Goal: Task Accomplishment & Management: Use online tool/utility

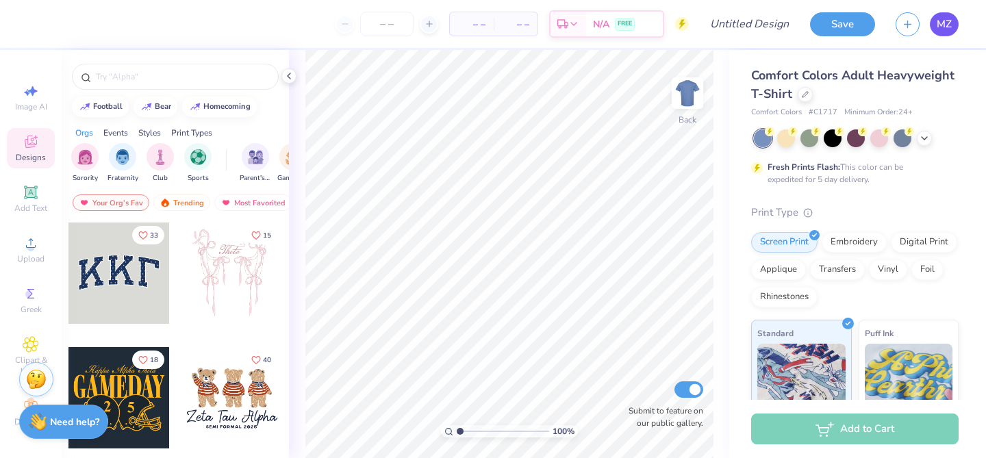
click at [940, 34] on link "MZ" at bounding box center [944, 24] width 29 height 24
click at [798, 93] on div at bounding box center [805, 93] width 15 height 15
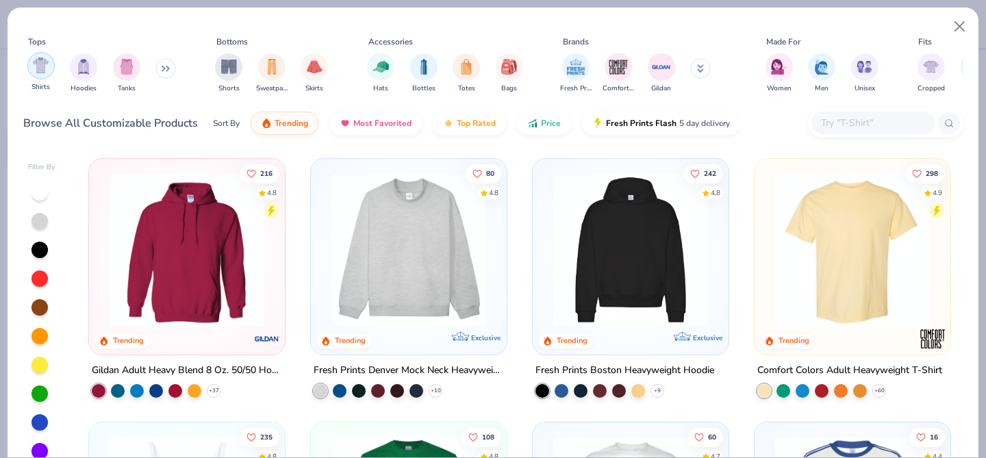
click at [37, 68] on img "filter for Shirts" at bounding box center [41, 66] width 16 height 16
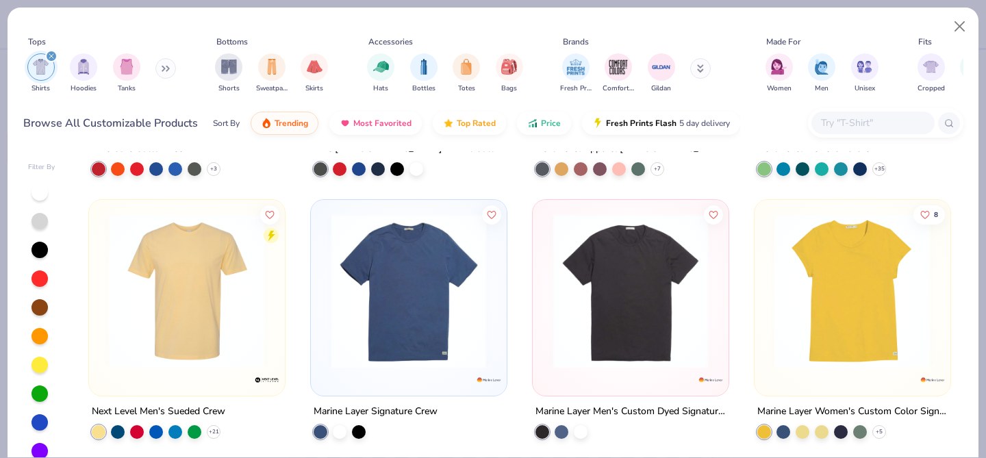
scroll to position [8121, 0]
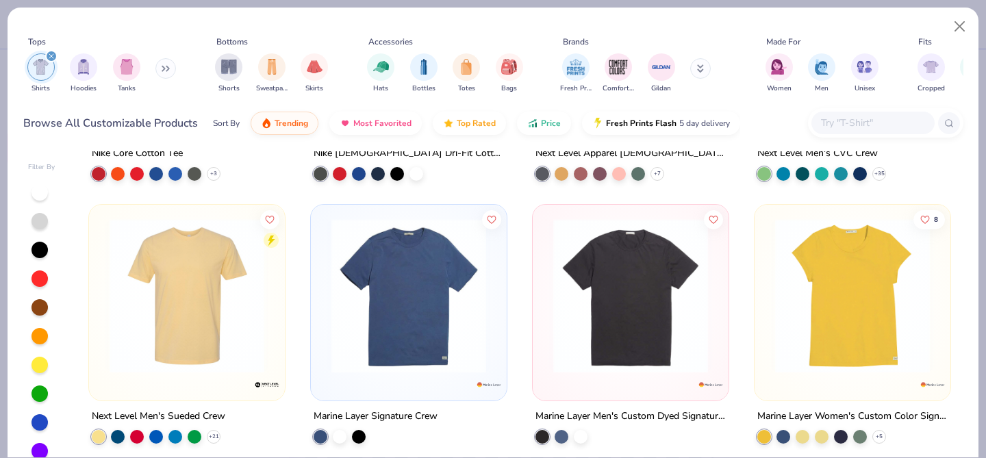
click at [169, 70] on icon at bounding box center [168, 68] width 2 height 5
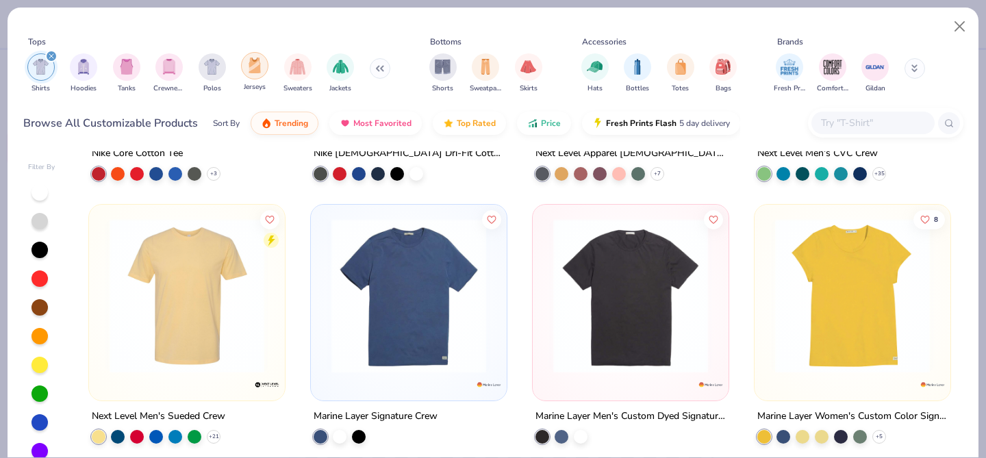
click at [260, 68] on img "filter for Jerseys" at bounding box center [254, 66] width 15 height 16
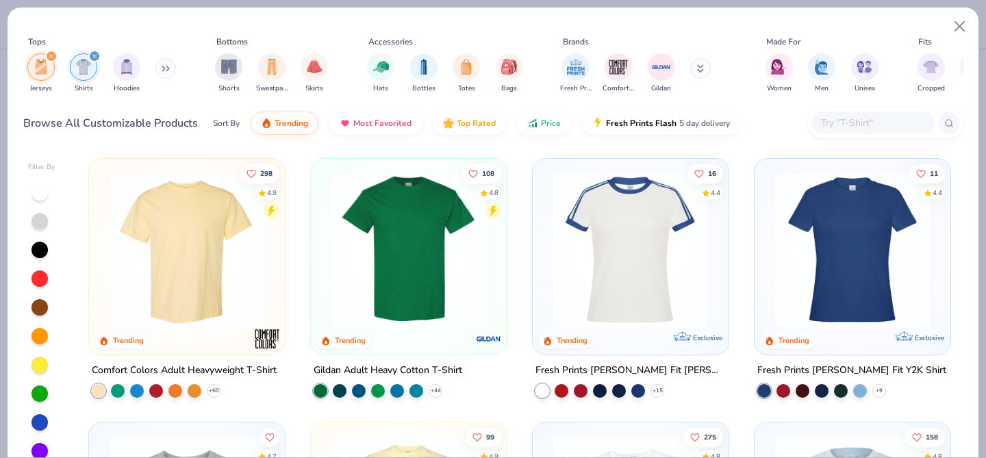
click at [546, 236] on img at bounding box center [462, 250] width 168 height 155
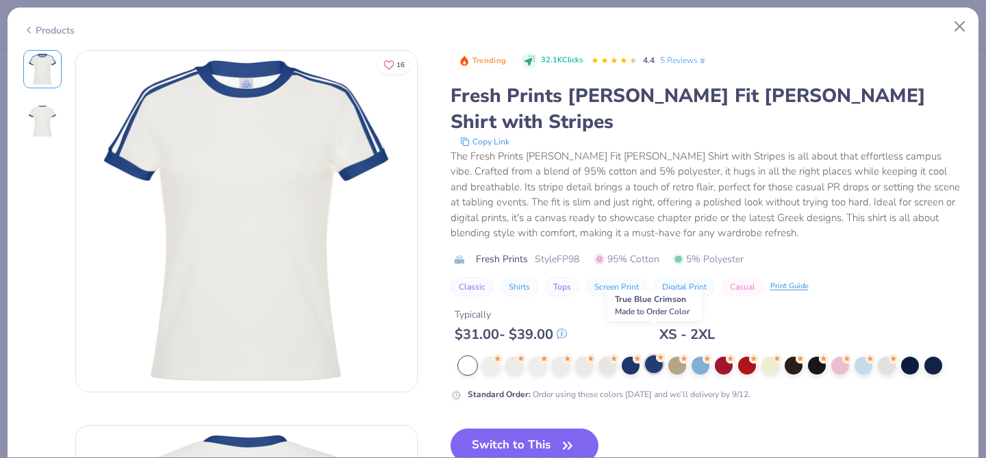
click at [653, 355] on div at bounding box center [654, 364] width 18 height 18
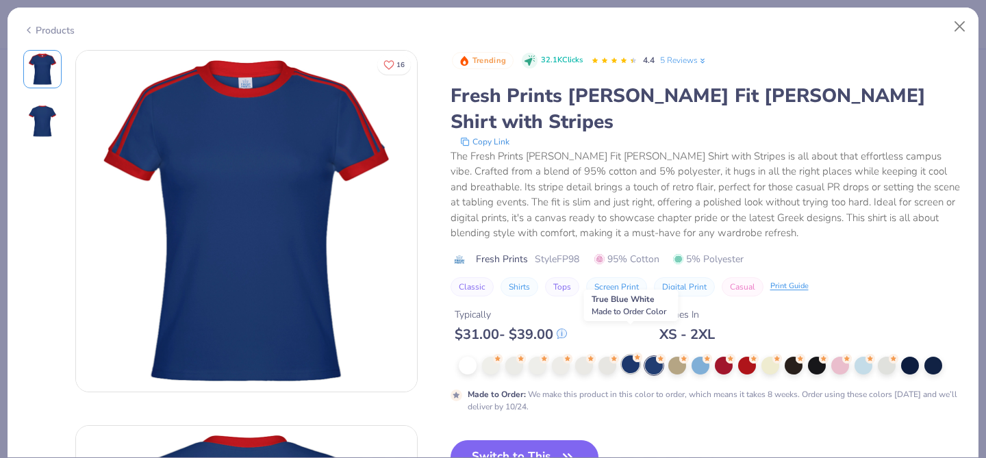
click at [633, 355] on div at bounding box center [631, 364] width 18 height 18
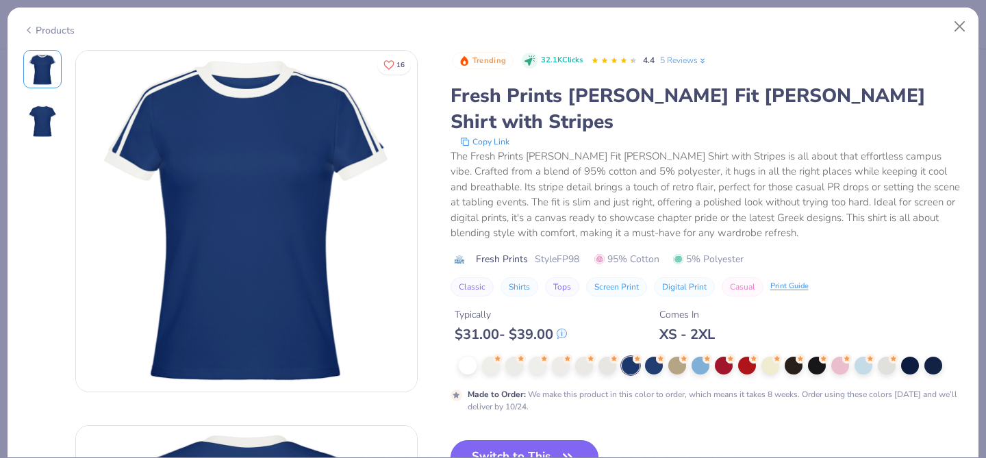
click at [523, 440] on button "Switch to This" at bounding box center [525, 457] width 149 height 34
type textarea "x"
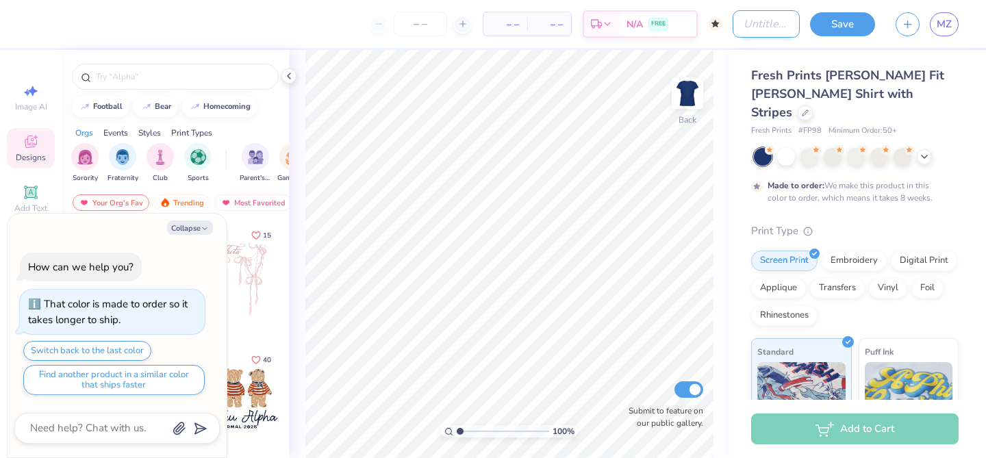
click at [753, 21] on input "Design Title" at bounding box center [766, 23] width 67 height 27
type input "S"
type textarea "x"
type input "Se"
type textarea "x"
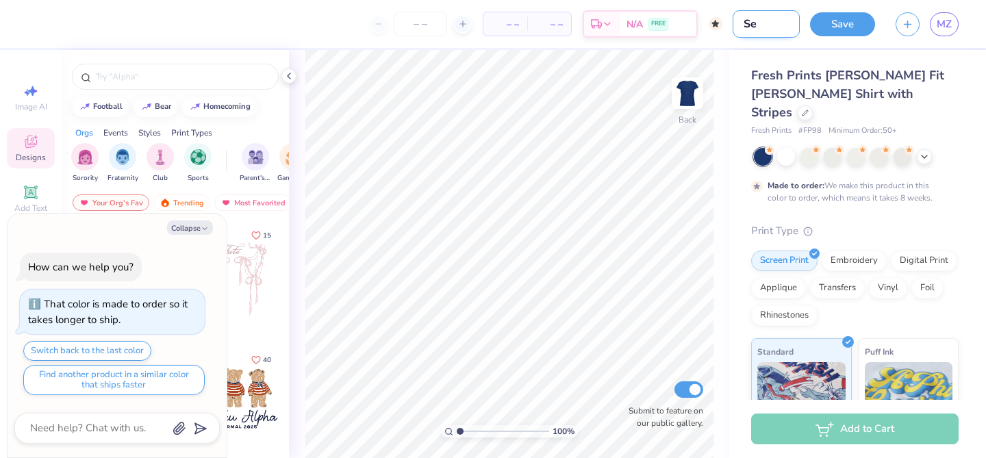
type input "Sep"
type textarea "x"
type input "Sept"
type textarea "x"
type input "Septe"
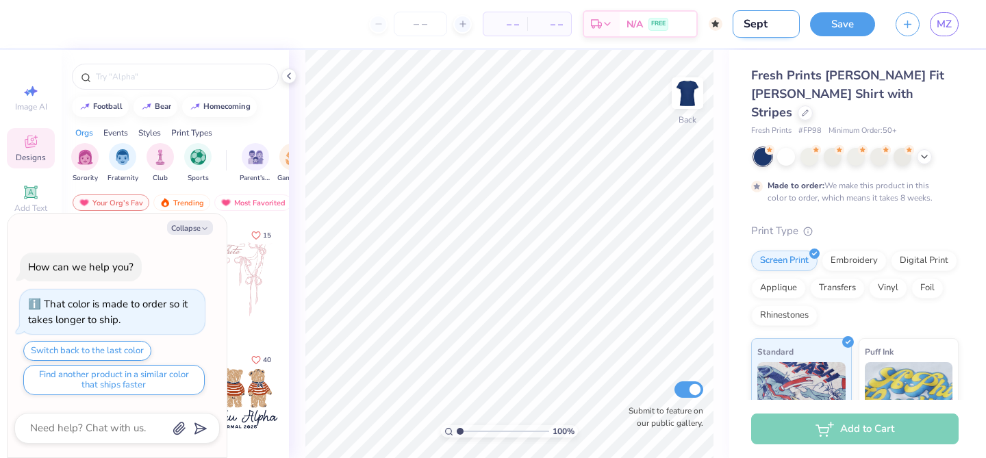
type textarea "x"
type input "Septem"
type textarea "x"
type input "Septemb"
type textarea "x"
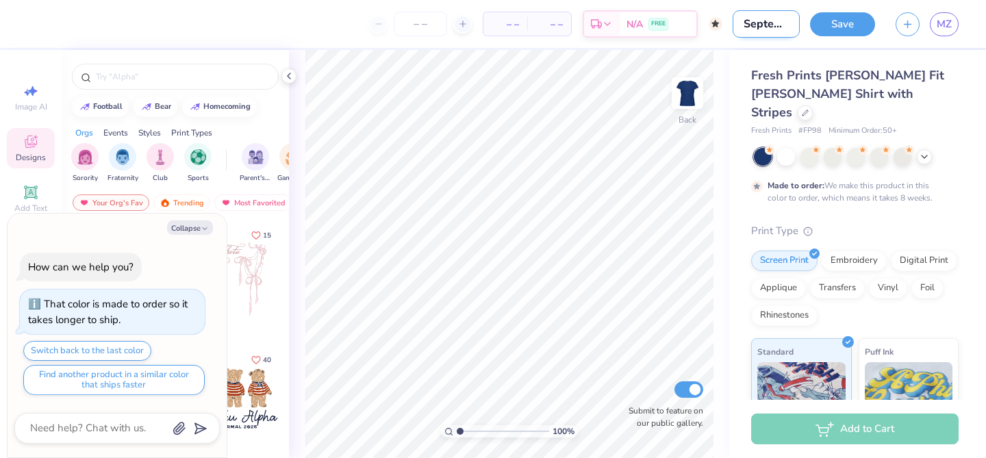
type input "Septembe"
type textarea "x"
type input "September"
type textarea "x"
type input "September"
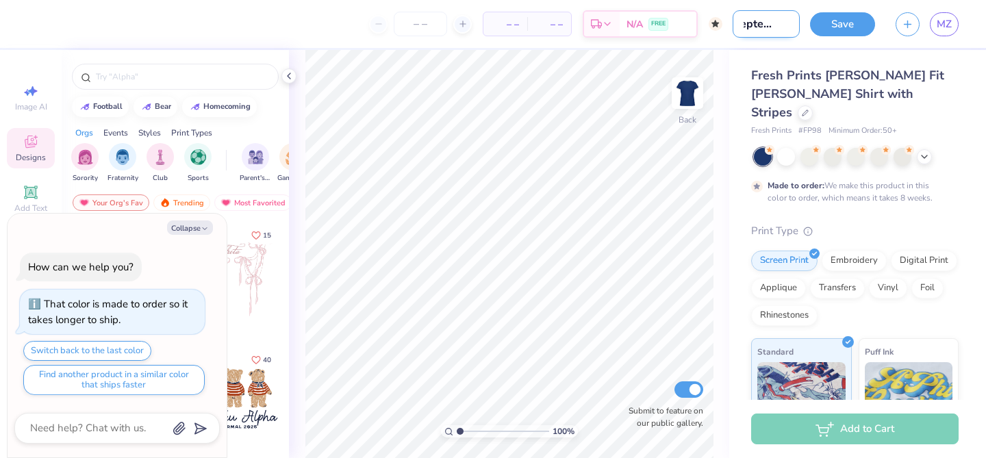
type textarea "x"
type input "September m"
type textarea "x"
type input "September me"
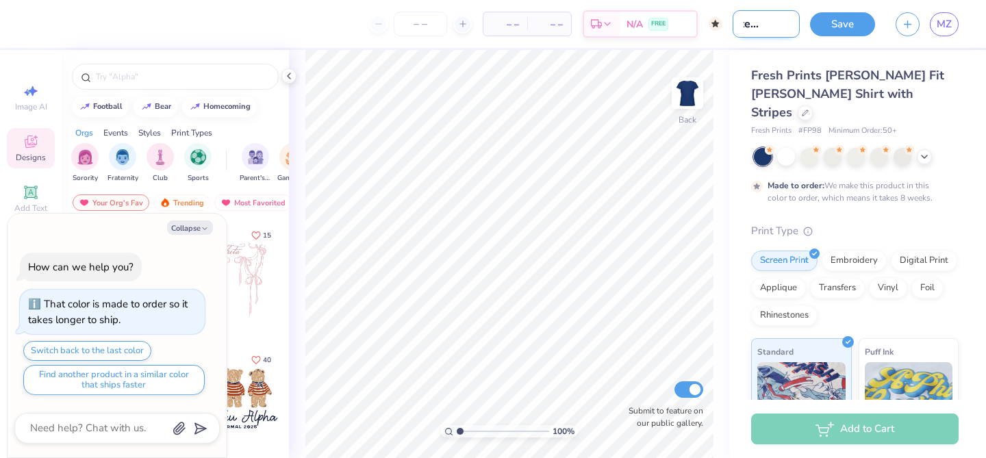
type textarea "x"
type input "September mer"
type textarea "x"
type input "September merc"
type textarea "x"
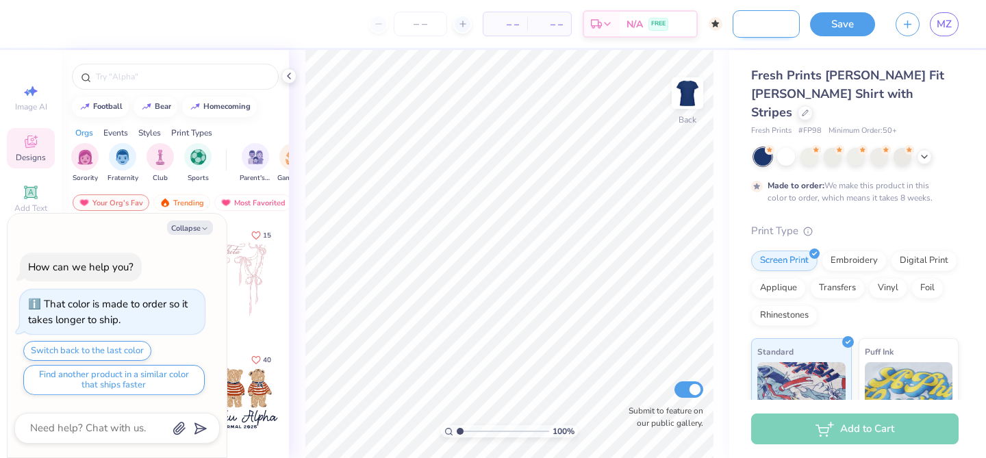
type input "September merch"
type textarea "x"
type input "September merch"
type textarea "x"
type input "September merch i"
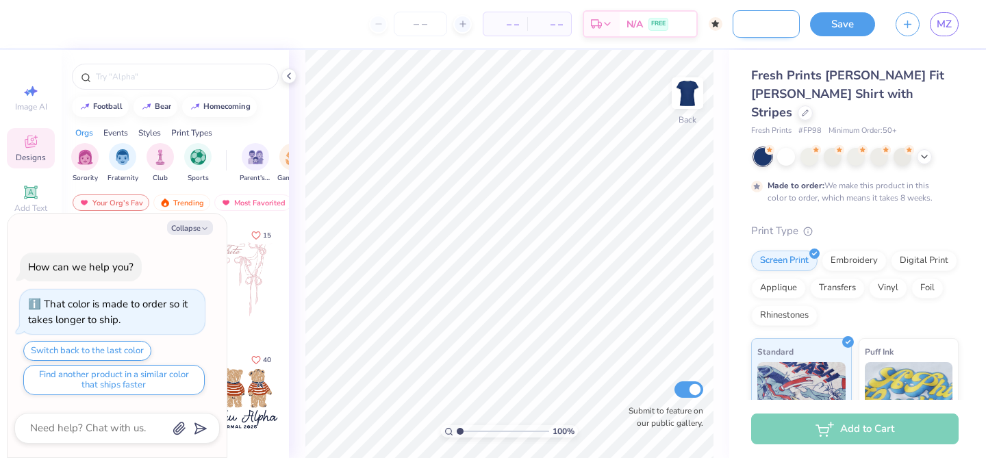
type textarea "x"
type input "September merch id"
type textarea "x"
type input "September merch ide"
type textarea "x"
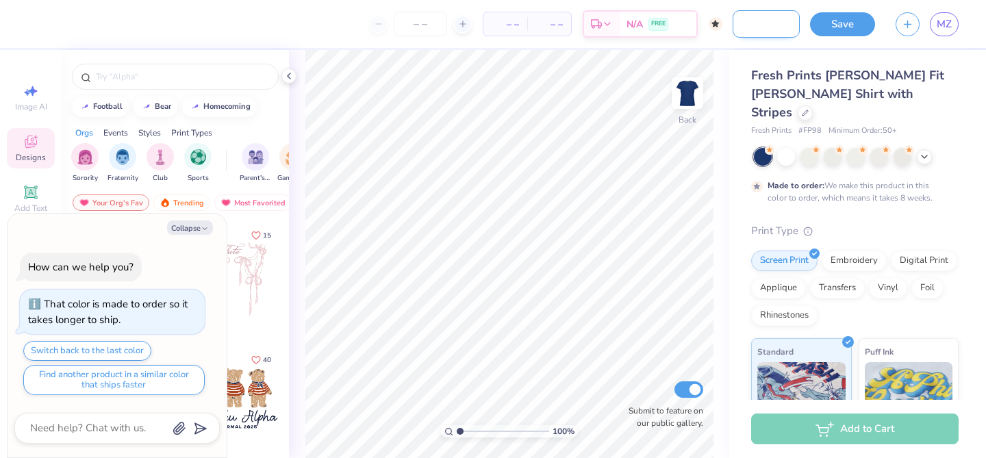
type input "September merch idea"
type textarea "x"
type input "September merch idea"
type textarea "x"
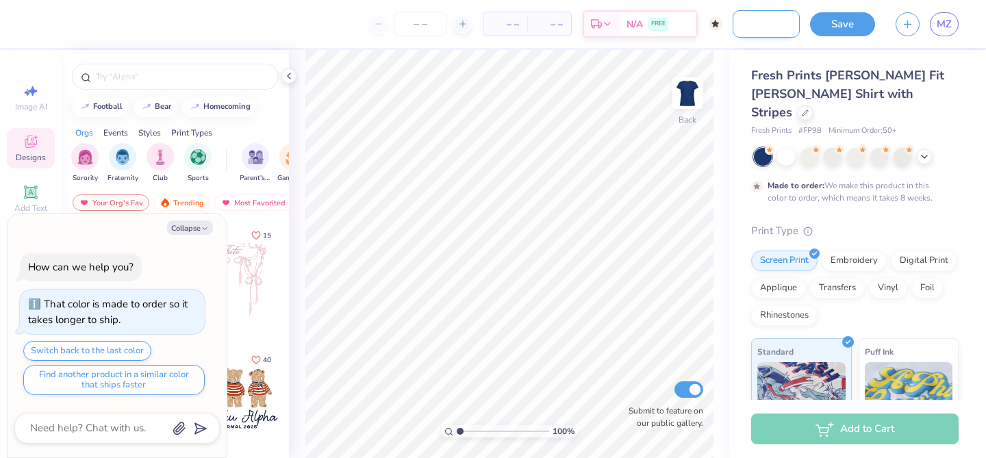
type input "September merch idea #"
type textarea "x"
type input "September merch idea #1"
type textarea "x"
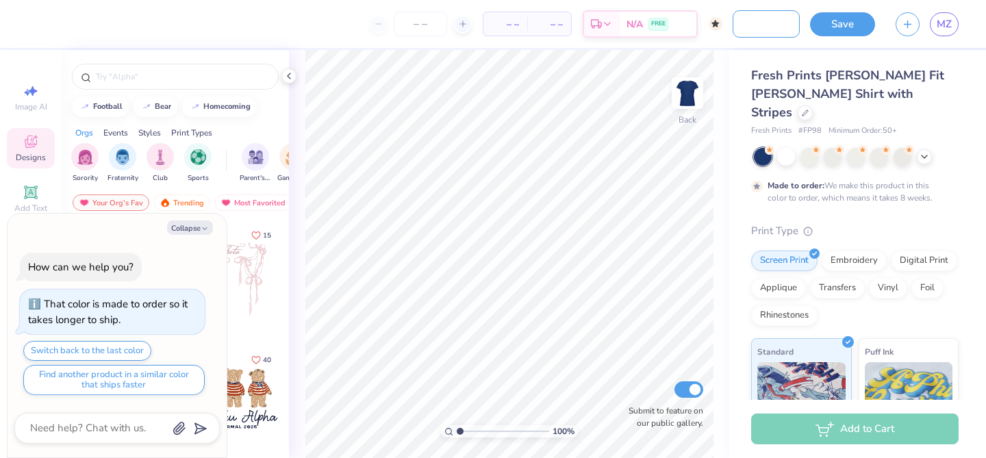
type input "September merch idea #1"
click at [723, 188] on div "100 % Back Submit to feature on our public gallery." at bounding box center [509, 254] width 440 height 408
click at [85, 159] on img "filter for Sorority" at bounding box center [85, 156] width 16 height 16
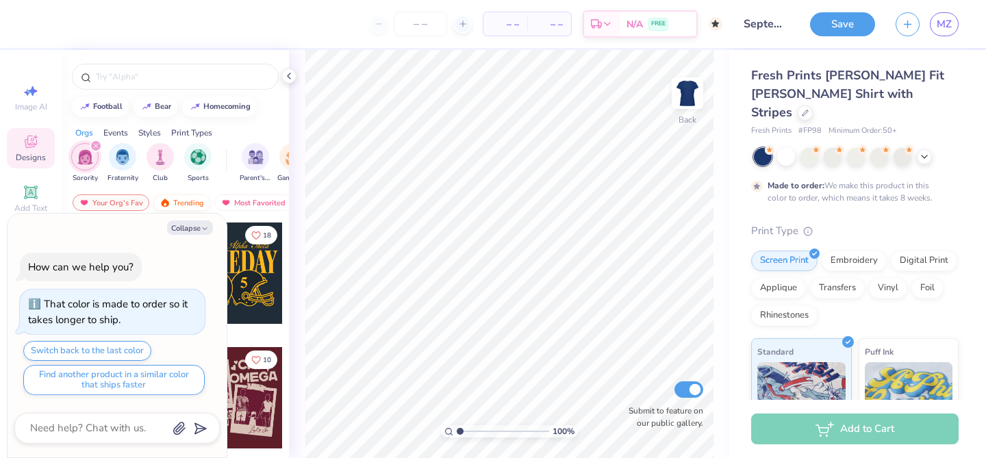
click at [200, 210] on div "Trending" at bounding box center [181, 202] width 57 height 16
click at [203, 225] on icon "button" at bounding box center [205, 229] width 8 height 8
type textarea "x"
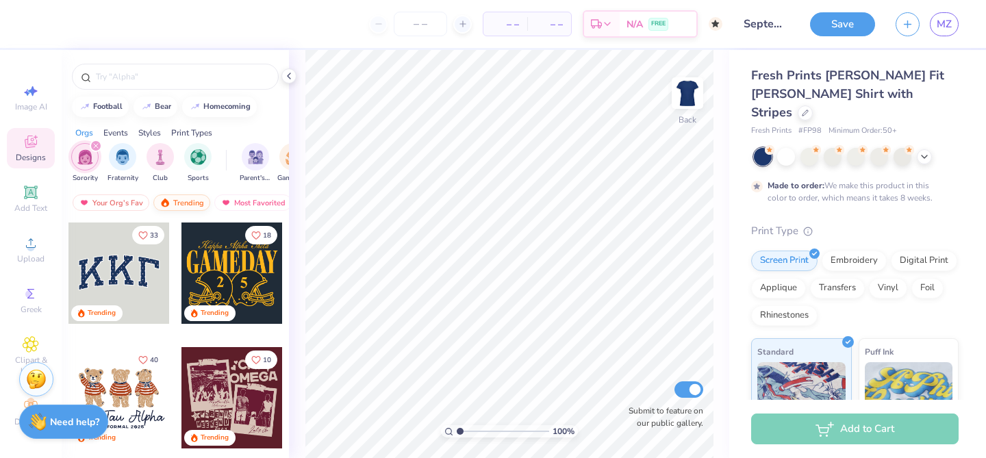
click at [198, 202] on div "Trending" at bounding box center [181, 202] width 57 height 16
click at [196, 197] on div "Trending" at bounding box center [181, 202] width 57 height 16
click at [81, 161] on img "filter for Sorority" at bounding box center [85, 157] width 16 height 16
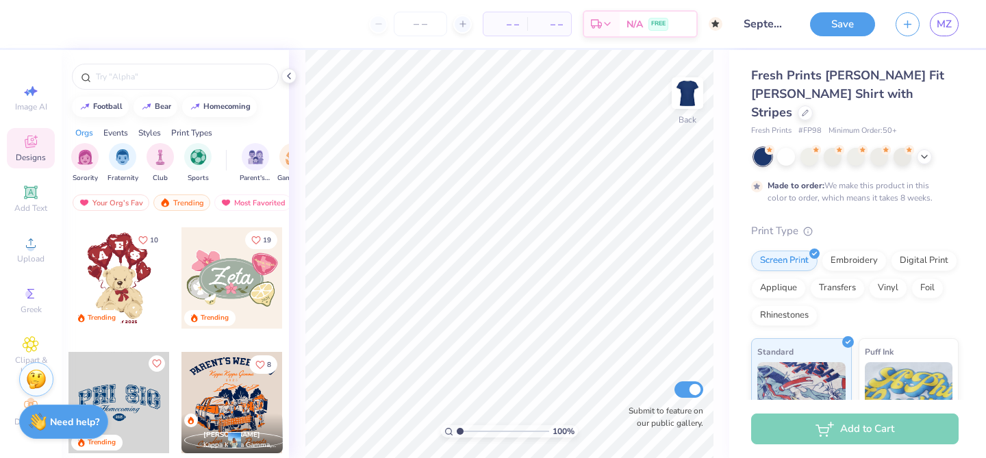
scroll to position [774, 0]
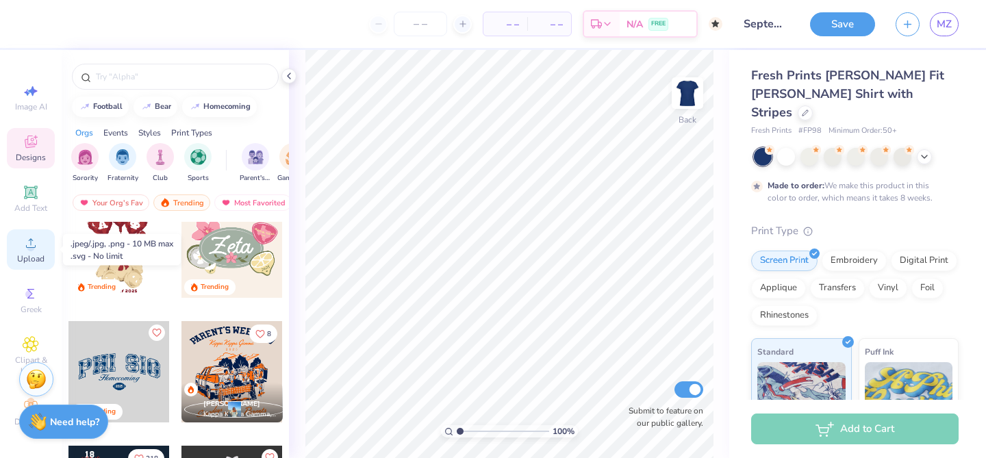
click at [36, 236] on icon at bounding box center [31, 243] width 16 height 16
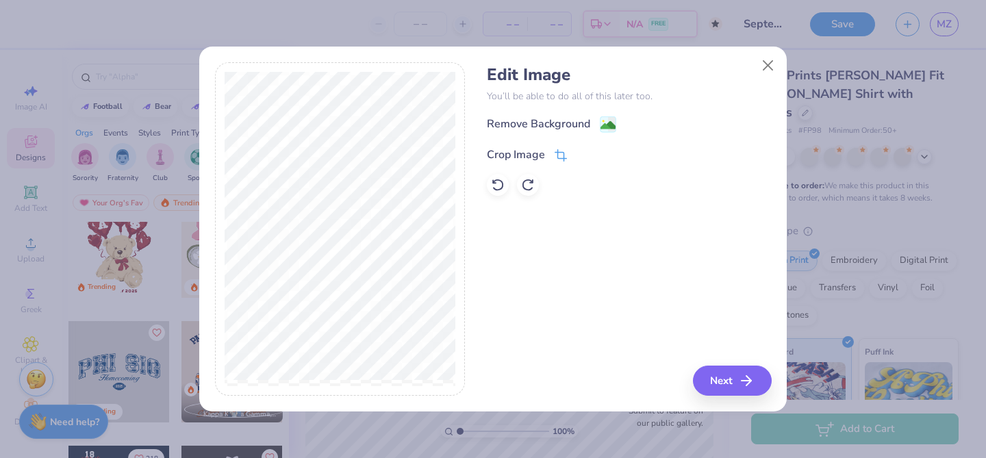
click at [555, 156] on icon at bounding box center [561, 155] width 12 height 12
click at [600, 237] on div "Edit Image You’ll be able to do all of this later too. Remove Background Crop I…" at bounding box center [629, 229] width 284 height 334
click at [580, 153] on icon at bounding box center [584, 153] width 8 height 8
click at [607, 126] on image at bounding box center [608, 126] width 15 height 15
click at [721, 386] on button "Next" at bounding box center [734, 381] width 79 height 30
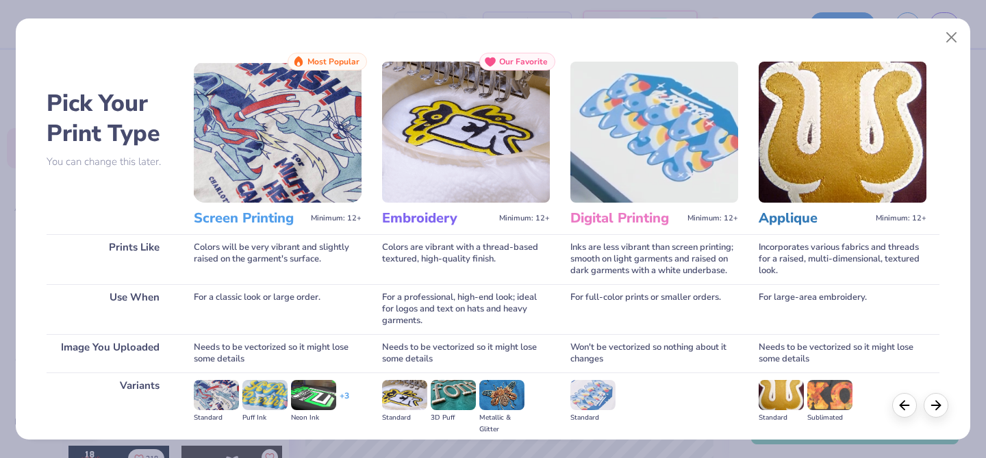
click at [294, 148] on img at bounding box center [278, 132] width 168 height 141
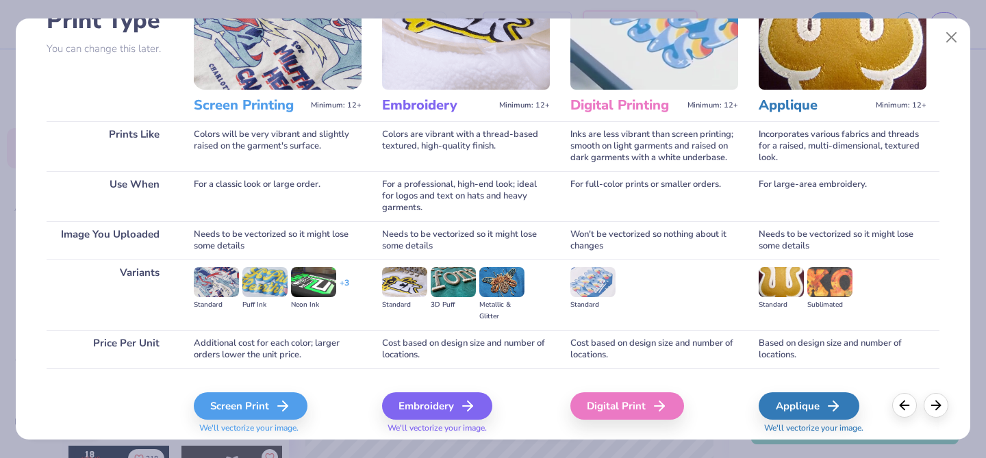
scroll to position [156, 0]
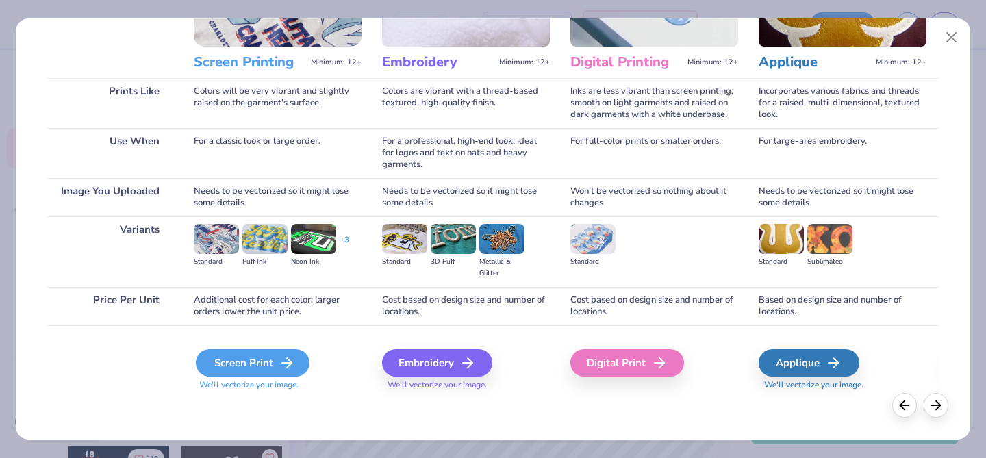
click at [289, 367] on icon at bounding box center [287, 363] width 16 height 16
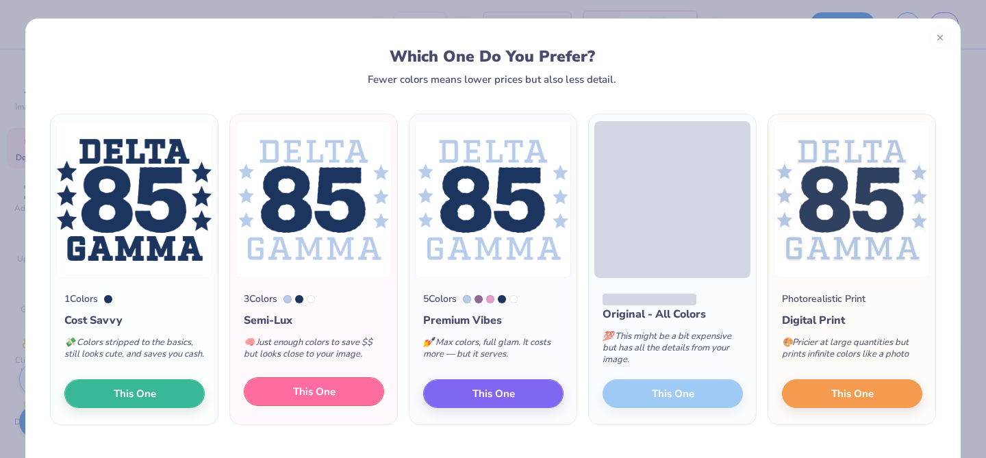
click at [342, 399] on button "This One" at bounding box center [314, 391] width 140 height 29
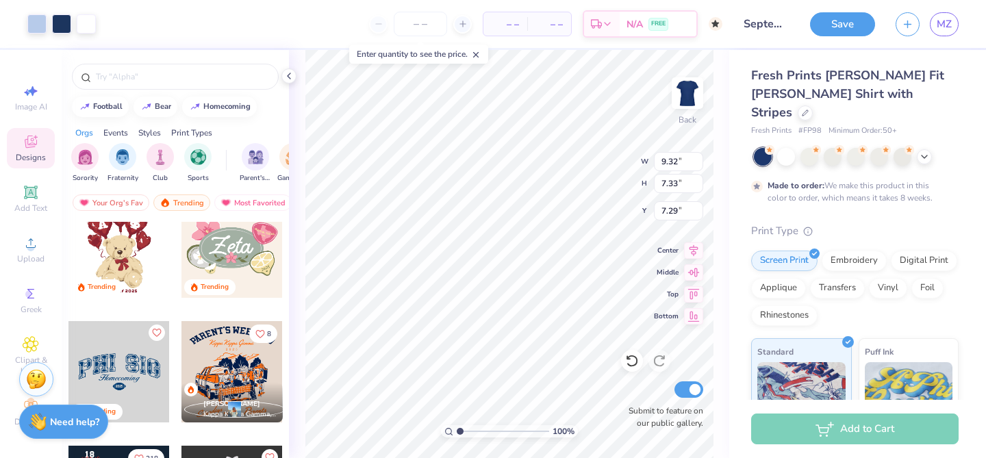
type input "9.32"
type input "7.33"
type input "6.33"
type input "3.00"
type input "1.36"
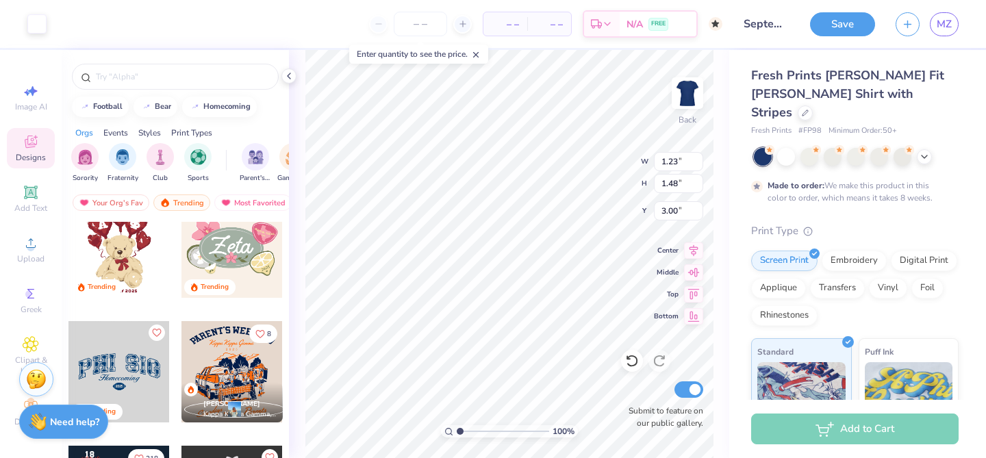
type input "1.36"
type input "3.00"
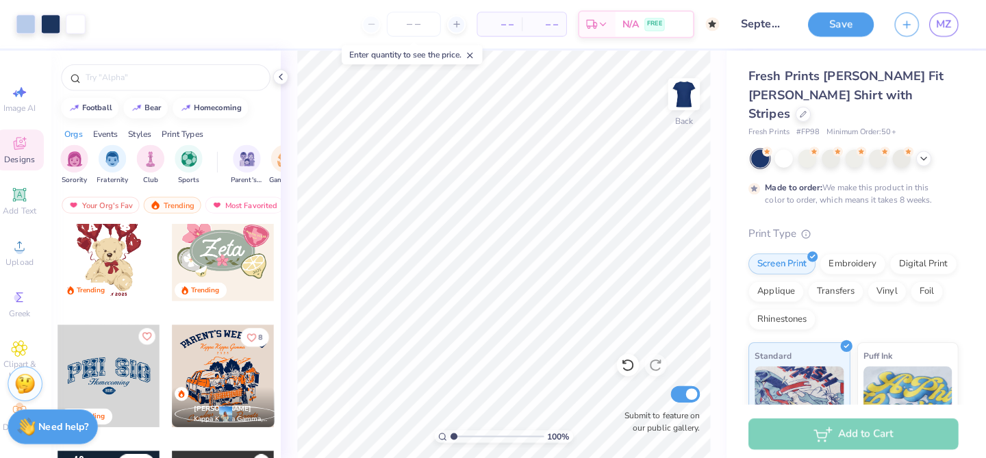
scroll to position [0, 0]
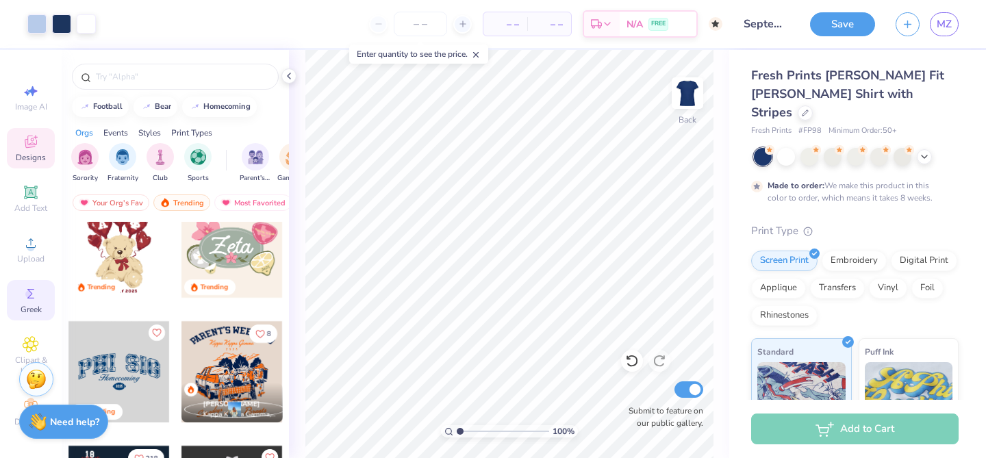
click at [32, 310] on span "Greek" at bounding box center [31, 309] width 21 height 11
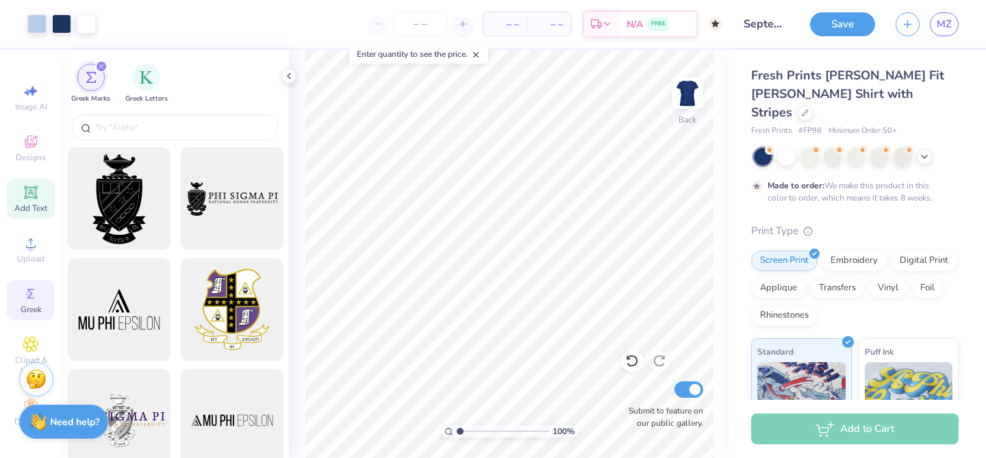
click at [21, 209] on span "Add Text" at bounding box center [30, 208] width 33 height 11
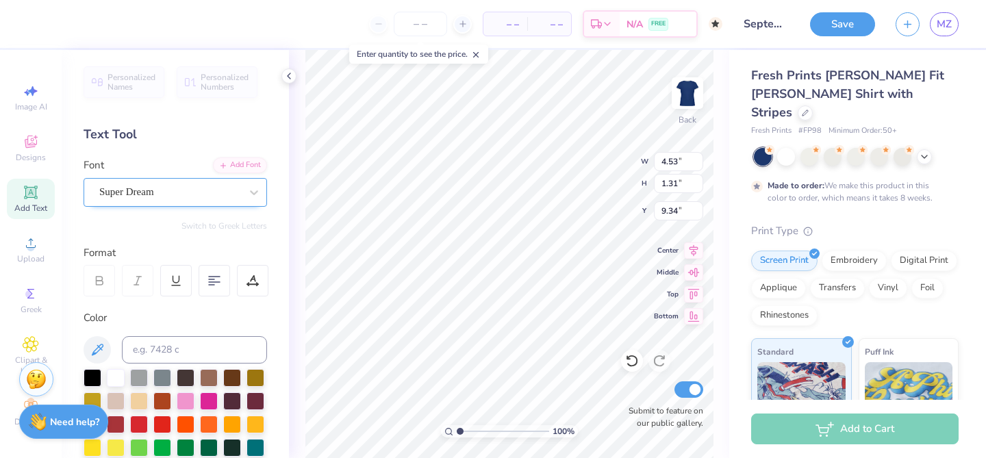
click at [155, 192] on div "Super Dream" at bounding box center [170, 191] width 144 height 21
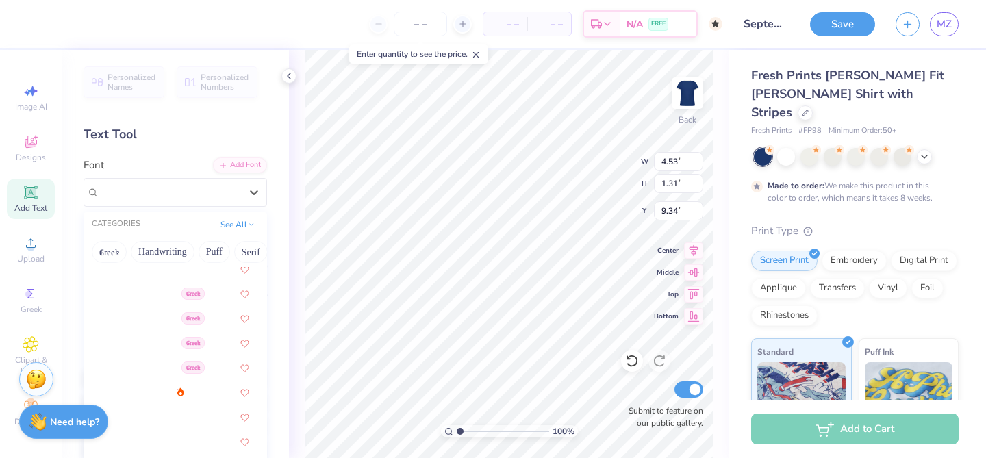
scroll to position [231, 0]
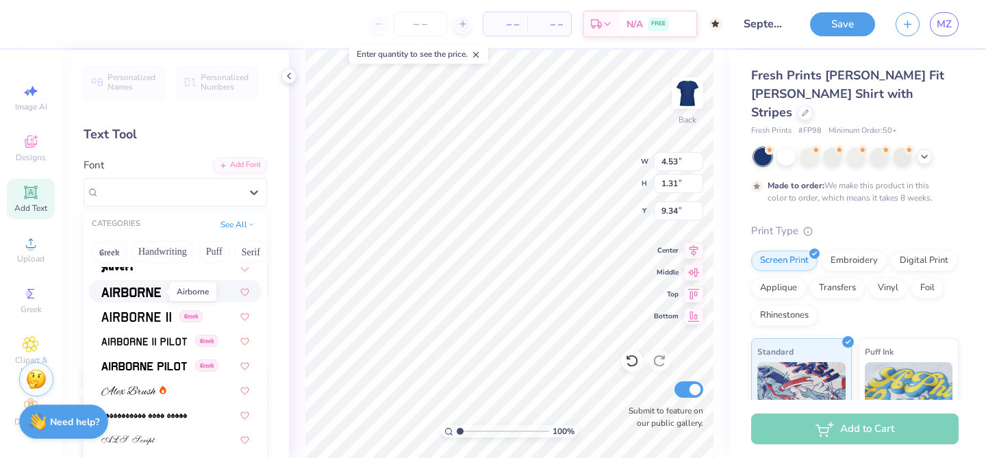
click at [130, 294] on img at bounding box center [131, 293] width 60 height 10
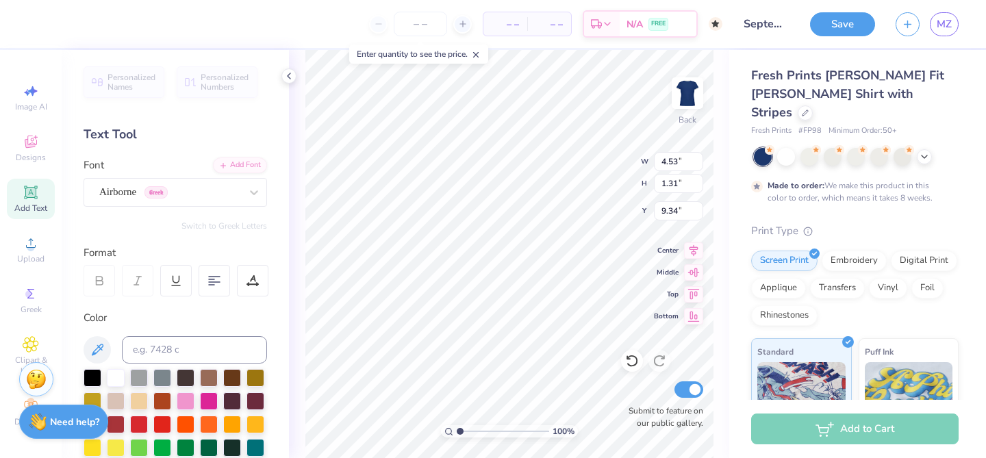
type input "4.34"
type input "1.37"
type input "9.31"
type input "1.59"
type input "1.36"
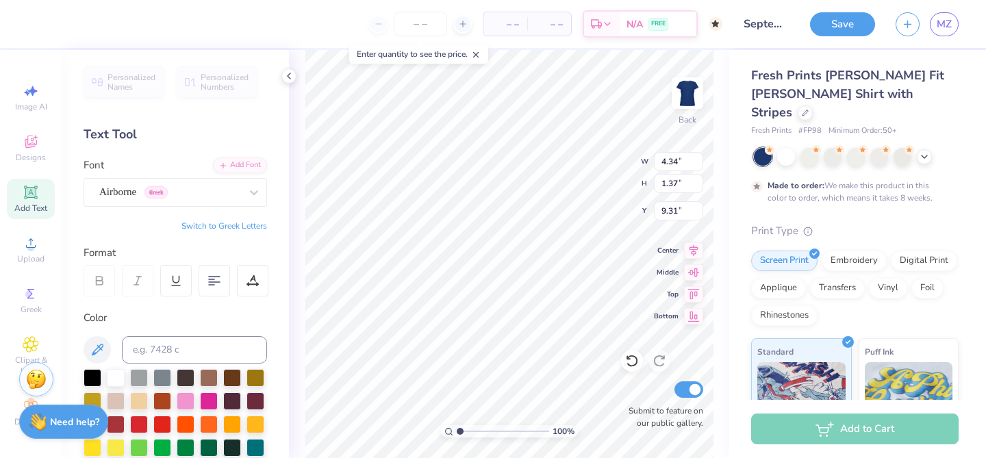
type input "8.91"
type input "12.84"
click at [204, 187] on div "Airborne Greek" at bounding box center [170, 191] width 144 height 21
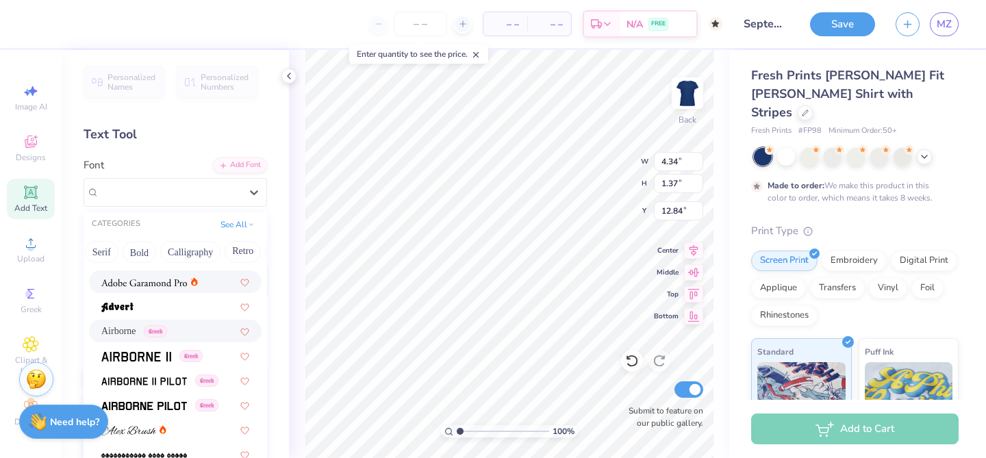
scroll to position [0, 152]
click at [163, 256] on button "Calligraphy" at bounding box center [187, 252] width 60 height 22
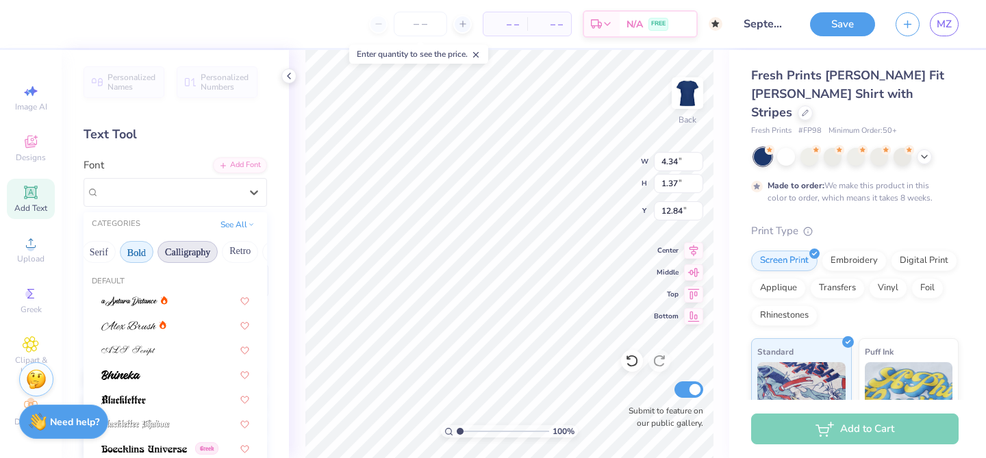
click at [135, 255] on button "Bold" at bounding box center [137, 252] width 34 height 22
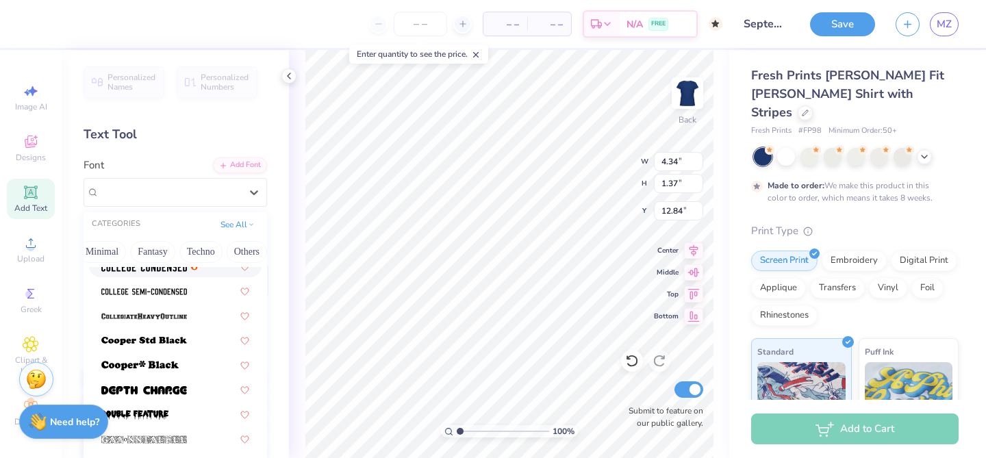
scroll to position [0, 403]
click at [192, 255] on button "Techno" at bounding box center [198, 252] width 43 height 22
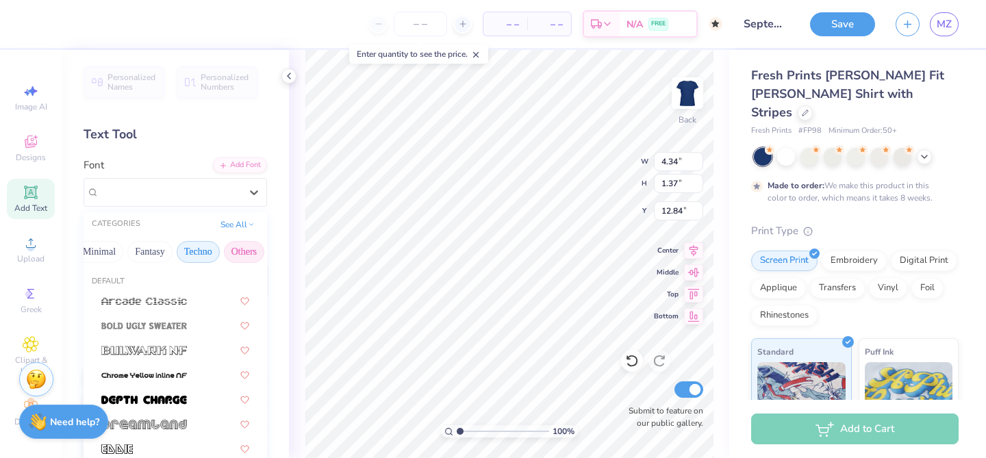
click at [244, 245] on button "Others" at bounding box center [244, 252] width 40 height 22
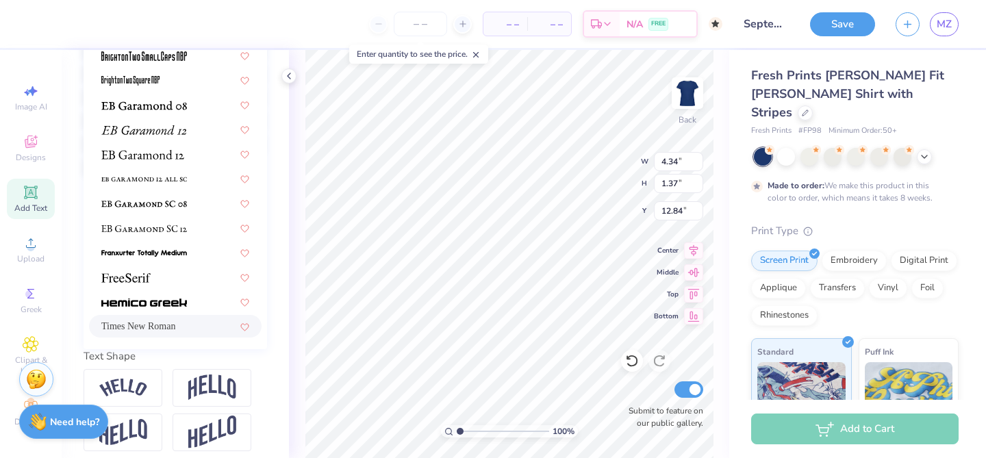
scroll to position [331, 0]
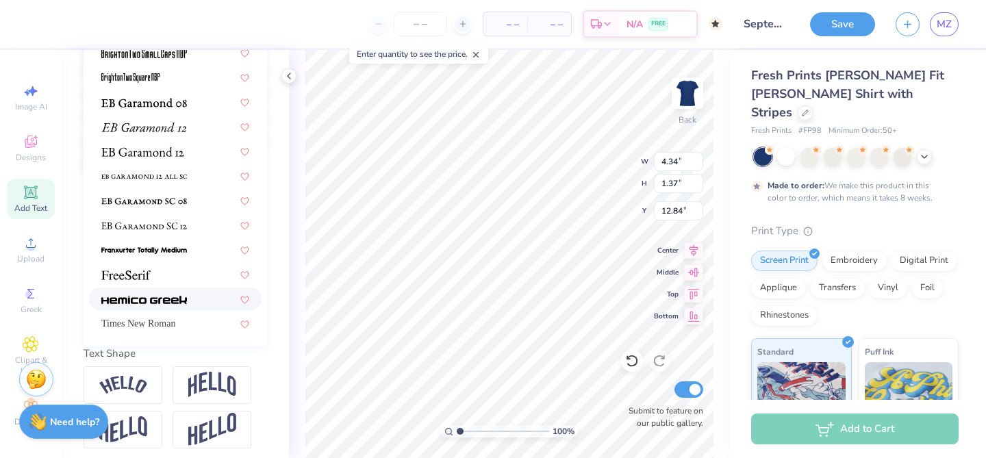
click at [172, 297] on img at bounding box center [144, 300] width 86 height 10
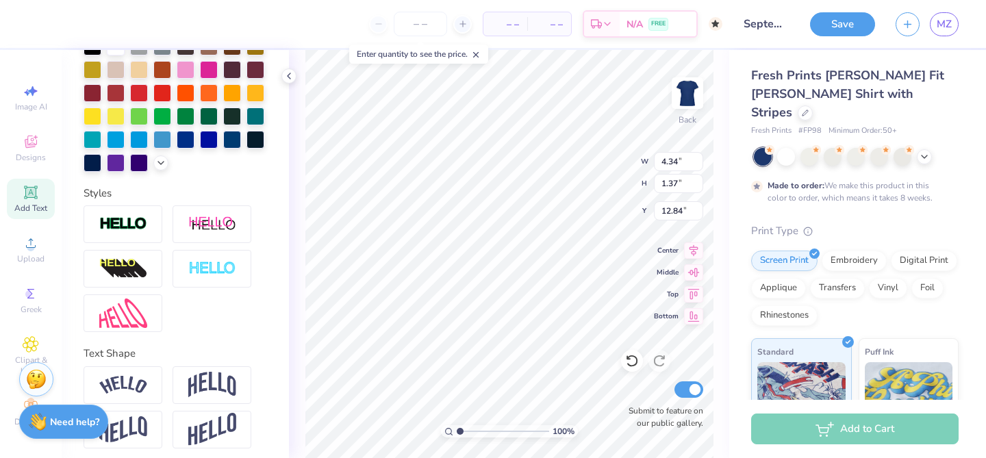
type input "4.76"
type input "0.94"
type input "13.05"
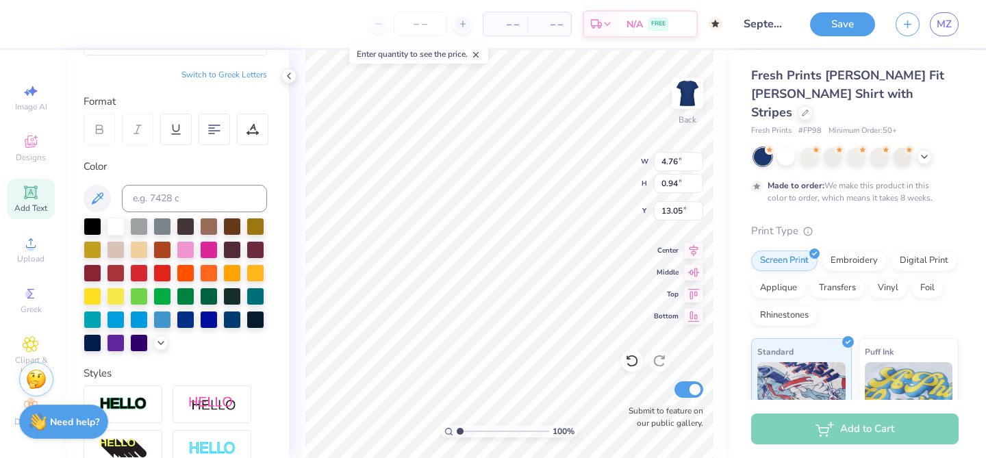
scroll to position [0, 0]
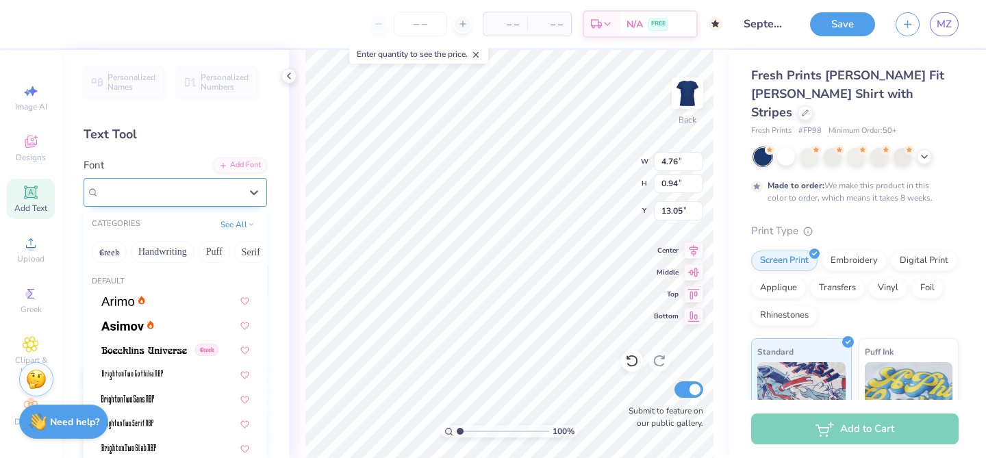
click at [196, 194] on div "Hemico Greek" at bounding box center [170, 191] width 144 height 21
click at [94, 257] on button "Greek" at bounding box center [109, 252] width 35 height 22
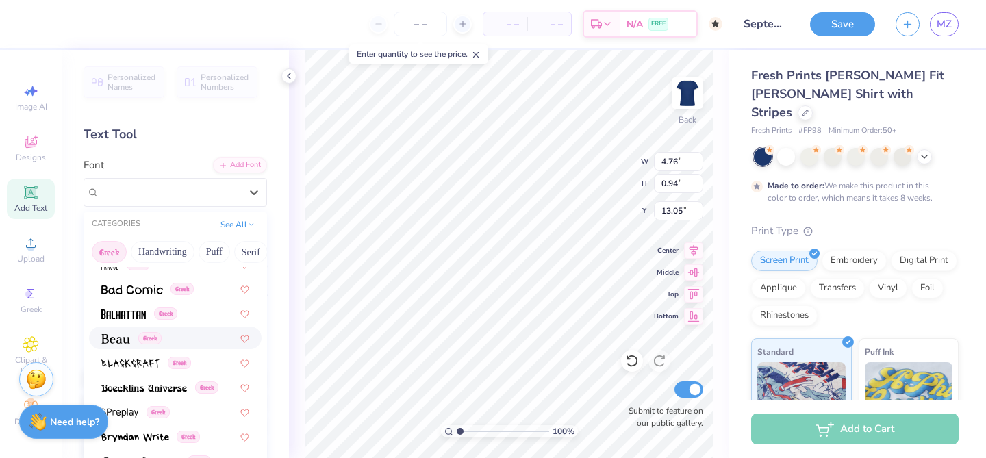
scroll to position [148, 0]
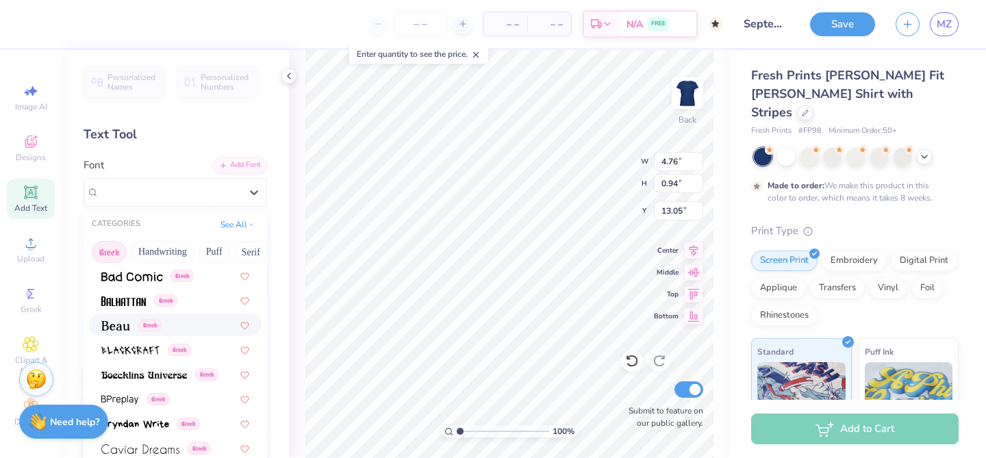
click at [121, 327] on img at bounding box center [115, 326] width 29 height 10
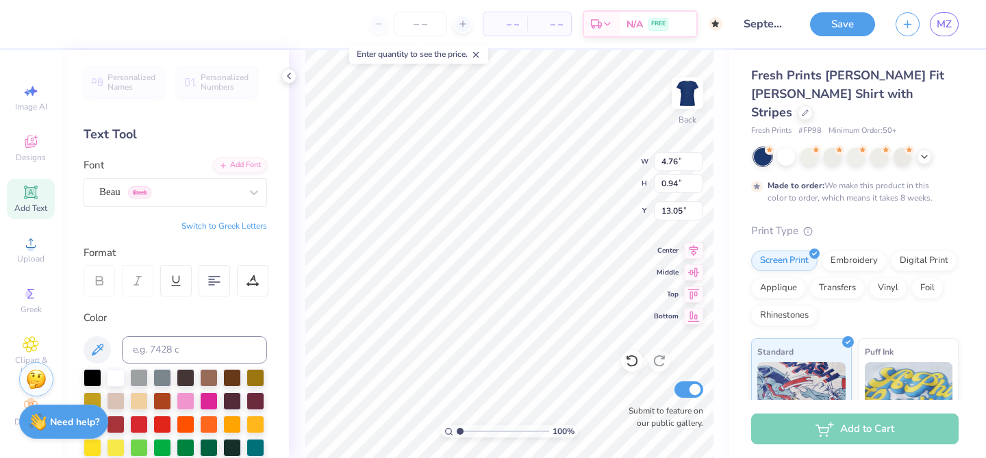
type input "4.21"
type input "1.30"
type input "12.87"
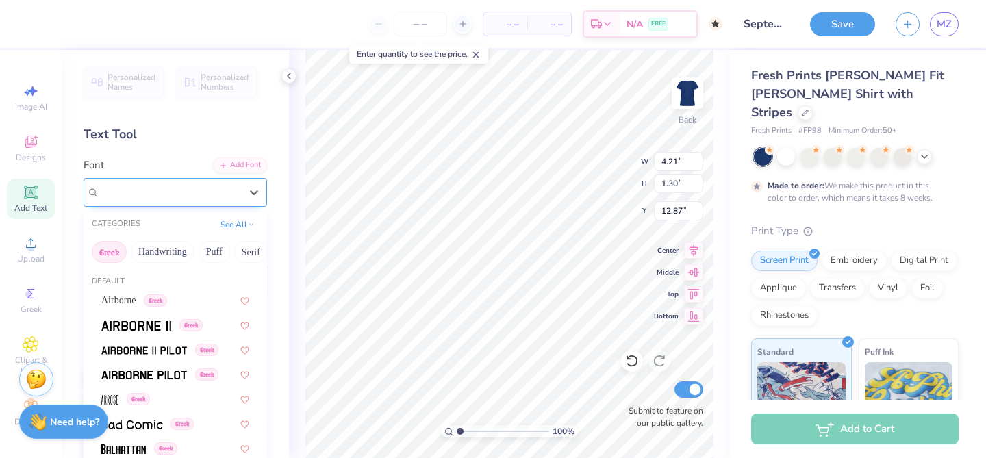
click at [195, 188] on div "Beau Greek" at bounding box center [170, 191] width 144 height 21
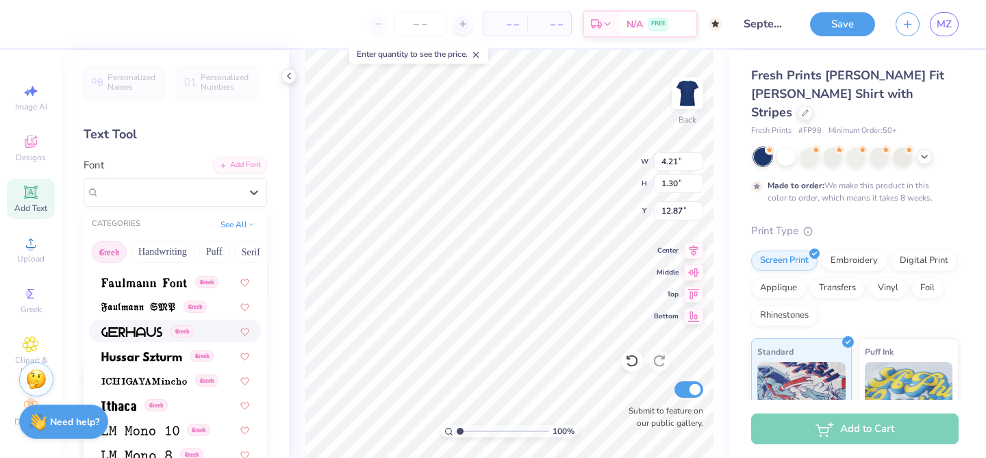
scroll to position [463, 0]
click at [134, 287] on span at bounding box center [144, 281] width 86 height 14
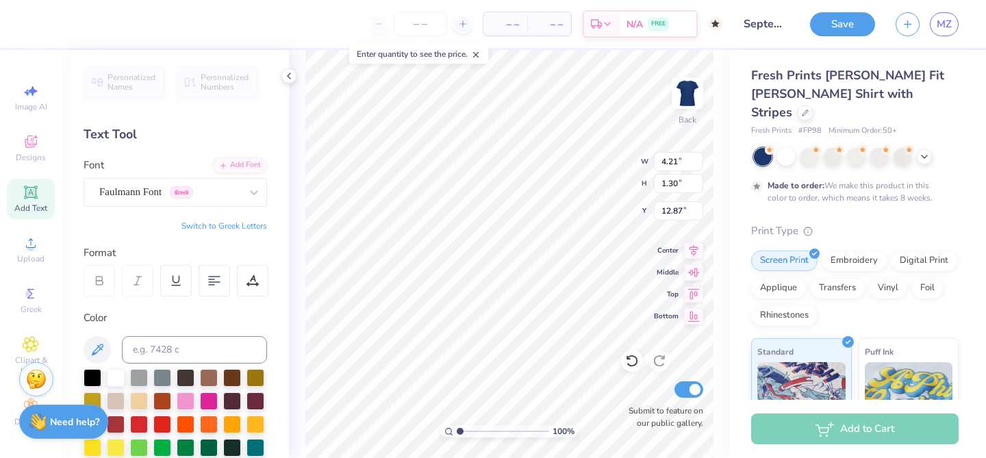
type input "4.80"
type input "1.41"
type input "13.23"
click at [223, 194] on div "Faulmann Font Greek" at bounding box center [170, 191] width 144 height 21
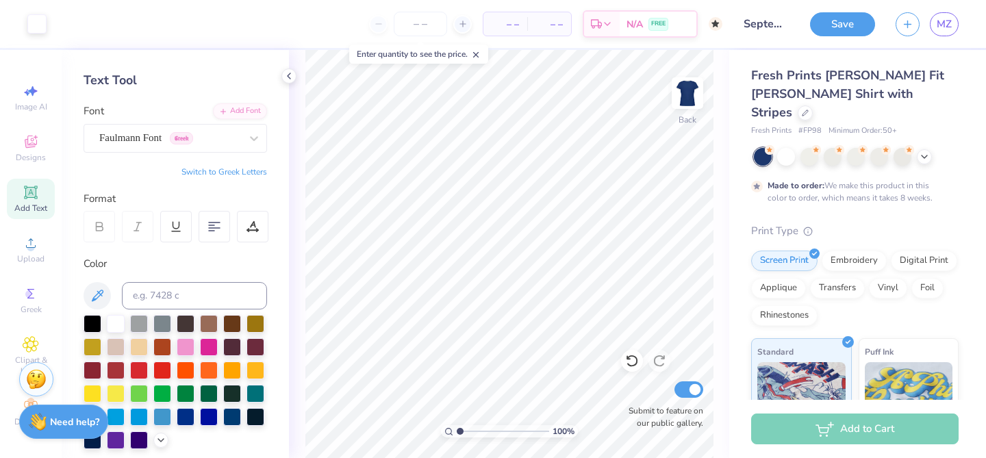
scroll to position [51, 0]
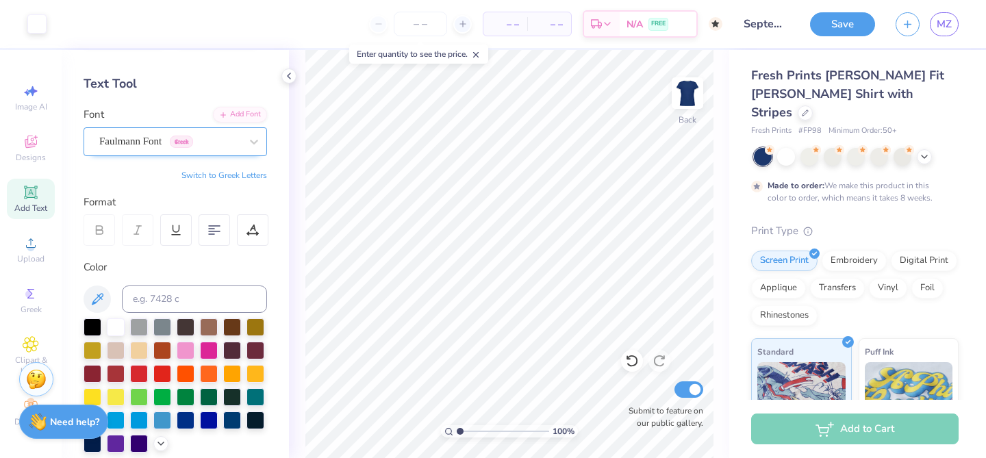
click at [231, 132] on div at bounding box center [169, 141] width 141 height 18
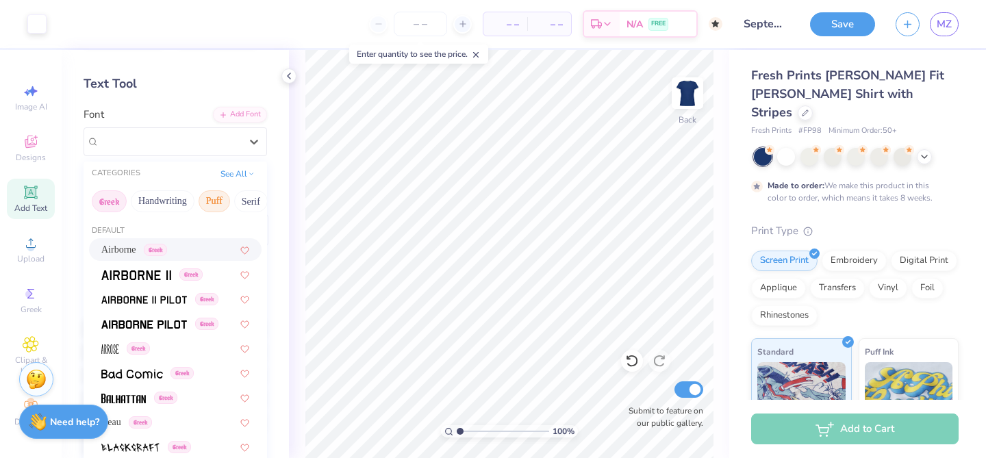
click at [218, 200] on button "Puff" at bounding box center [214, 201] width 31 height 22
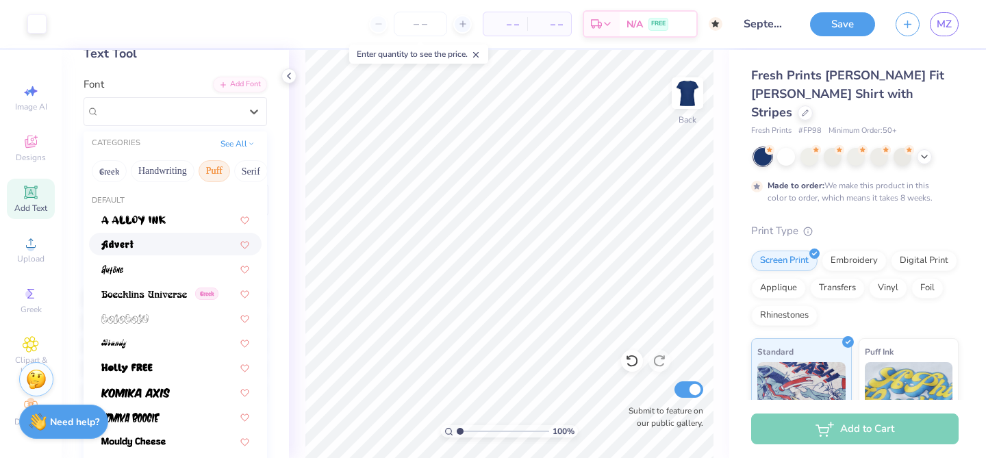
scroll to position [86, 0]
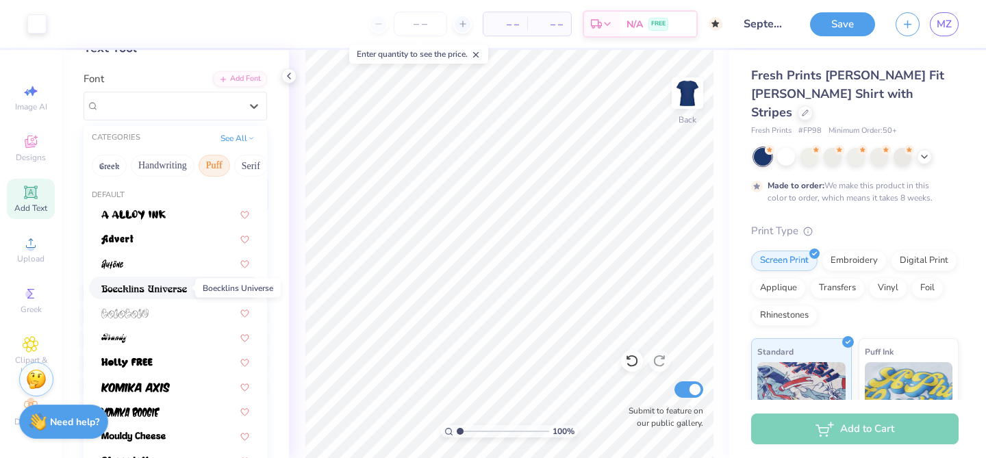
click at [166, 289] on img at bounding box center [144, 289] width 86 height 10
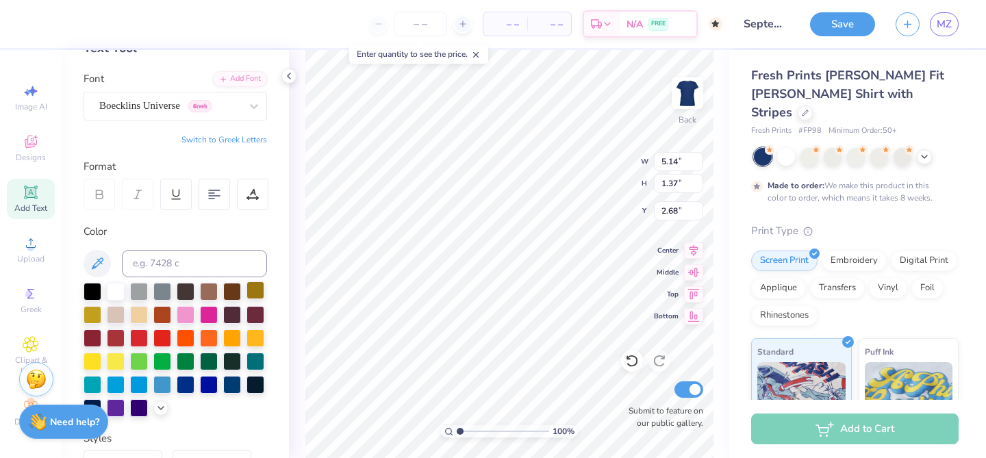
type input "2.68"
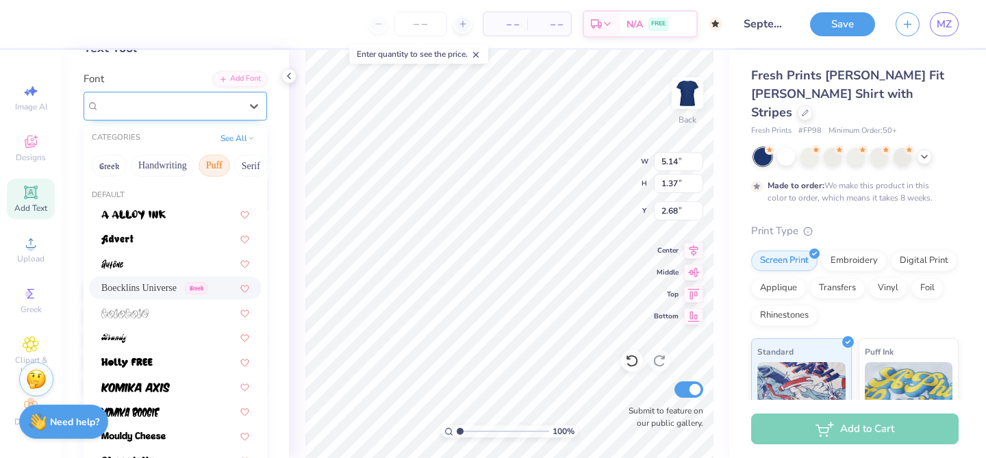
click at [179, 114] on div at bounding box center [169, 106] width 141 height 18
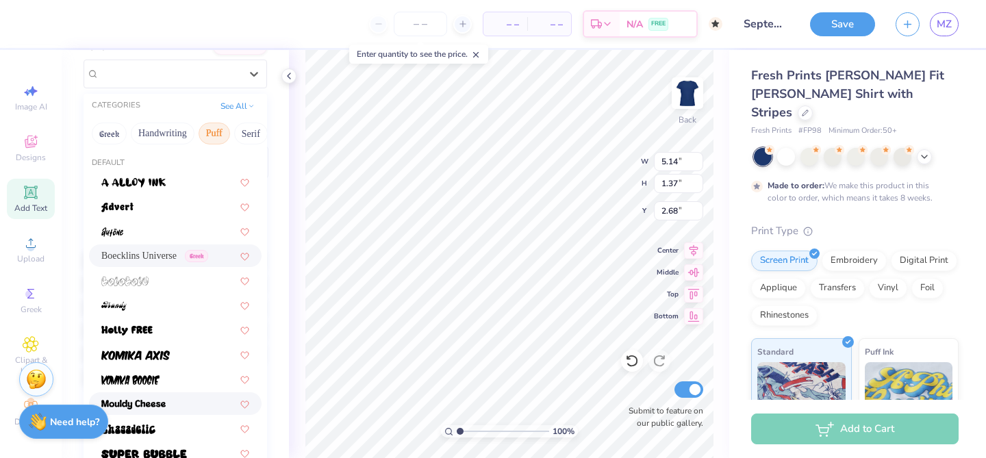
scroll to position [115, 0]
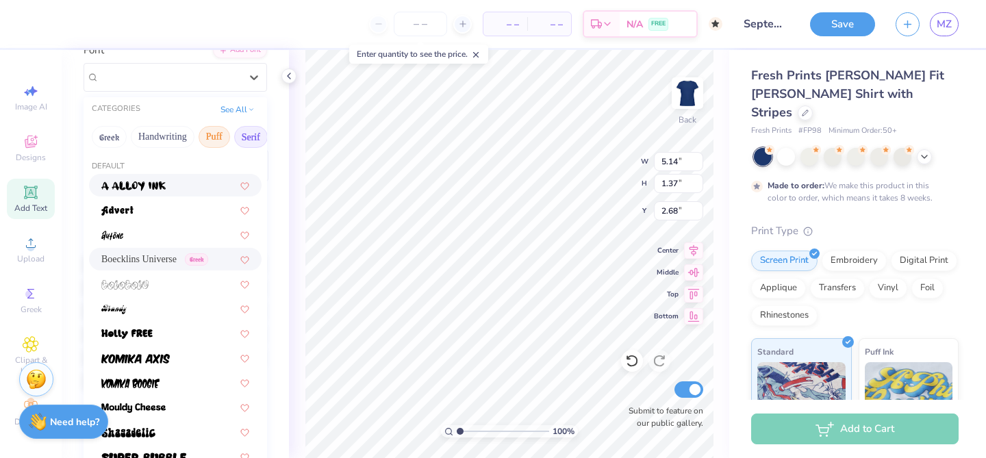
click at [250, 135] on button "Serif" at bounding box center [251, 137] width 34 height 22
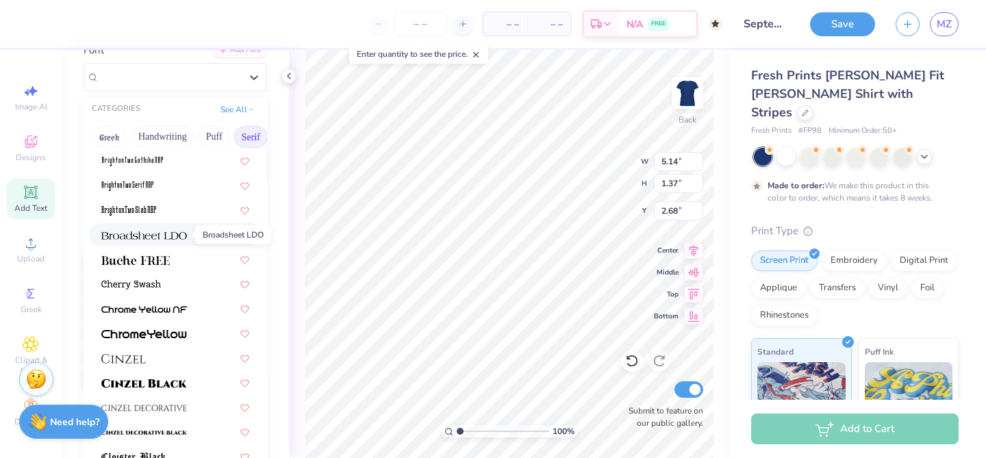
scroll to position [81, 0]
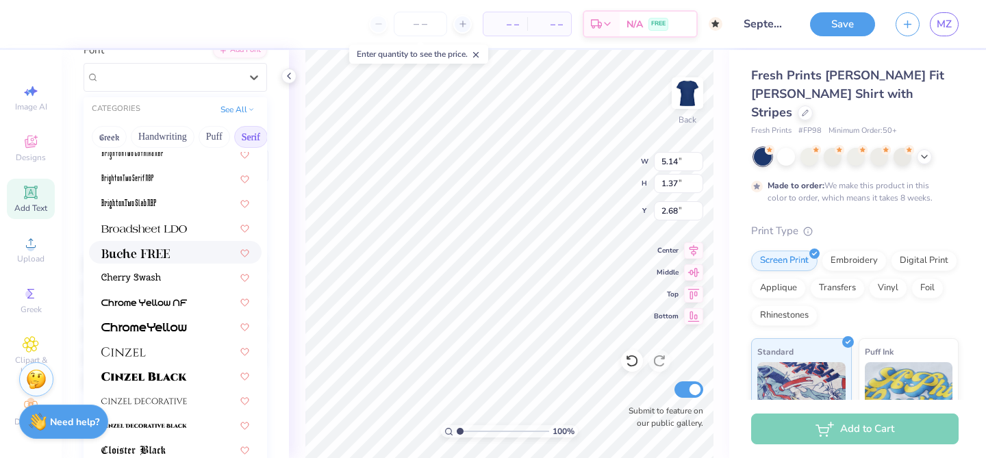
click at [140, 250] on img at bounding box center [135, 254] width 68 height 10
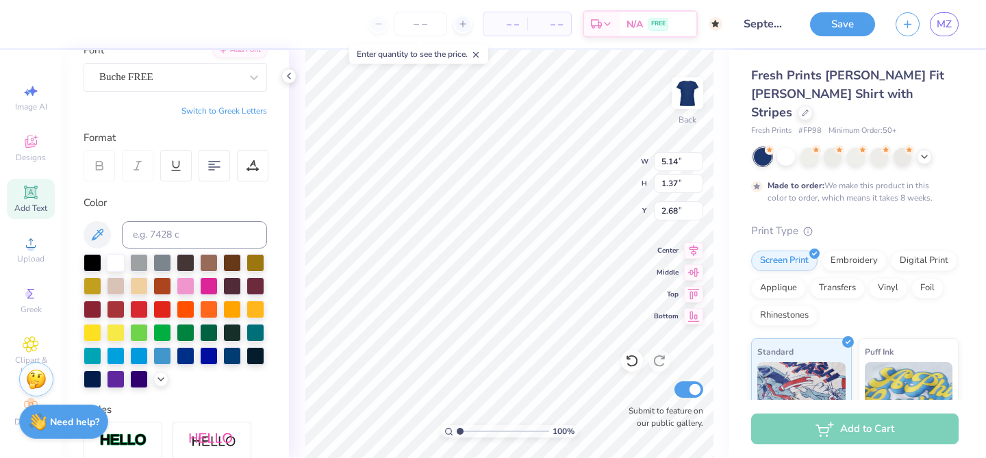
type input "4.74"
type input "1.26"
type input "2.73"
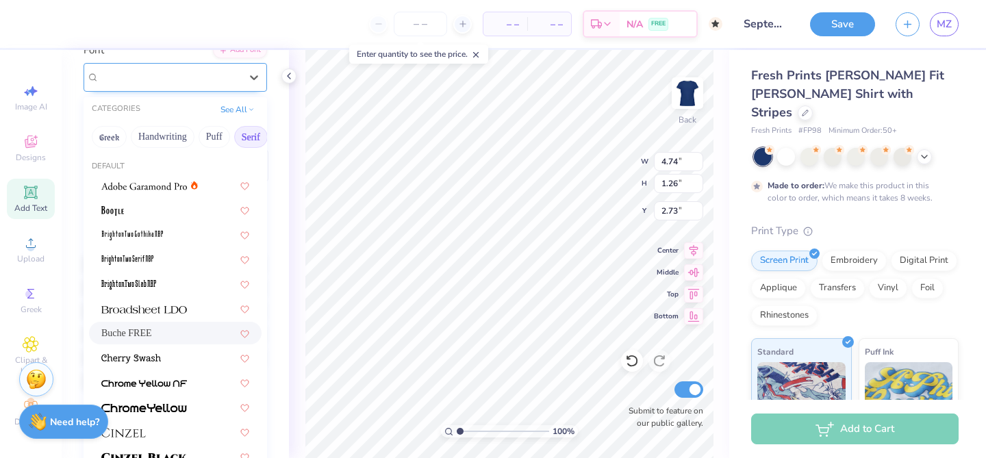
click at [208, 81] on div "Buche FREE" at bounding box center [170, 76] width 144 height 21
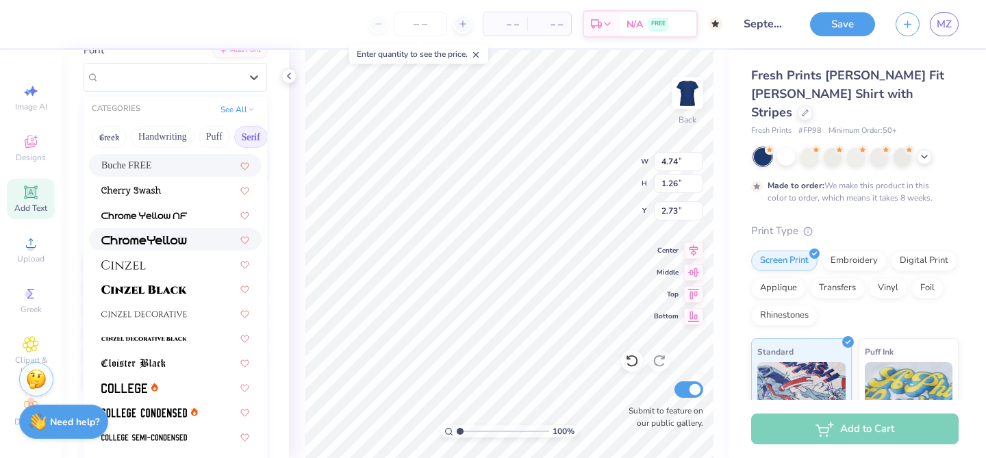
scroll to position [168, 0]
click at [173, 294] on span at bounding box center [144, 288] width 86 height 14
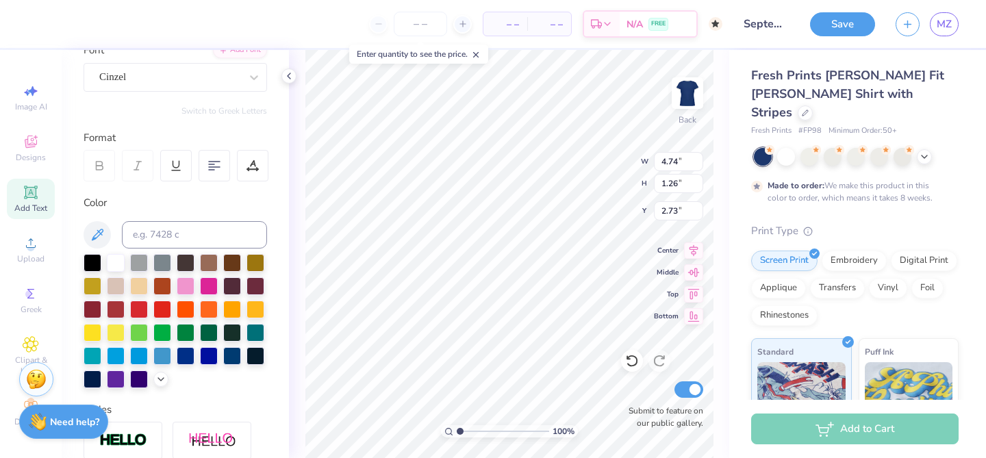
type input "5.30"
type input "1.35"
type input "2.69"
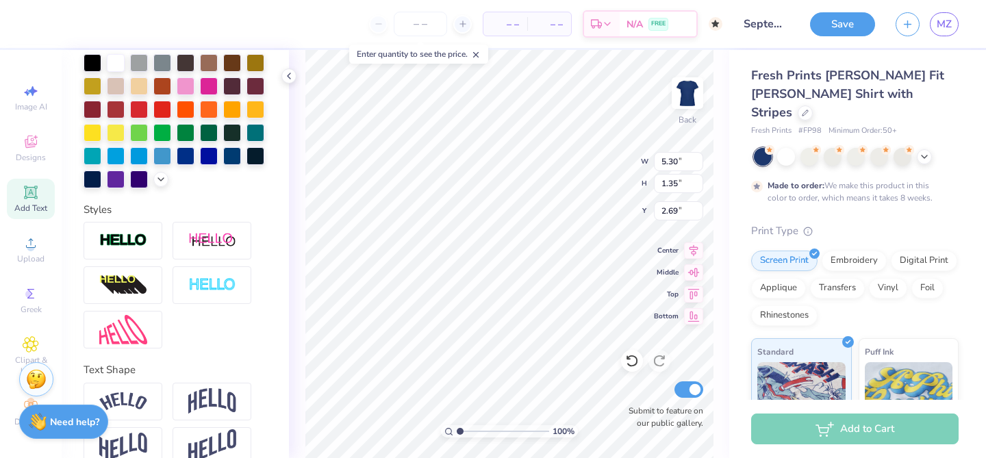
scroll to position [317, 0]
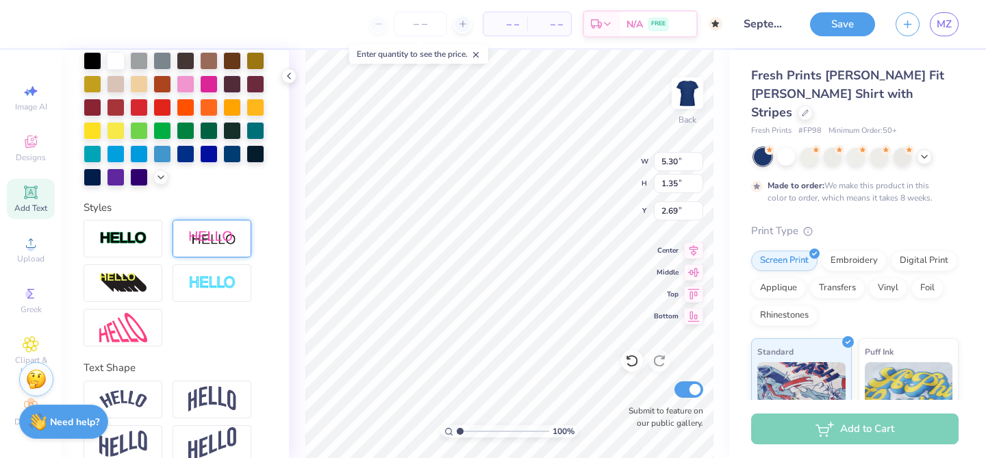
type textarea "Alpha Sig"
click at [227, 247] on div at bounding box center [212, 239] width 79 height 38
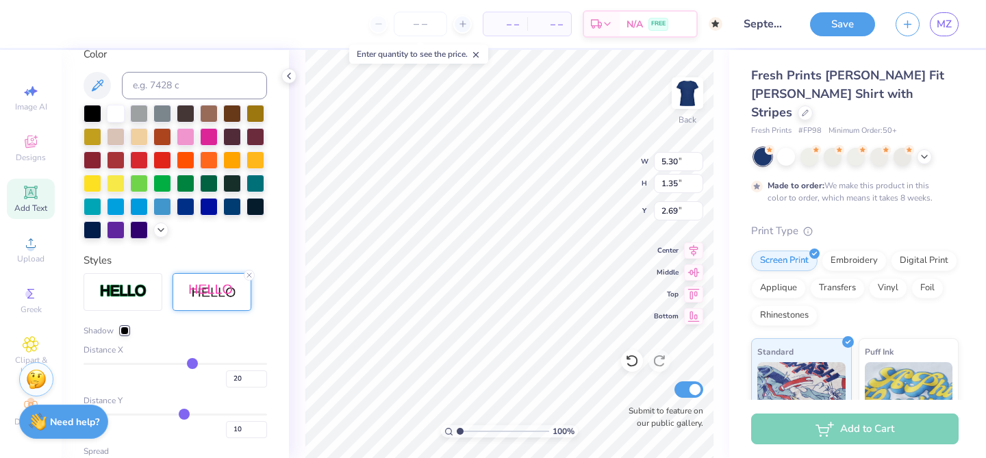
scroll to position [370, 0]
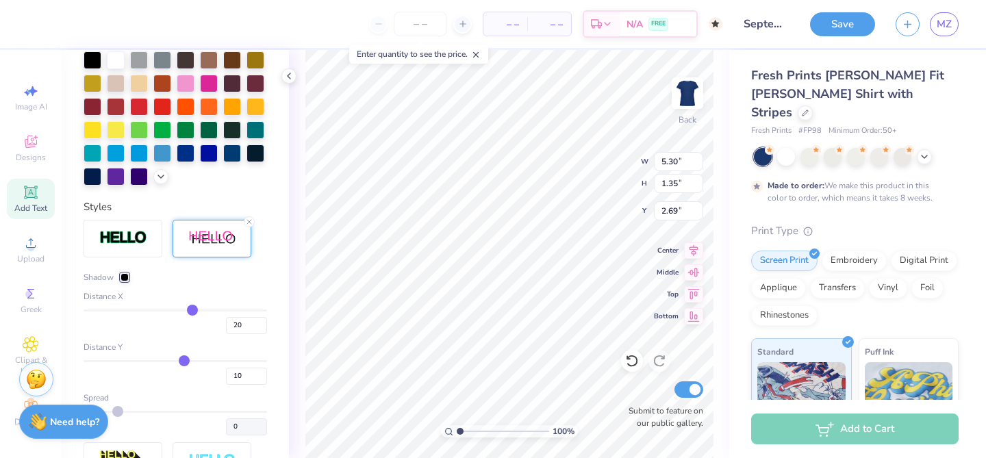
type input "18"
type input "16"
type input "14"
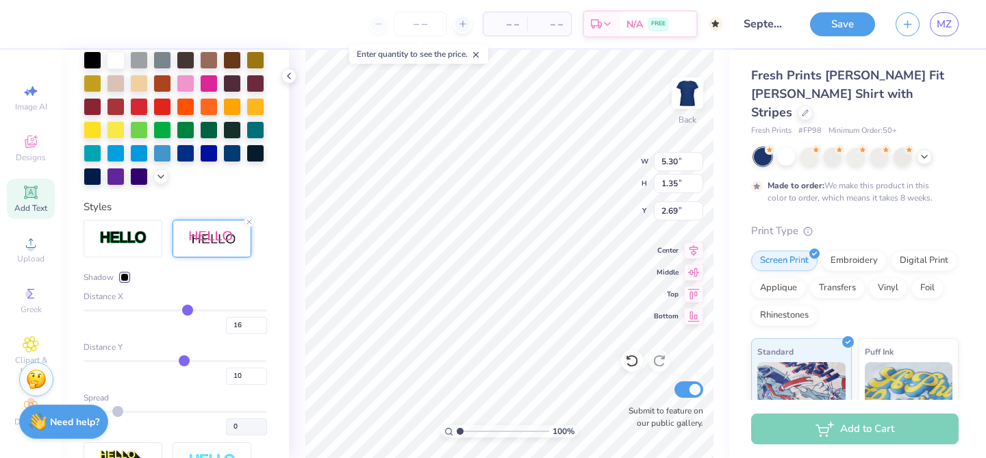
type input "14"
type input "12"
type input "10"
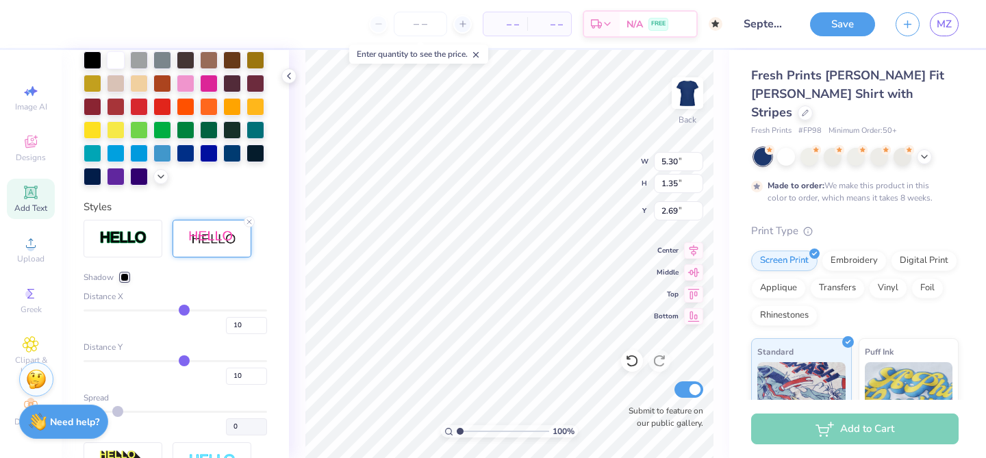
type input "8"
type input "7"
type input "6"
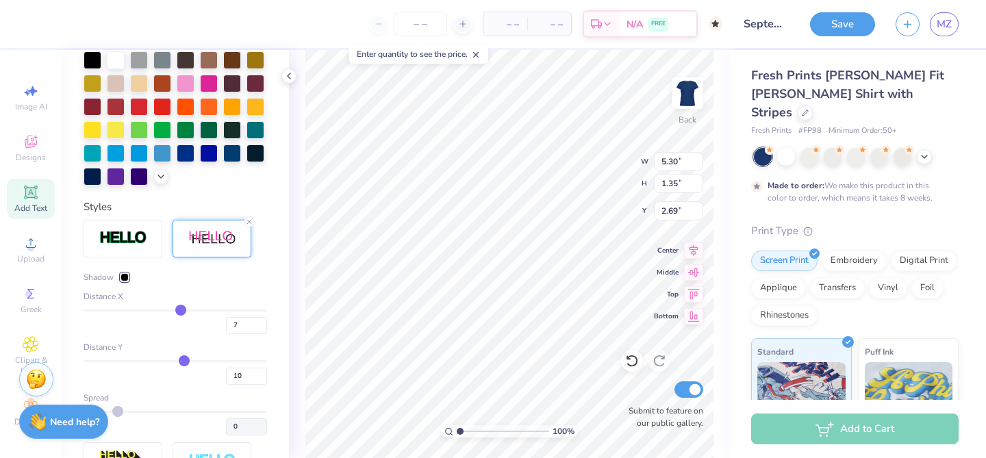
type input "6"
type input "5"
type input "4"
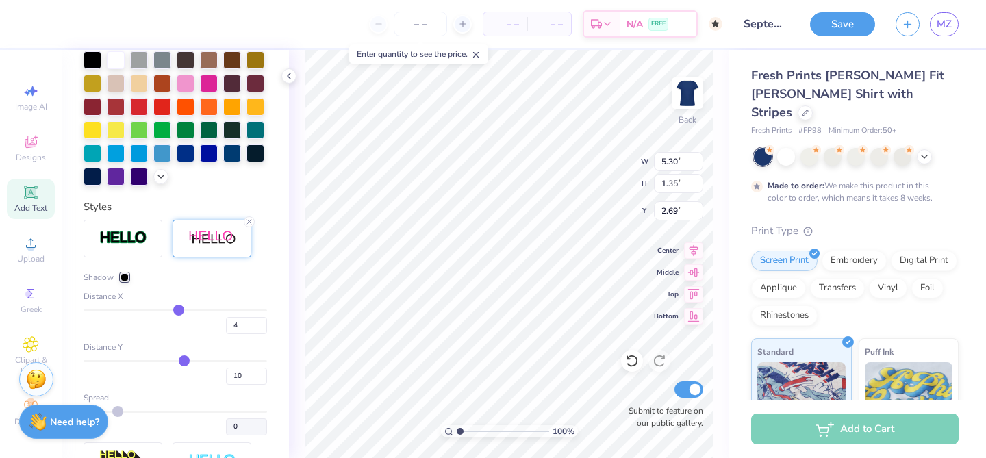
type input "3"
type input "2"
type input "1"
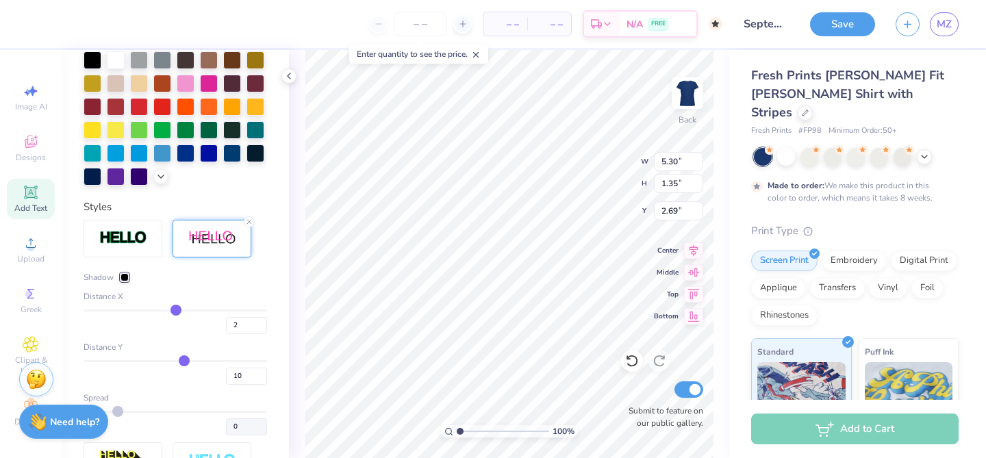
type input "1"
type input "0"
type input "-1"
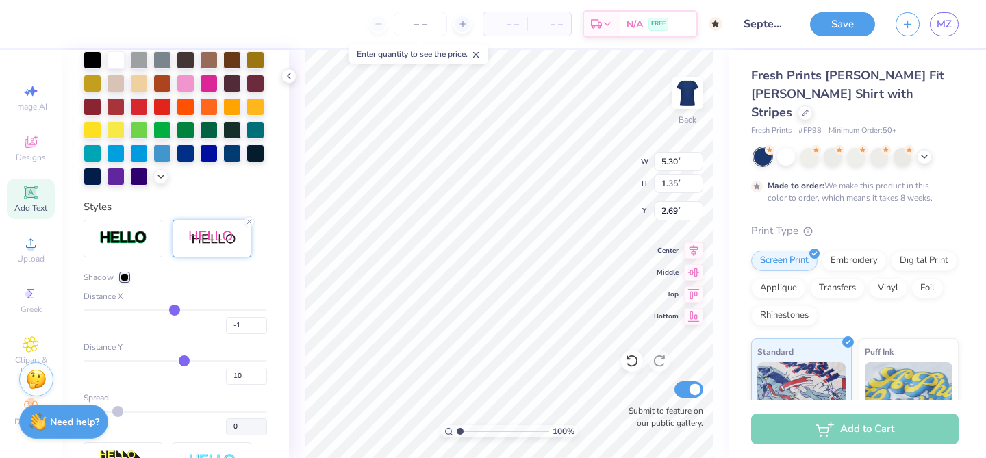
type input "-2"
type input "-3"
type input "-4"
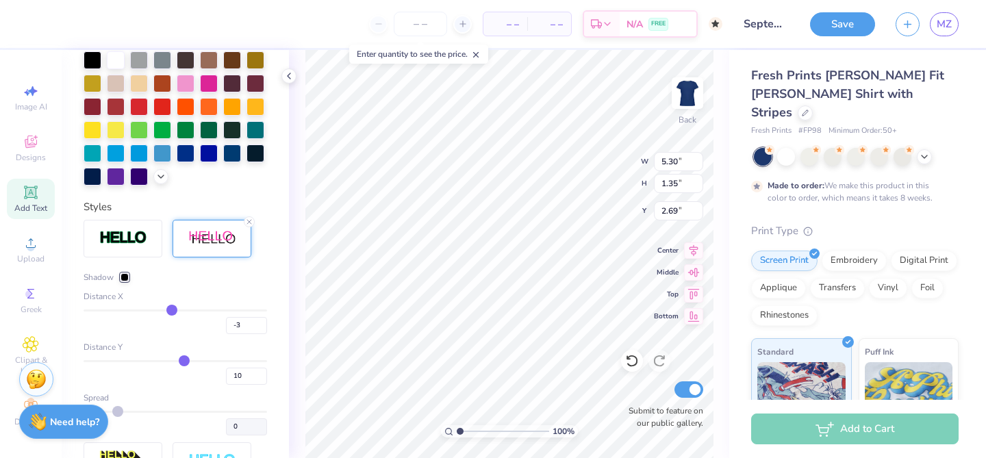
type input "-4"
type input "-5"
type input "-6"
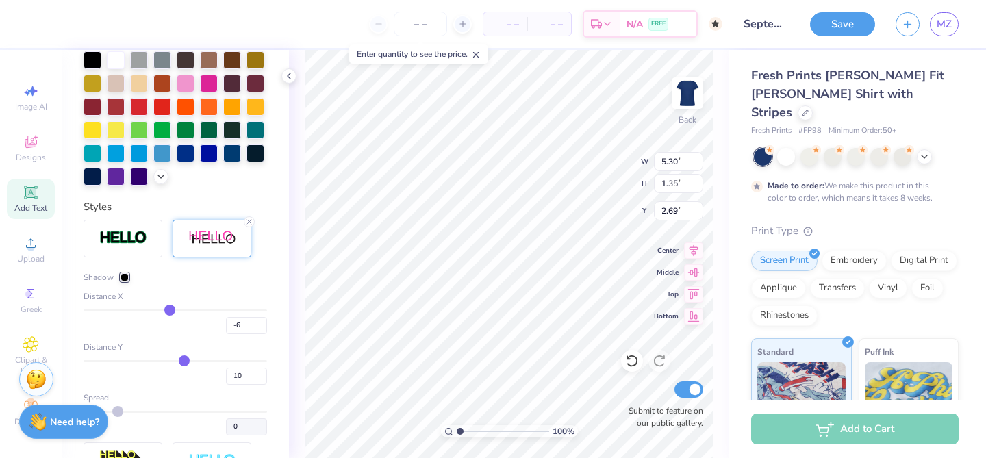
type input "-7"
type input "-8"
type input "-9"
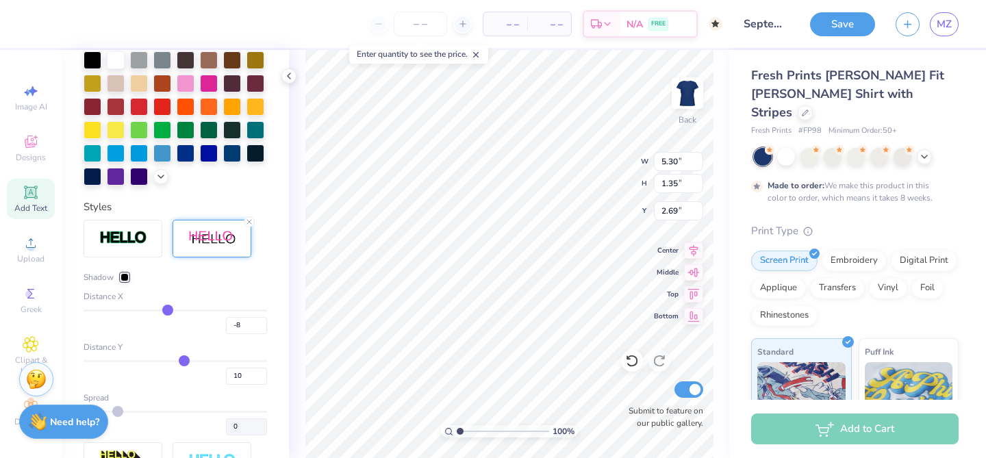
type input "-9"
type input "-10"
type input "-11"
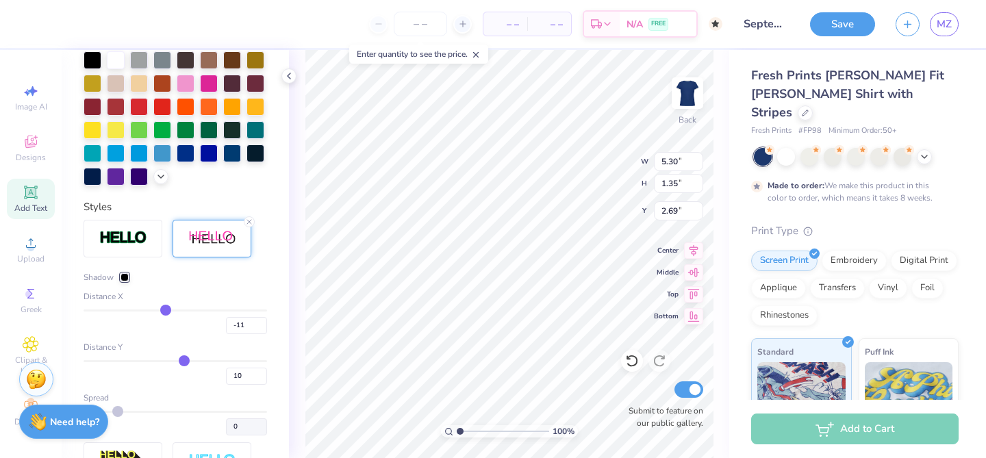
type input "-13"
type input "-14"
type input "-15"
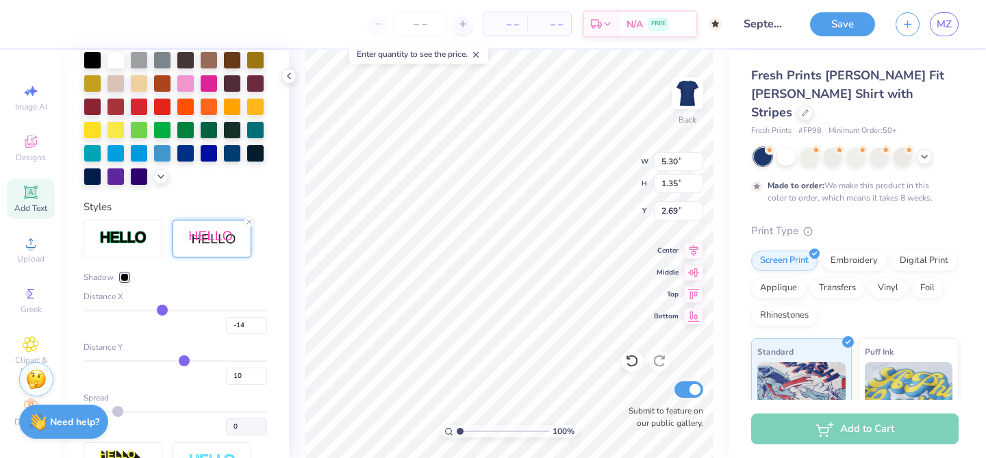
type input "-15"
type input "-16"
type input "-17"
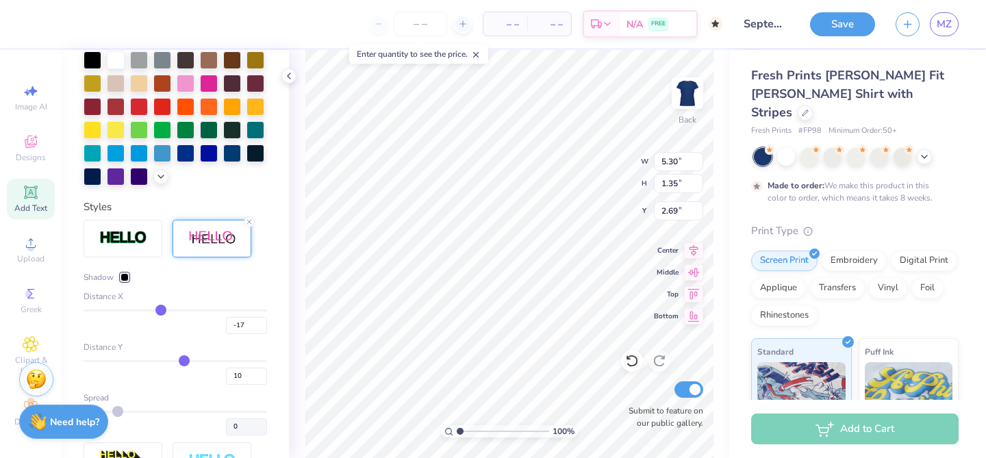
type input "-18"
type input "-19"
drag, startPoint x: 190, startPoint y: 312, endPoint x: 158, endPoint y: 312, distance: 32.2
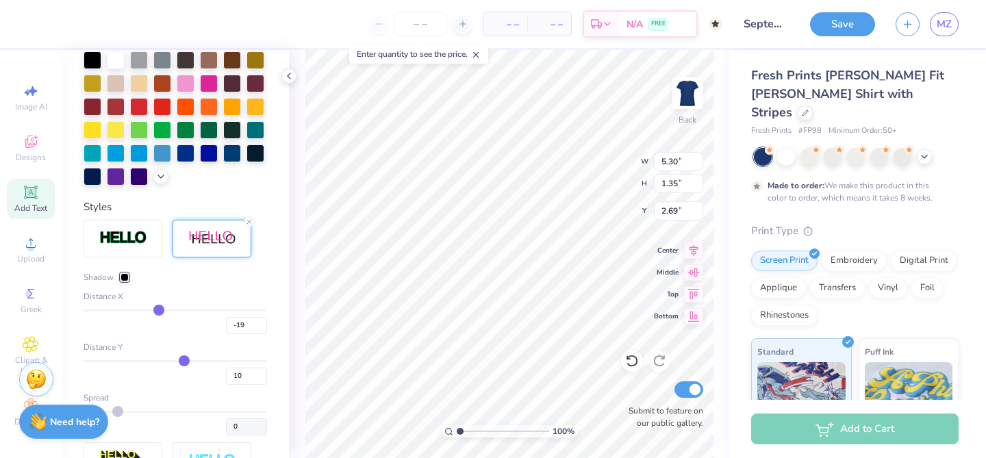
click at [158, 312] on input "range" at bounding box center [176, 311] width 184 height 2
type input "-17"
type input "-16"
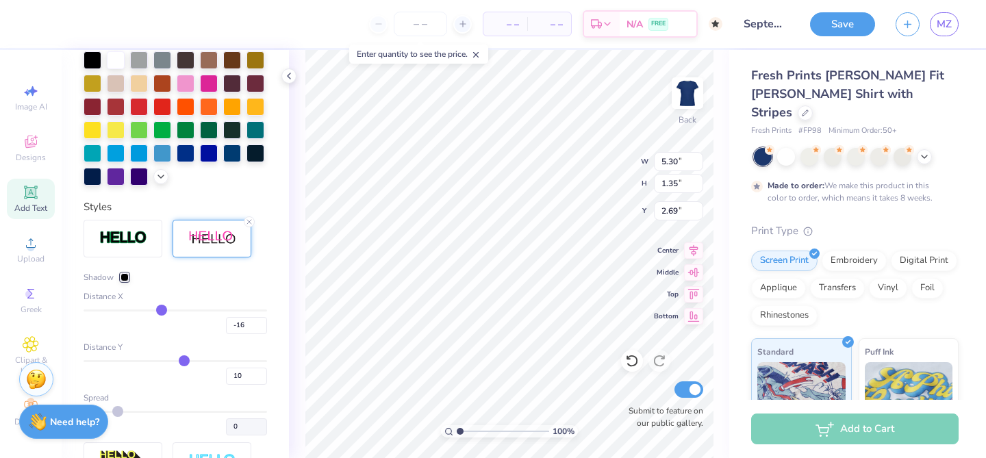
type input "-12"
type input "-8"
type input "-4"
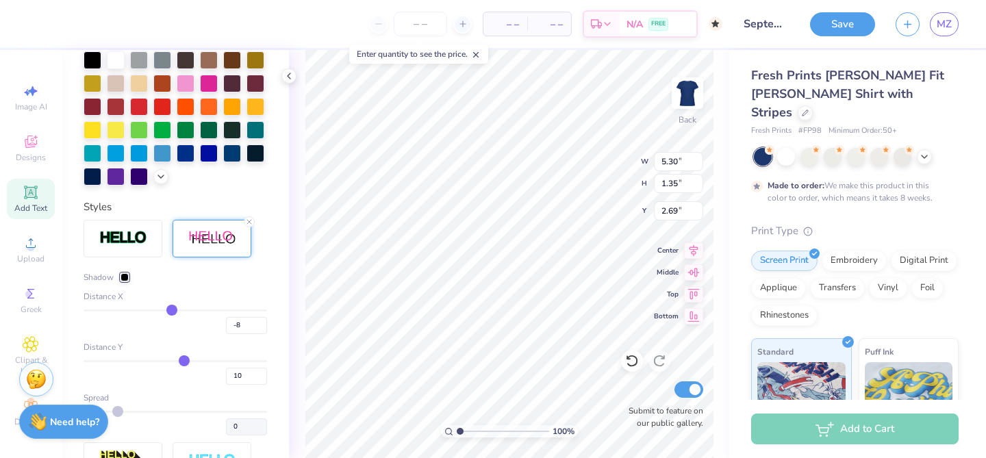
type input "-4"
type input "0"
type input "4"
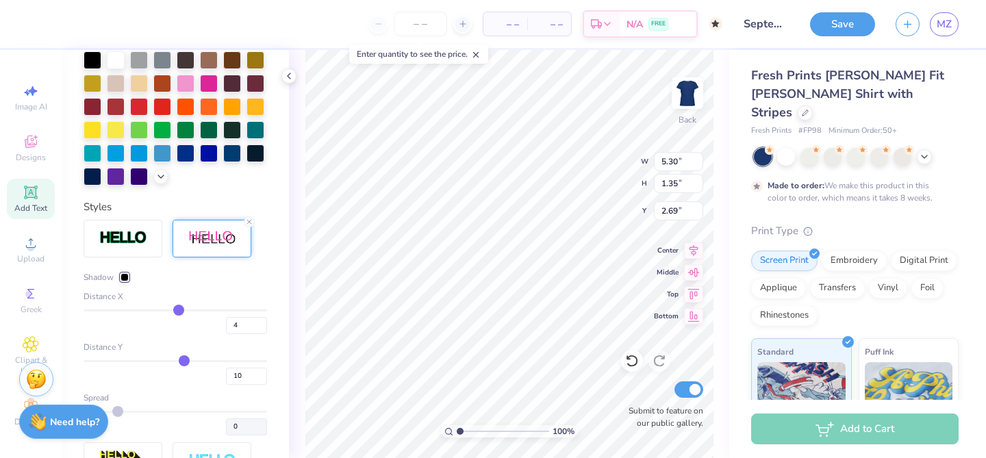
type input "7"
type input "9"
type input "11"
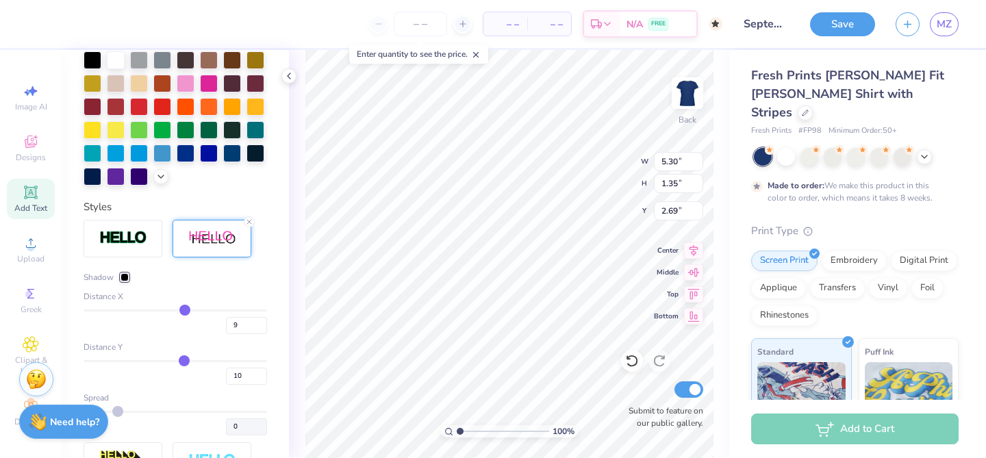
type input "11"
type input "12"
drag, startPoint x: 160, startPoint y: 310, endPoint x: 186, endPoint y: 310, distance: 25.3
click at [186, 310] on input "range" at bounding box center [176, 311] width 184 height 2
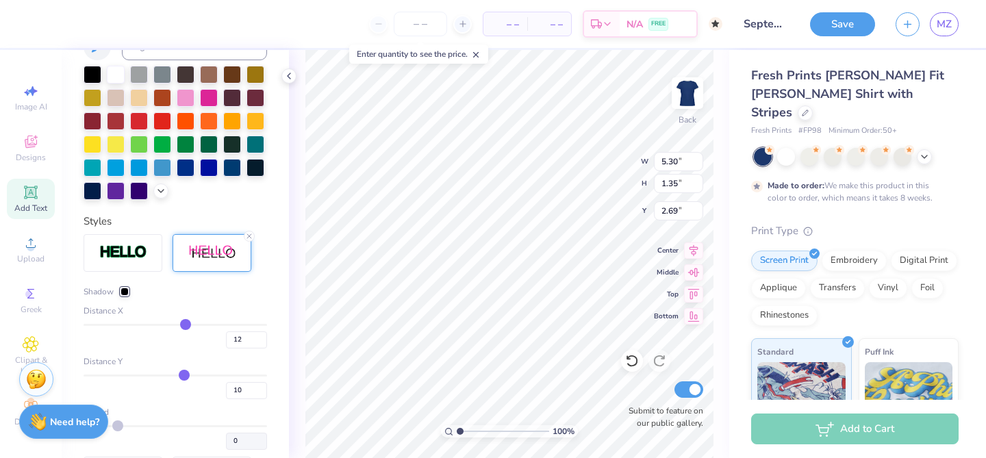
scroll to position [368, 0]
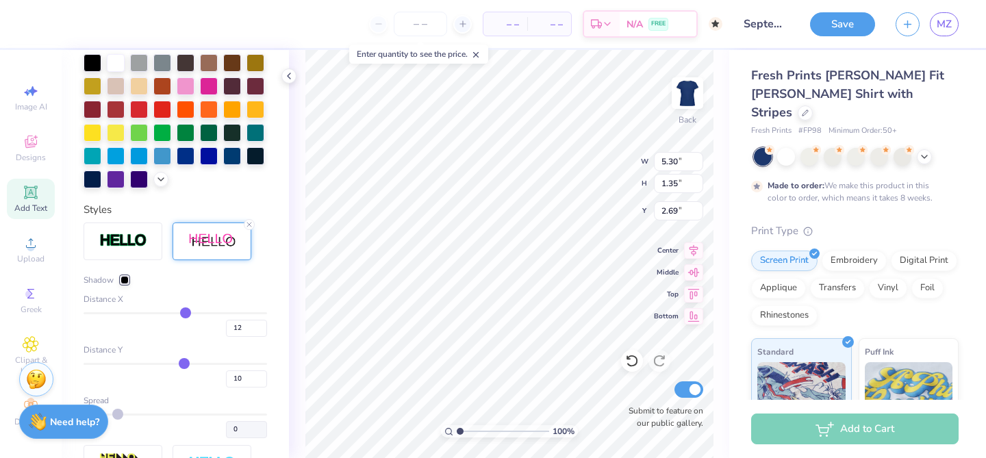
click at [185, 312] on input "range" at bounding box center [176, 313] width 184 height 2
type input "0"
click at [175, 312] on input "range" at bounding box center [176, 313] width 184 height 2
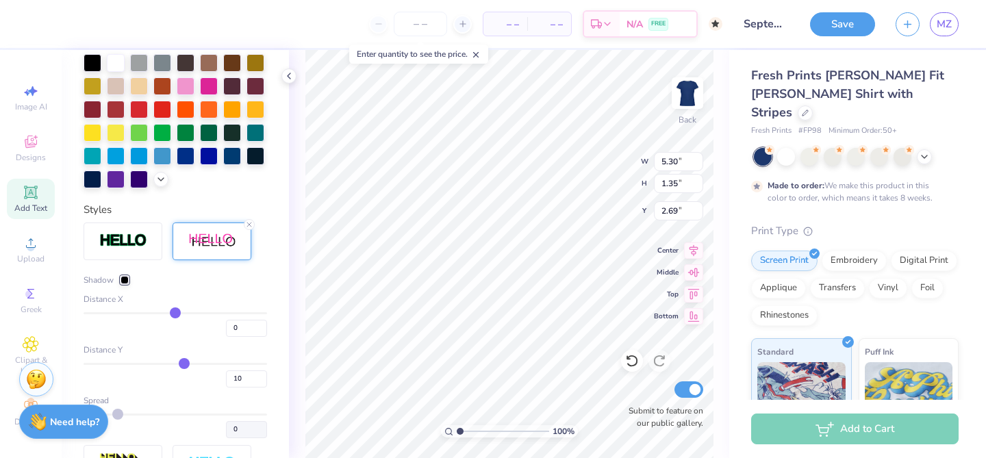
type input "12"
type input "11"
type input "9"
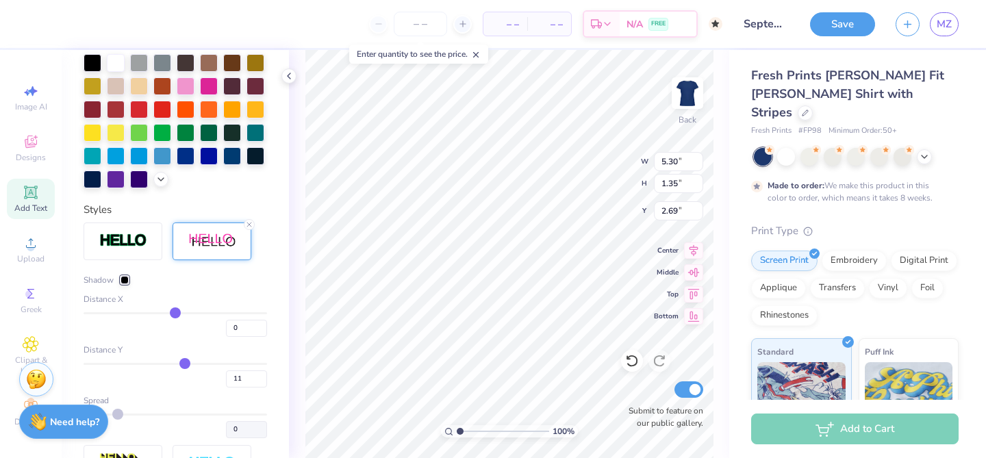
type input "9"
type input "7"
type input "5"
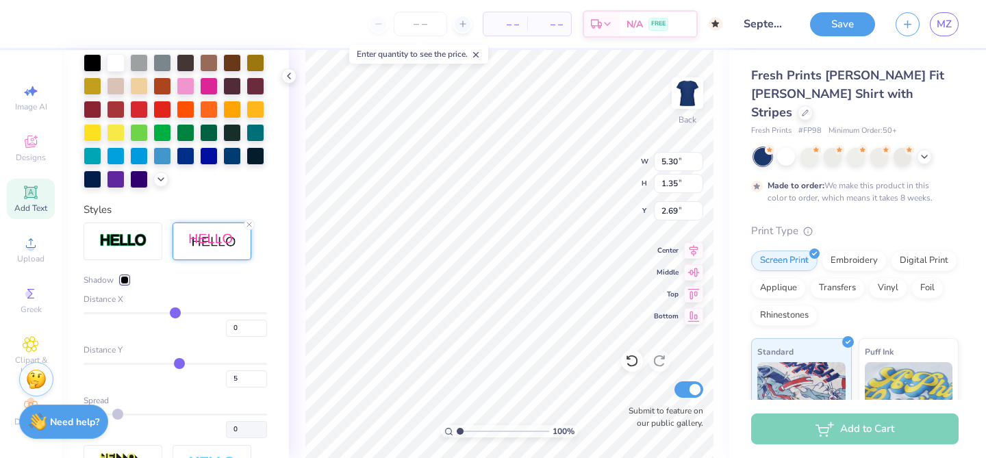
type input "3"
type input "0"
type input "-2"
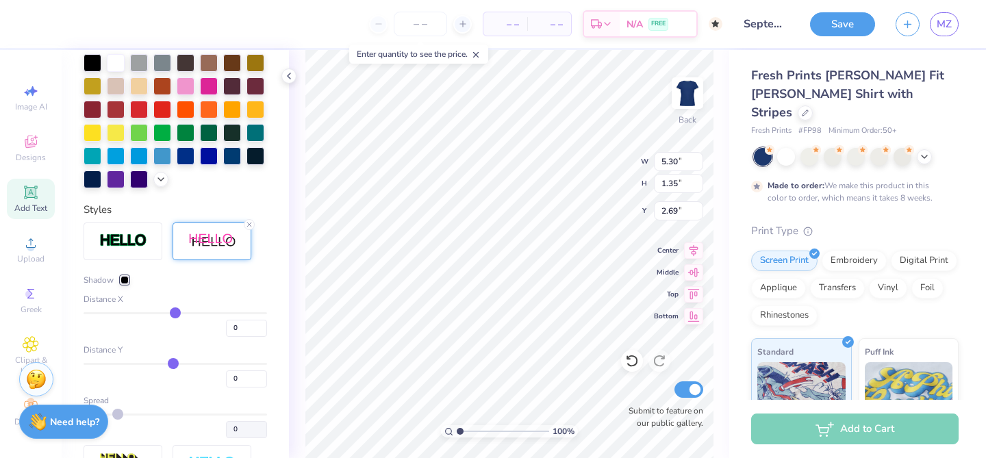
type input "-2"
type input "-3"
type input "-4"
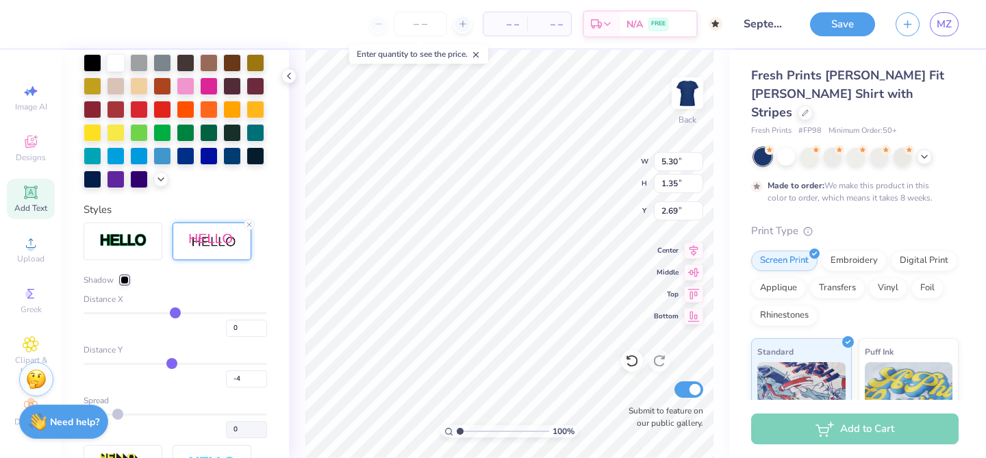
type input "-5"
drag, startPoint x: 186, startPoint y: 366, endPoint x: 171, endPoint y: 366, distance: 15.1
click at [171, 365] on input "range" at bounding box center [176, 364] width 184 height 2
type input "-4"
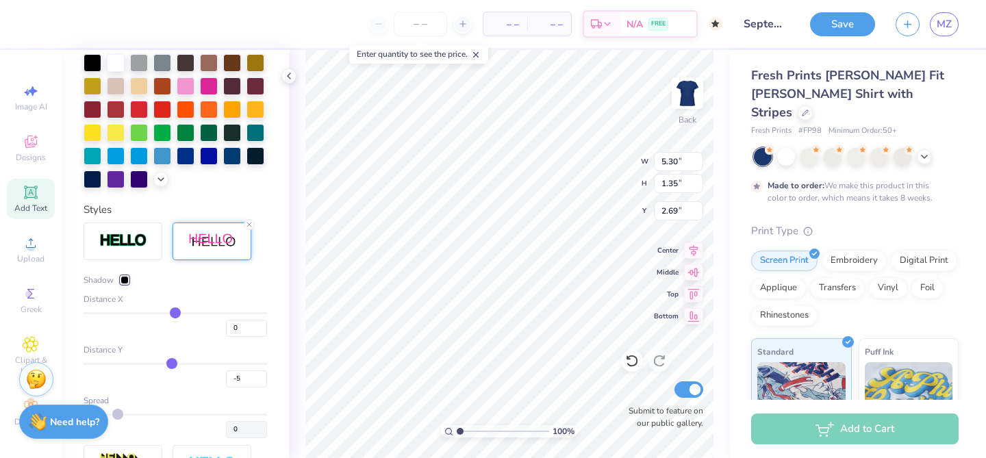
type input "-4"
type input "-3"
type input "-1"
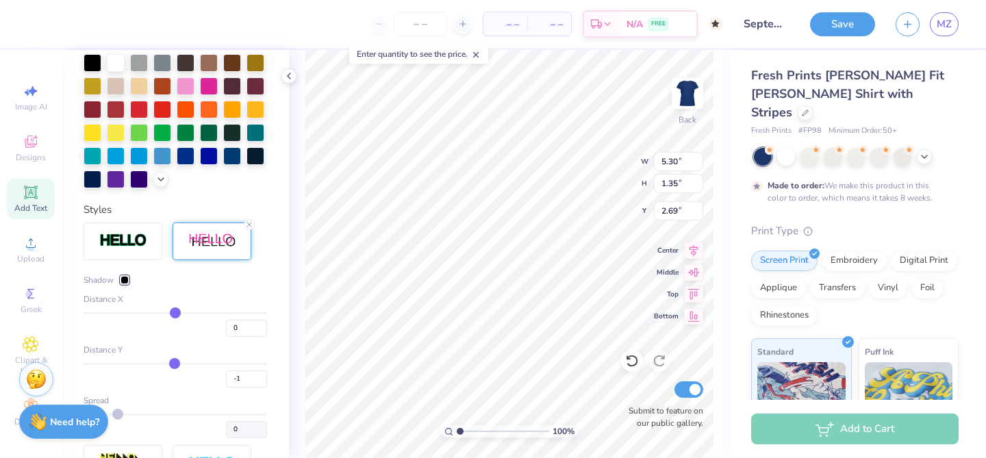
type input "1"
type input "2"
drag, startPoint x: 172, startPoint y: 366, endPoint x: 182, endPoint y: 366, distance: 10.3
click at [182, 365] on input "range" at bounding box center [176, 364] width 184 height 2
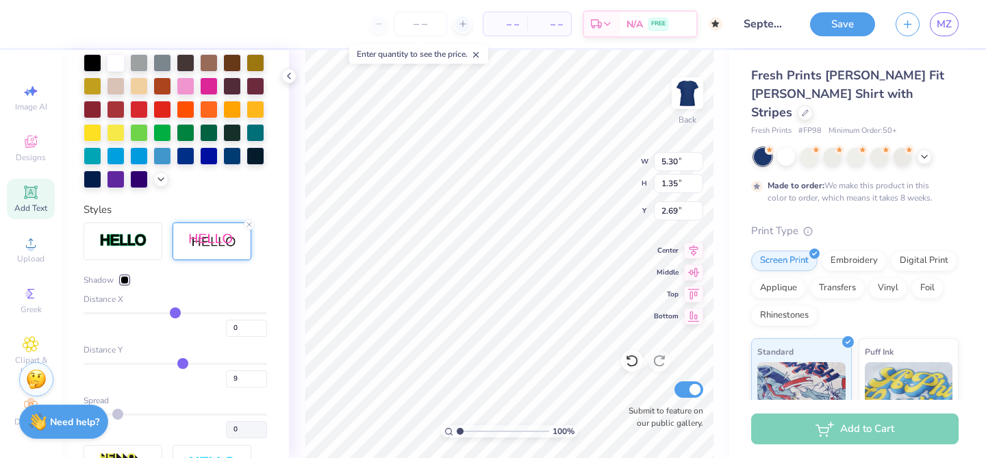
click at [182, 365] on input "range" at bounding box center [176, 364] width 184 height 2
click at [126, 279] on div at bounding box center [125, 280] width 8 height 8
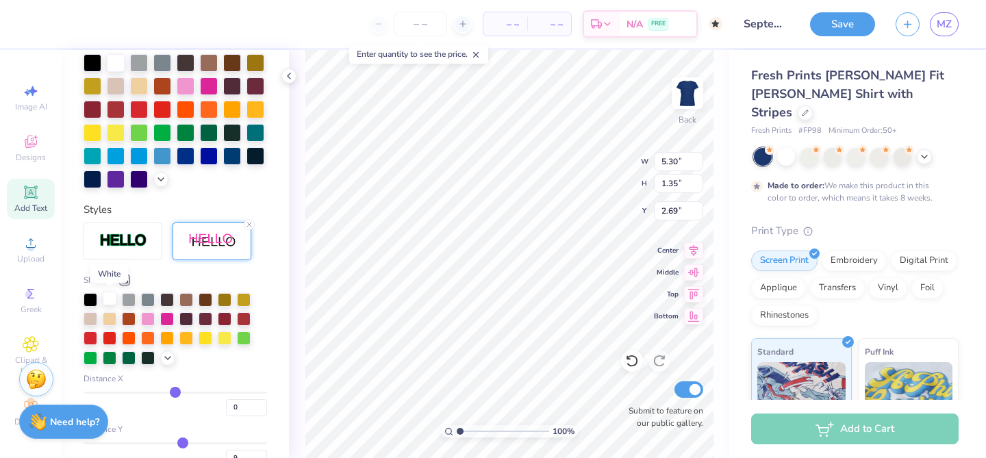
click at [112, 296] on div at bounding box center [110, 299] width 14 height 14
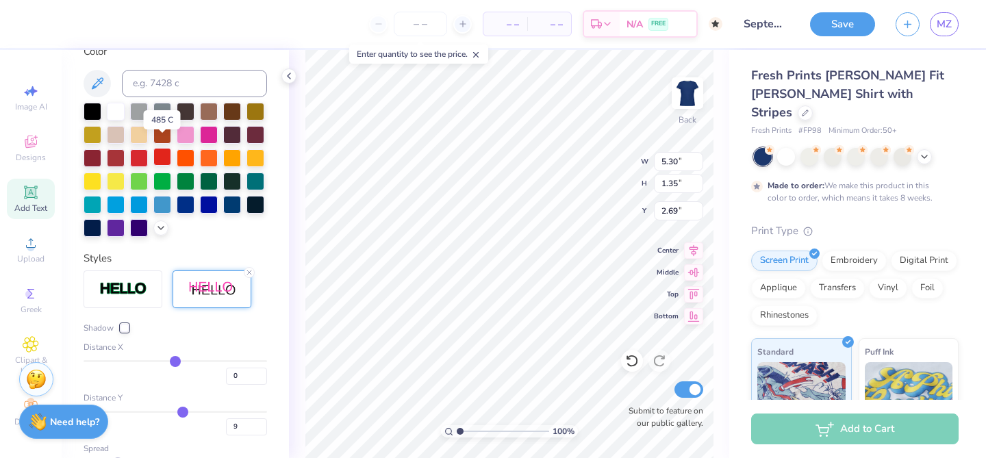
scroll to position [262, 0]
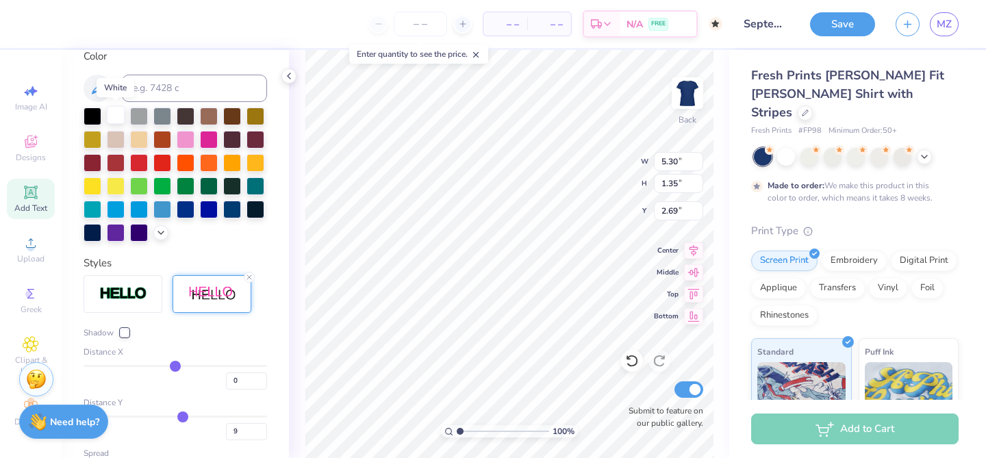
click at [118, 119] on div at bounding box center [116, 115] width 18 height 18
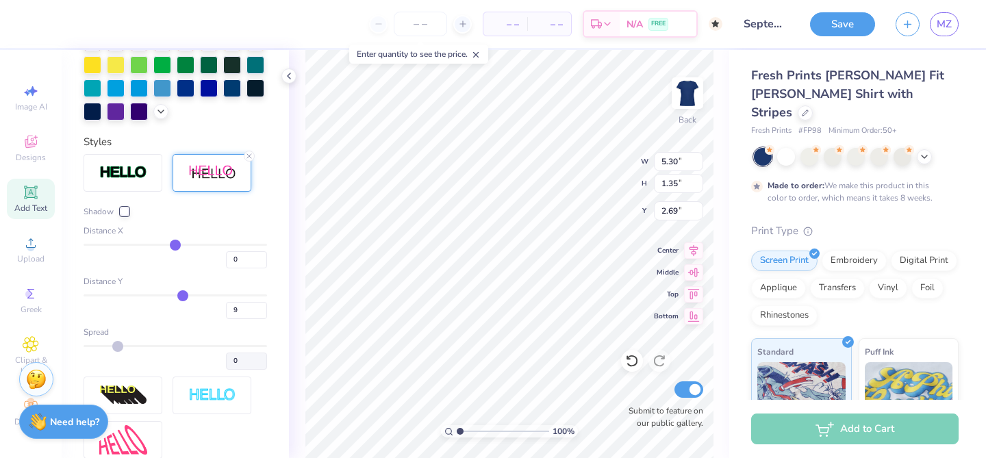
scroll to position [349, 0]
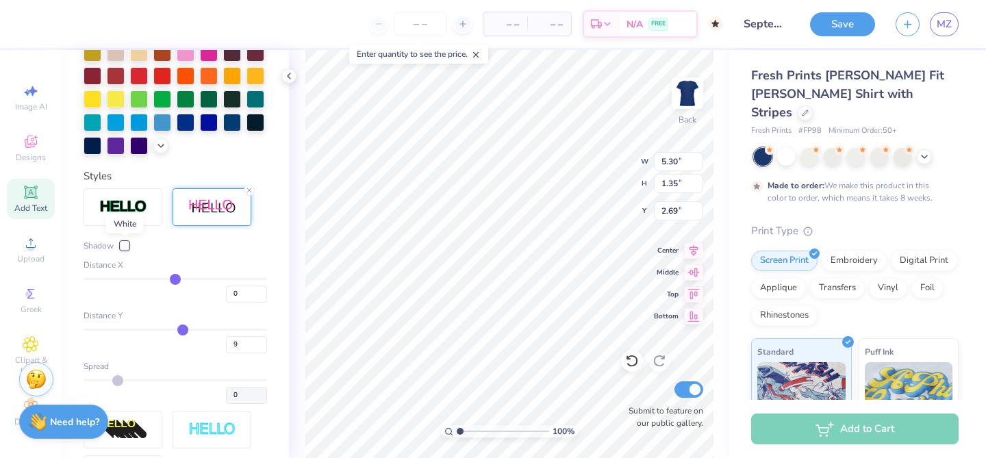
click at [125, 248] on div at bounding box center [125, 246] width 8 height 8
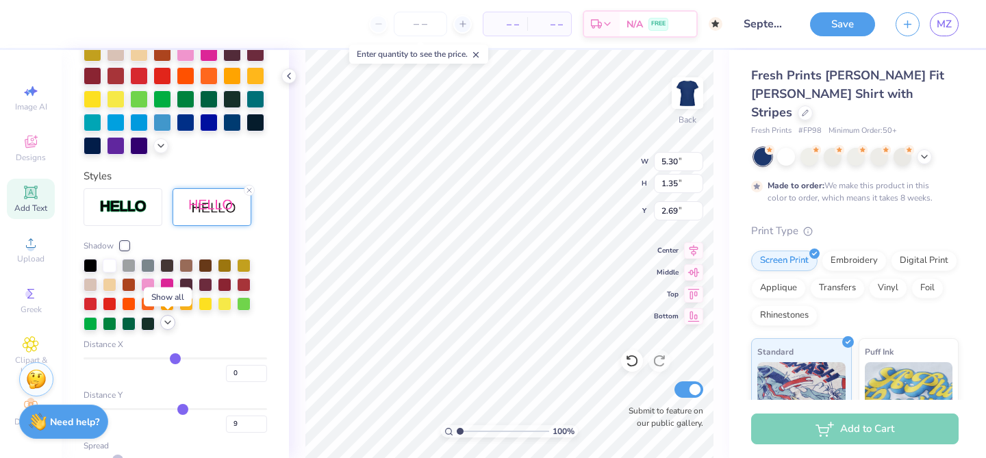
click at [170, 323] on icon at bounding box center [167, 322] width 11 height 11
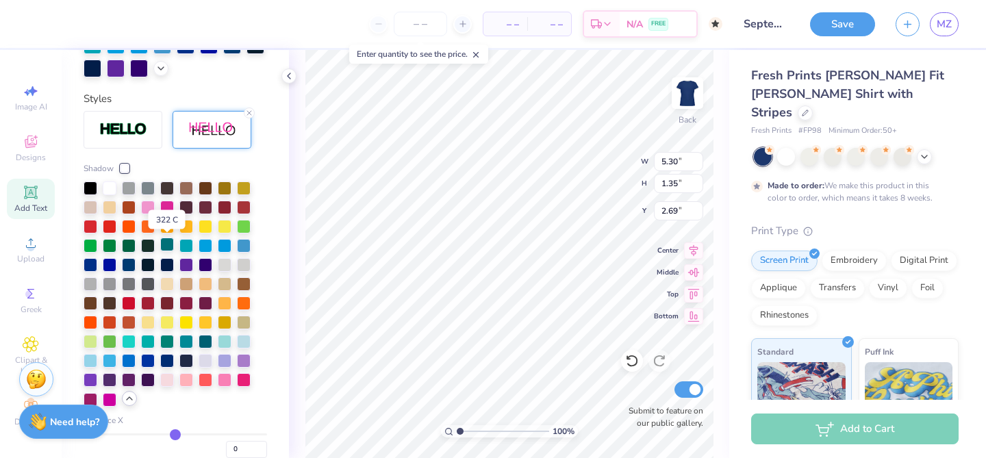
scroll to position [427, 0]
click at [237, 340] on div at bounding box center [244, 340] width 14 height 14
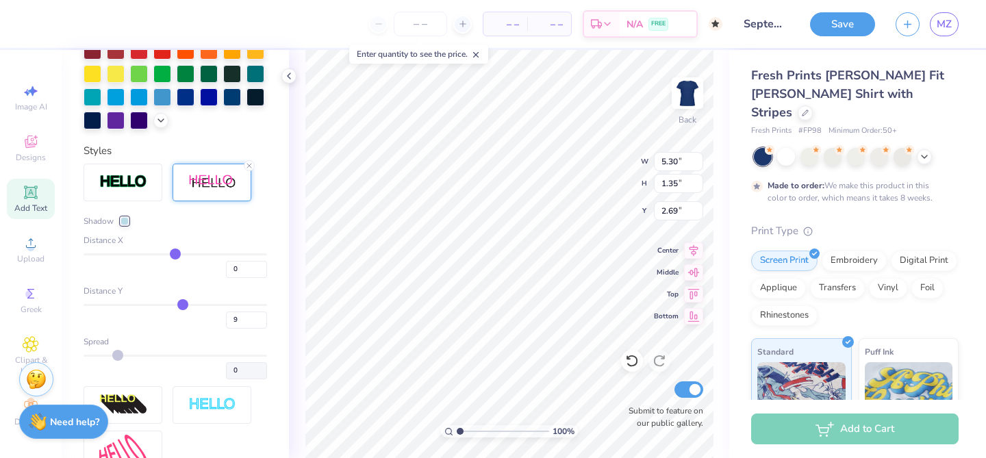
scroll to position [480, 0]
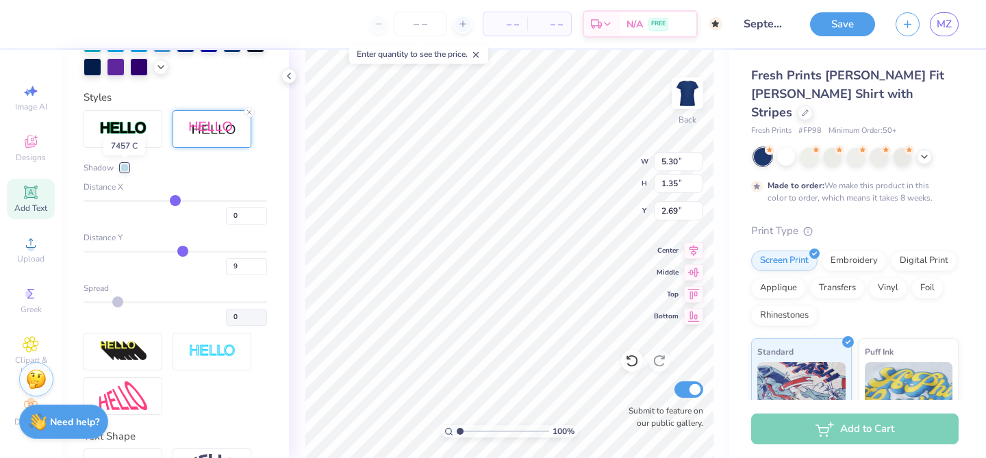
click at [127, 164] on div at bounding box center [125, 168] width 8 height 8
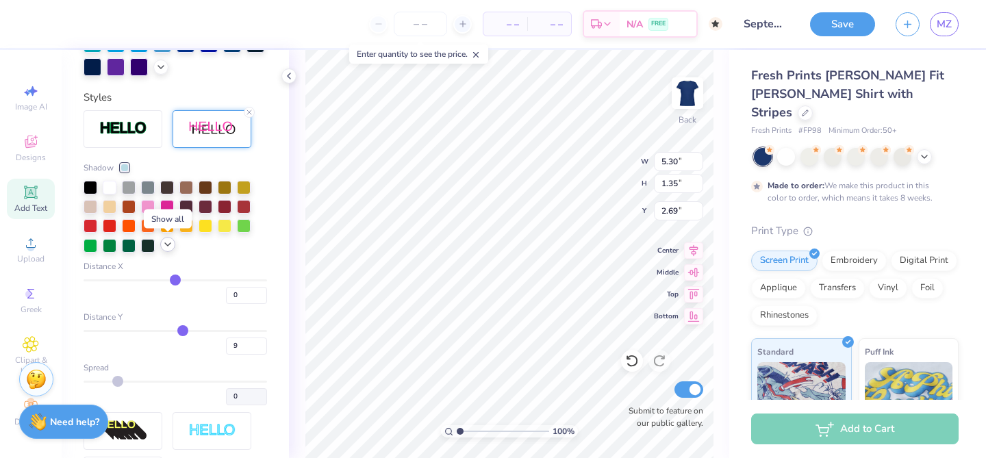
click at [168, 241] on icon at bounding box center [167, 244] width 11 height 11
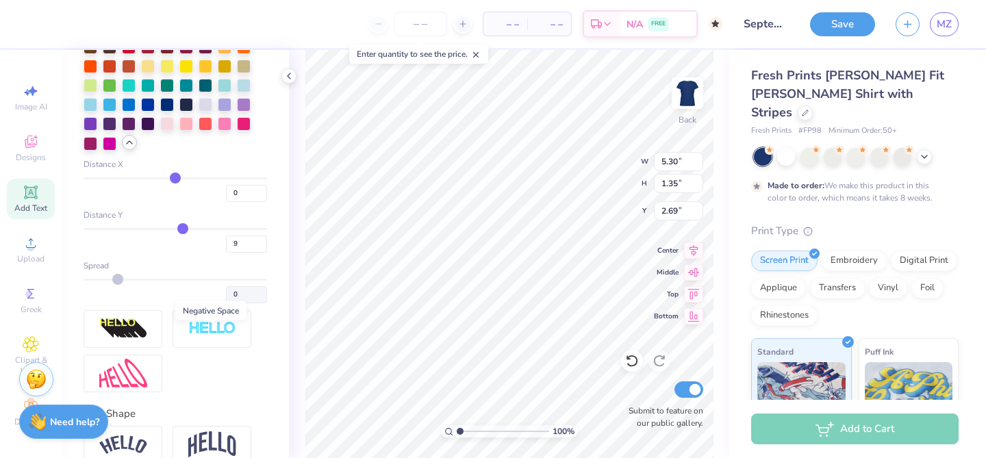
scroll to position [716, 0]
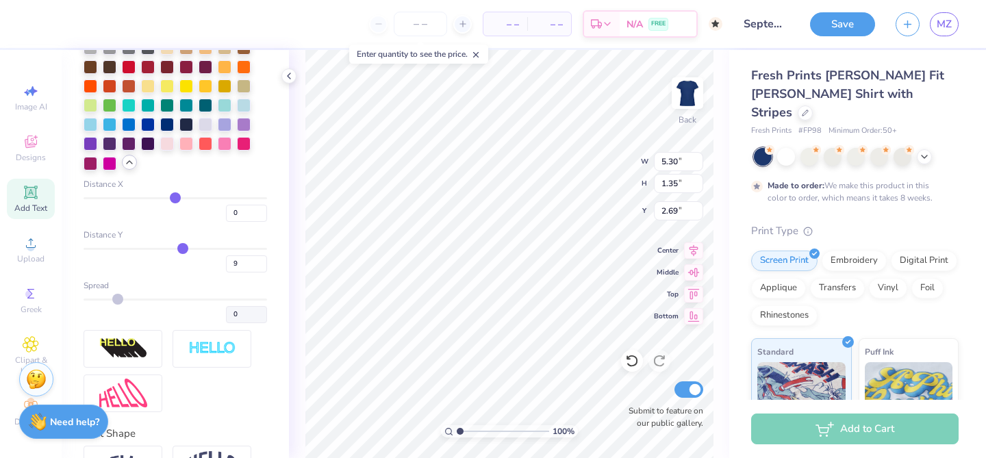
drag, startPoint x: 116, startPoint y: 301, endPoint x: 75, endPoint y: 302, distance: 41.1
click at [75, 302] on div "Personalized Names Personalized Numbers Text Tool Add Font Font Cinzel Switch t…" at bounding box center [175, 254] width 227 height 408
drag, startPoint x: 183, startPoint y: 246, endPoint x: 67, endPoint y: 242, distance: 115.8
click at [84, 248] on input "range" at bounding box center [176, 249] width 184 height 2
drag, startPoint x: 176, startPoint y: 194, endPoint x: 71, endPoint y: 190, distance: 105.5
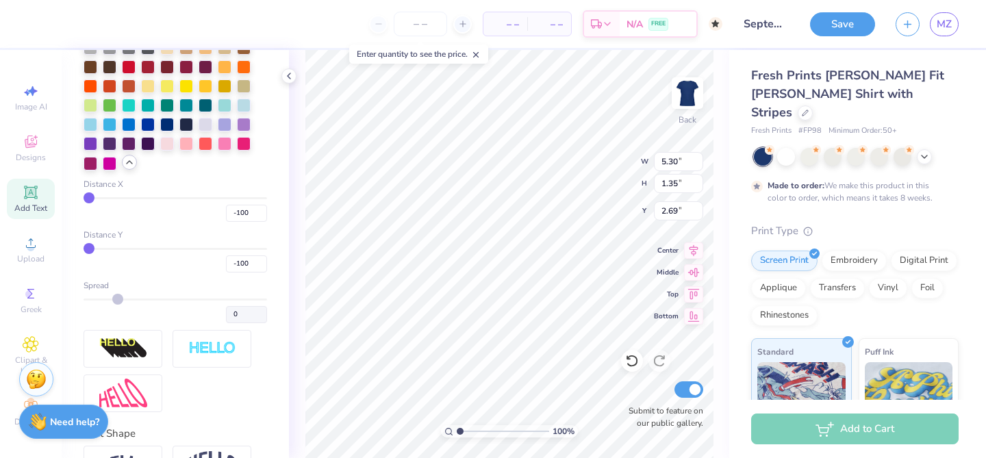
click at [71, 190] on div "Personalized Names Personalized Numbers Text Tool Add Font Font Cinzel Switch t…" at bounding box center [175, 254] width 227 height 408
drag, startPoint x: 90, startPoint y: 196, endPoint x: 148, endPoint y: 187, distance: 58.2
click at [148, 197] on input "range" at bounding box center [176, 198] width 184 height 2
drag, startPoint x: 146, startPoint y: 195, endPoint x: 157, endPoint y: 194, distance: 11.7
click at [159, 197] on input "range" at bounding box center [176, 198] width 184 height 2
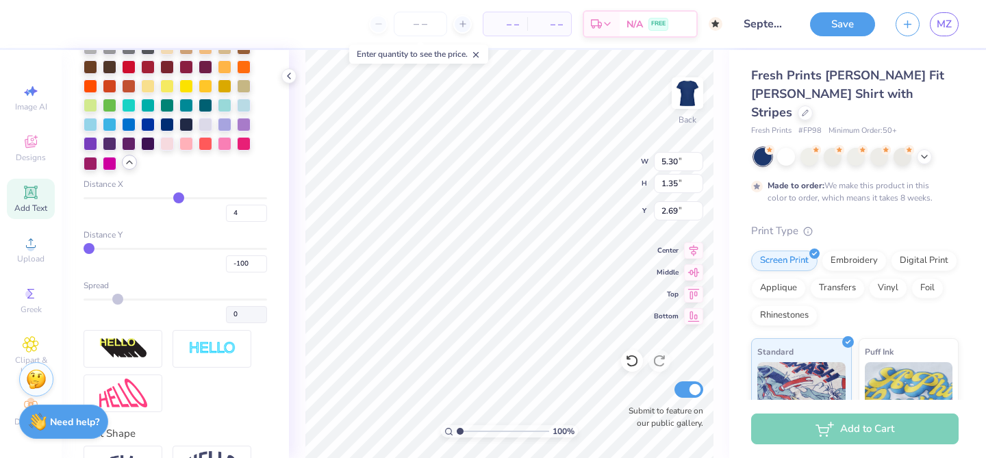
drag, startPoint x: 162, startPoint y: 194, endPoint x: 177, endPoint y: 194, distance: 15.1
click at [178, 197] on input "range" at bounding box center [176, 198] width 184 height 2
click at [110, 247] on div "Distance Y -100" at bounding box center [176, 251] width 184 height 44
drag, startPoint x: 91, startPoint y: 249, endPoint x: 107, endPoint y: 249, distance: 15.7
click at [107, 249] on input "range" at bounding box center [176, 249] width 184 height 2
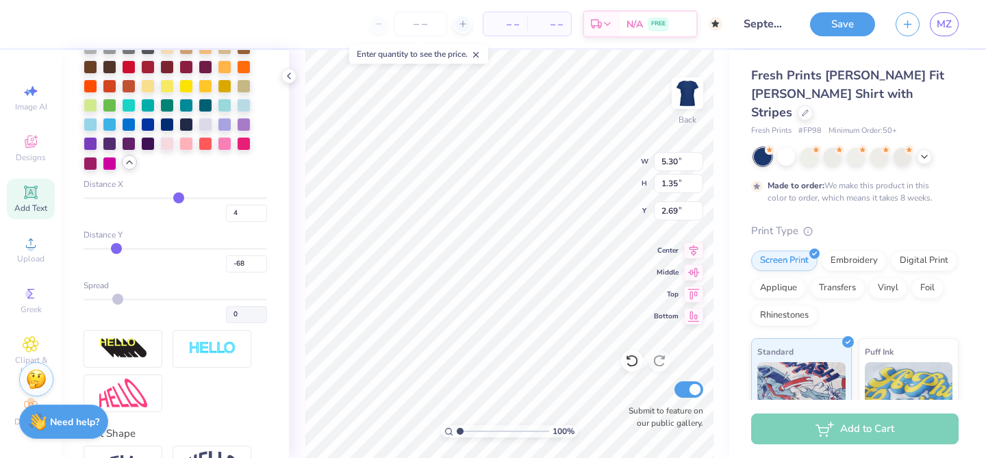
click at [116, 248] on input "range" at bounding box center [176, 249] width 184 height 2
click at [134, 247] on div "Distance Y -68" at bounding box center [176, 251] width 184 height 44
click at [171, 198] on input "range" at bounding box center [176, 198] width 184 height 2
click at [173, 198] on input "range" at bounding box center [176, 198] width 184 height 2
click at [177, 197] on input "range" at bounding box center [176, 198] width 184 height 2
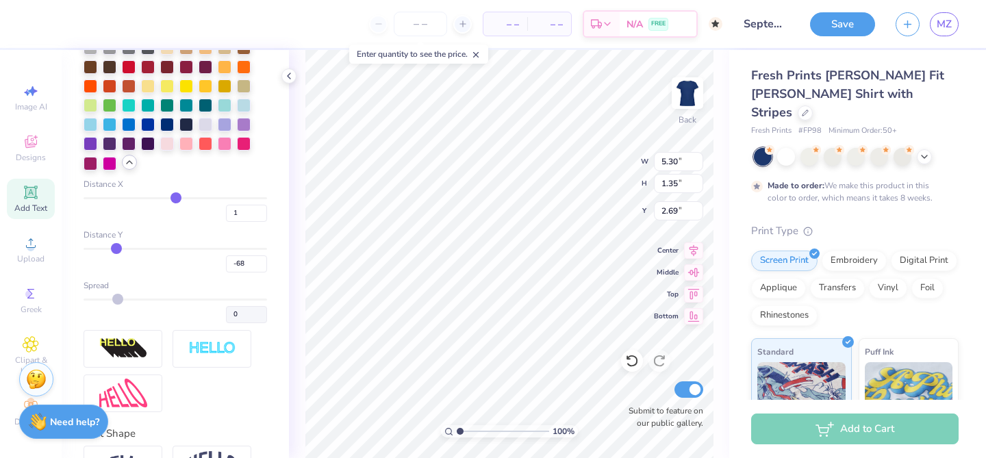
click at [176, 197] on input "range" at bounding box center [176, 198] width 184 height 2
click at [127, 247] on div "Distance Y -68" at bounding box center [176, 251] width 184 height 44
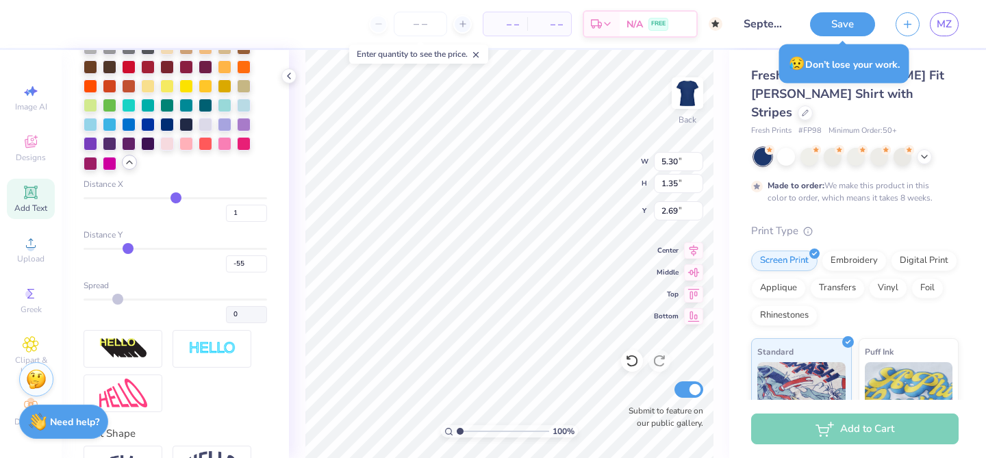
click at [127, 248] on input "range" at bounding box center [176, 249] width 184 height 2
click at [140, 248] on input "range" at bounding box center [176, 249] width 184 height 2
click at [151, 248] on input "range" at bounding box center [176, 249] width 184 height 2
click at [165, 247] on div "Distance Y -27" at bounding box center [176, 251] width 184 height 44
click at [167, 249] on input "range" at bounding box center [176, 249] width 184 height 2
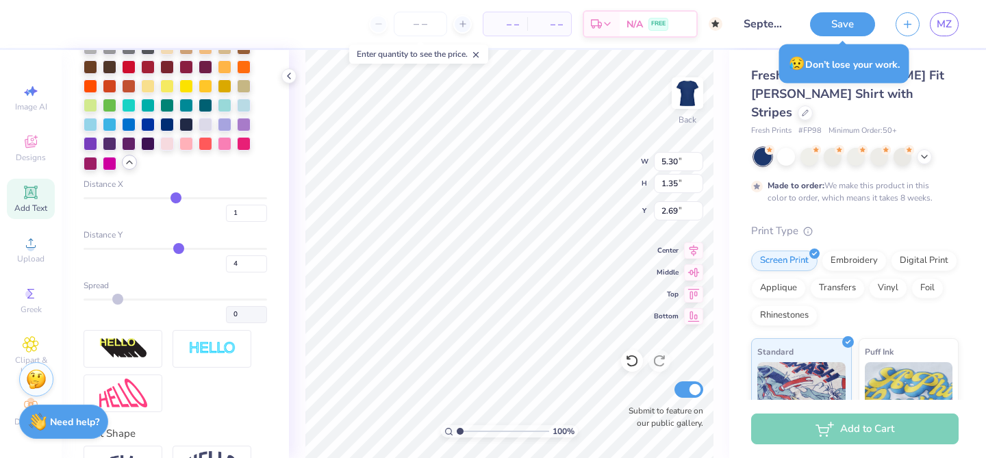
click at [178, 248] on input "range" at bounding box center [176, 249] width 184 height 2
click at [172, 248] on input "range" at bounding box center [176, 249] width 184 height 2
click at [175, 248] on input "range" at bounding box center [176, 249] width 184 height 2
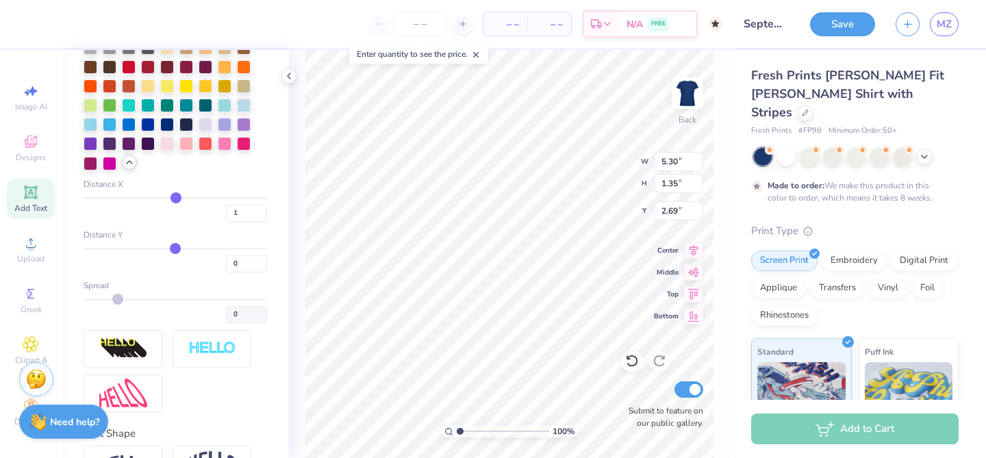
click at [179, 197] on input "range" at bounding box center [176, 198] width 184 height 2
click at [181, 197] on input "range" at bounding box center [176, 198] width 184 height 2
click at [178, 197] on input "range" at bounding box center [176, 198] width 184 height 2
click at [180, 197] on input "range" at bounding box center [176, 198] width 184 height 2
click at [175, 197] on input "range" at bounding box center [176, 198] width 184 height 2
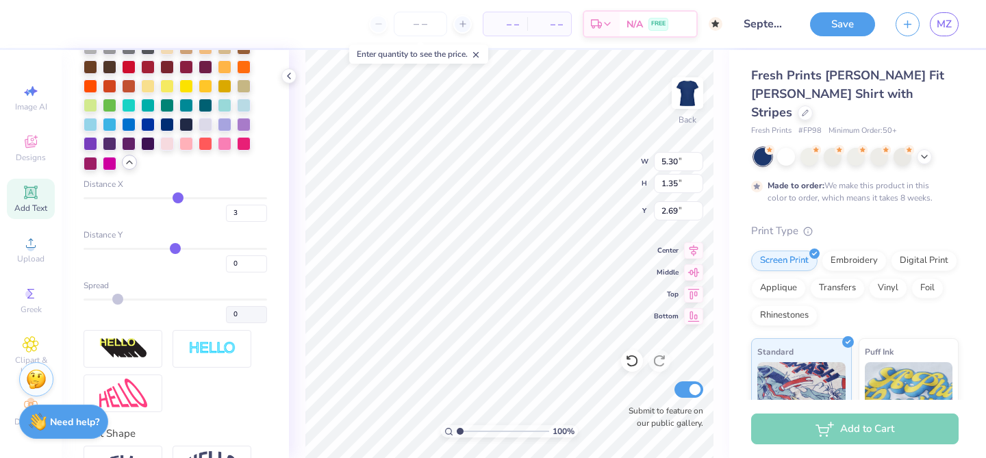
click at [177, 197] on input "range" at bounding box center [176, 198] width 184 height 2
click at [173, 198] on input "range" at bounding box center [176, 198] width 184 height 2
click at [175, 197] on input "range" at bounding box center [176, 198] width 184 height 2
click at [176, 197] on input "range" at bounding box center [176, 198] width 184 height 2
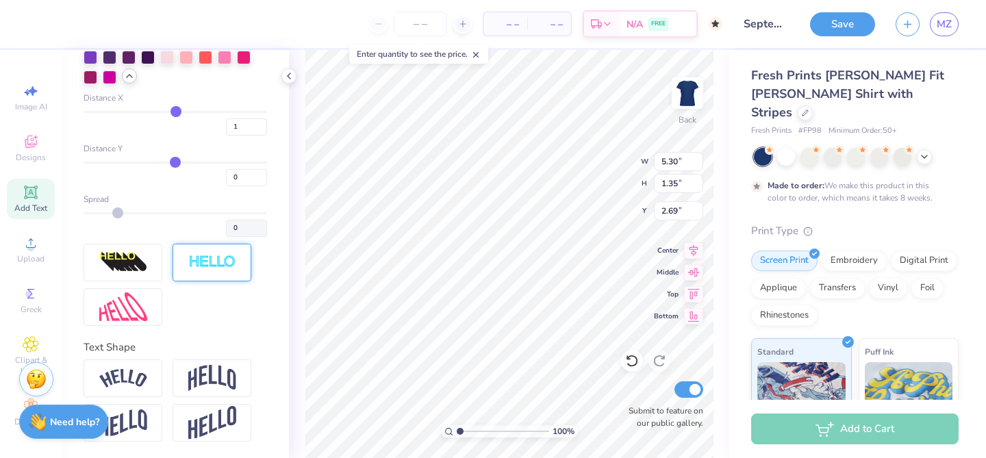
click at [212, 274] on div at bounding box center [212, 263] width 79 height 38
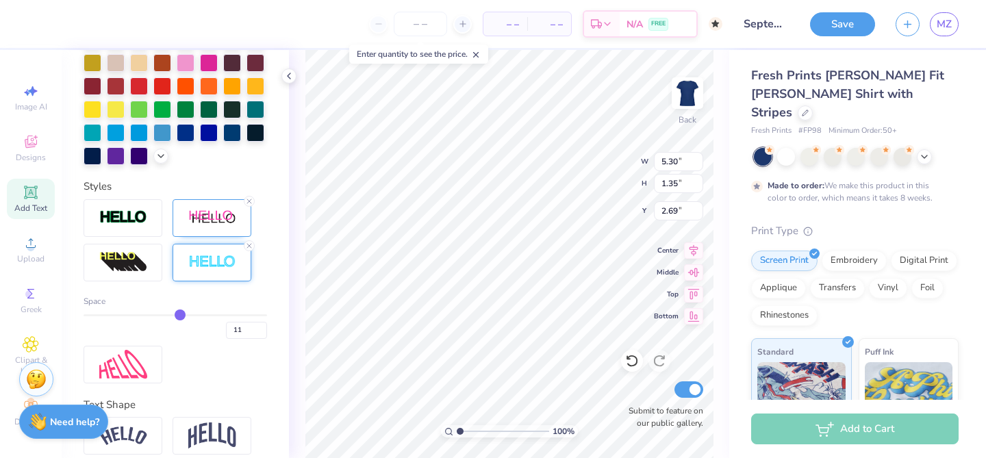
drag, startPoint x: 90, startPoint y: 309, endPoint x: 181, endPoint y: 297, distance: 92.6
click at [181, 314] on input "range" at bounding box center [176, 315] width 184 height 2
click at [161, 314] on input "range" at bounding box center [176, 315] width 184 height 2
click at [138, 312] on div "Space 9" at bounding box center [176, 317] width 184 height 44
click at [147, 306] on div "Space" at bounding box center [176, 301] width 184 height 12
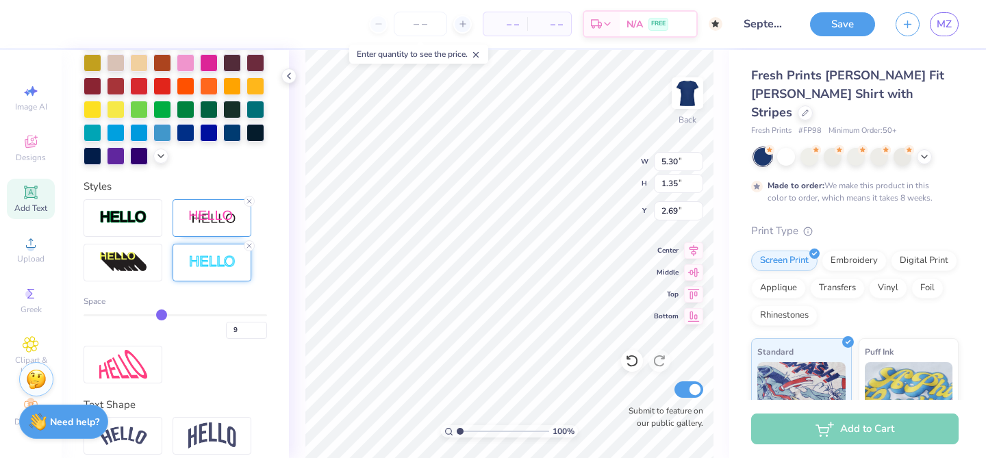
click at [144, 313] on div "Space 9" at bounding box center [176, 317] width 184 height 44
click at [140, 316] on div "9" at bounding box center [176, 326] width 184 height 25
click at [140, 314] on input "range" at bounding box center [176, 315] width 184 height 2
click at [128, 316] on div "7" at bounding box center [176, 326] width 184 height 25
click at [113, 312] on div "Space 7" at bounding box center [176, 317] width 184 height 44
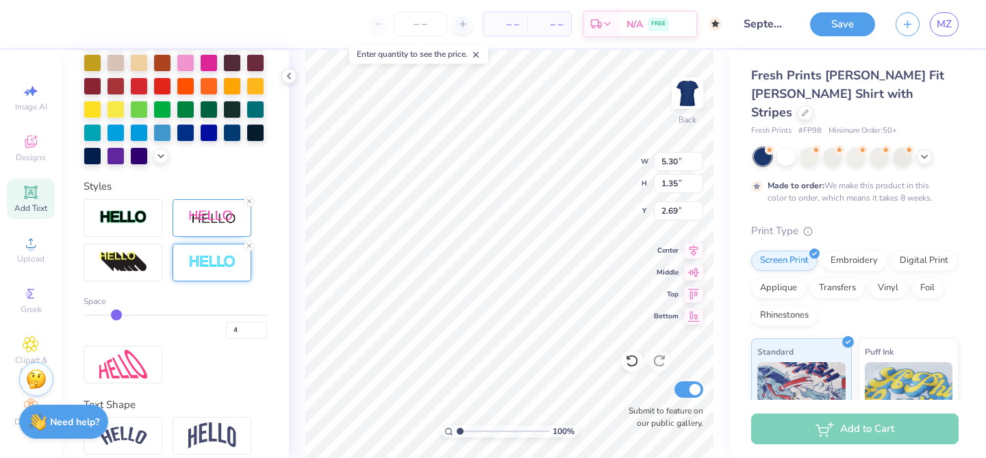
click at [114, 315] on input "range" at bounding box center [176, 315] width 184 height 2
click at [100, 311] on div "Space 4" at bounding box center [176, 317] width 184 height 44
click at [99, 316] on input "range" at bounding box center [176, 315] width 184 height 2
click at [247, 200] on icon at bounding box center [249, 201] width 8 height 8
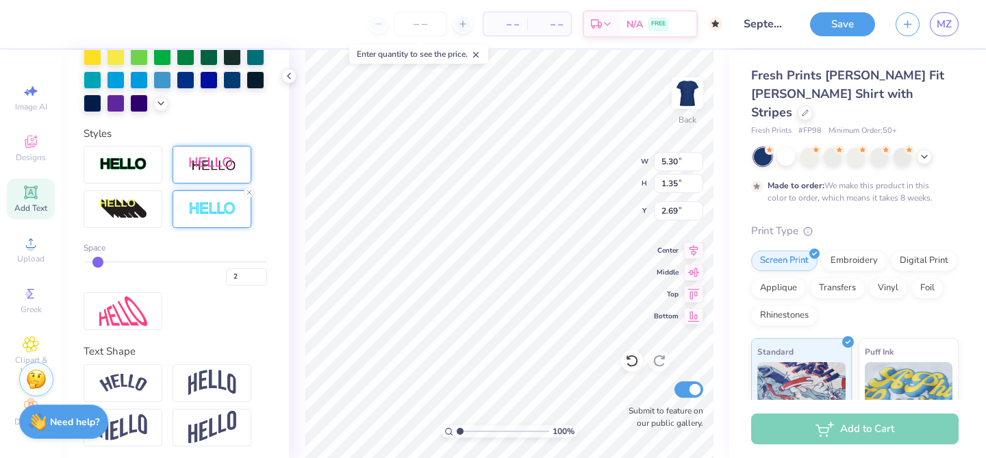
scroll to position [338, 0]
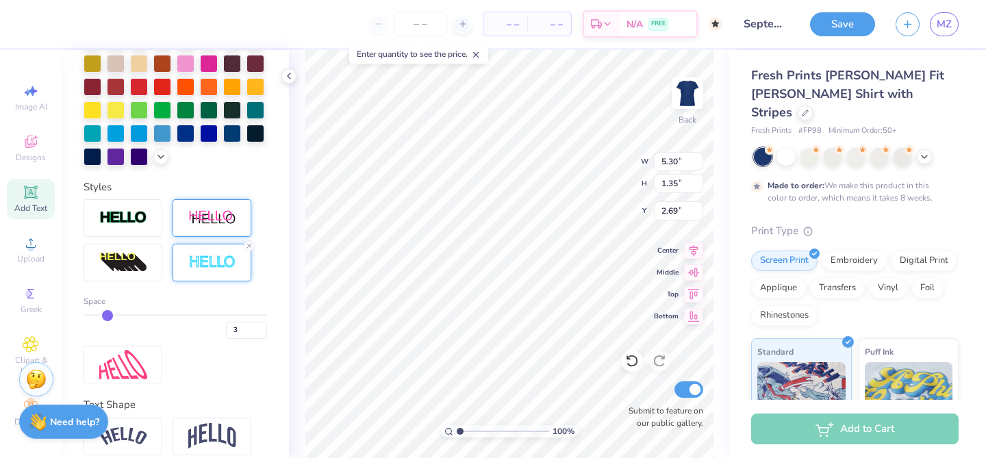
click at [111, 314] on input "range" at bounding box center [176, 315] width 184 height 2
click at [125, 312] on div "Space 3" at bounding box center [176, 317] width 184 height 44
click at [129, 315] on input "range" at bounding box center [176, 315] width 184 height 2
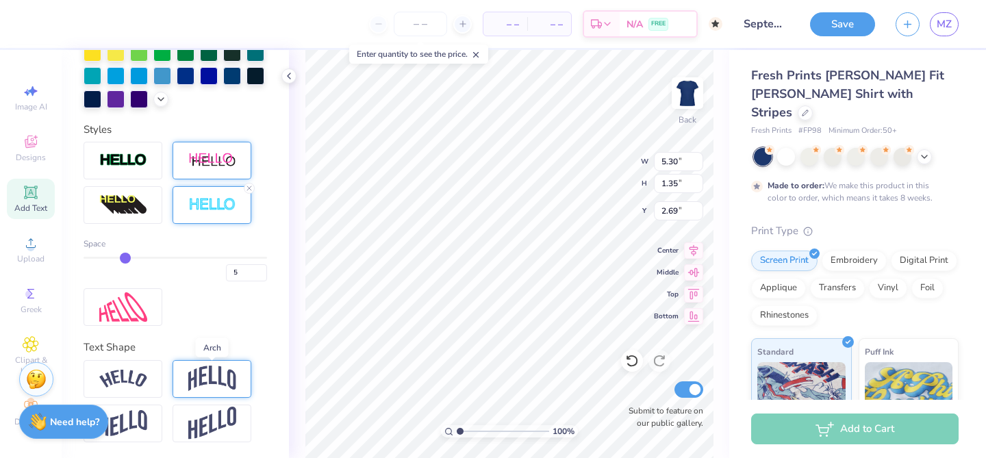
click at [210, 388] on img at bounding box center [212, 379] width 48 height 26
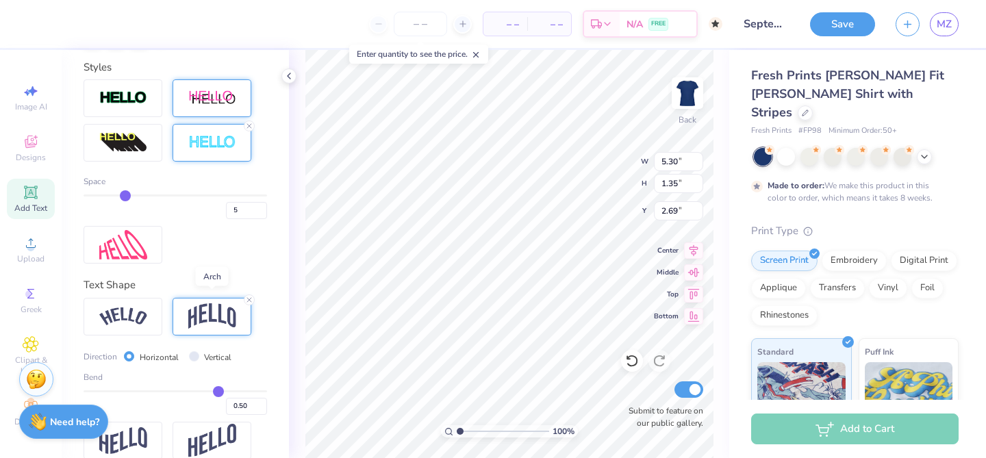
scroll to position [475, 0]
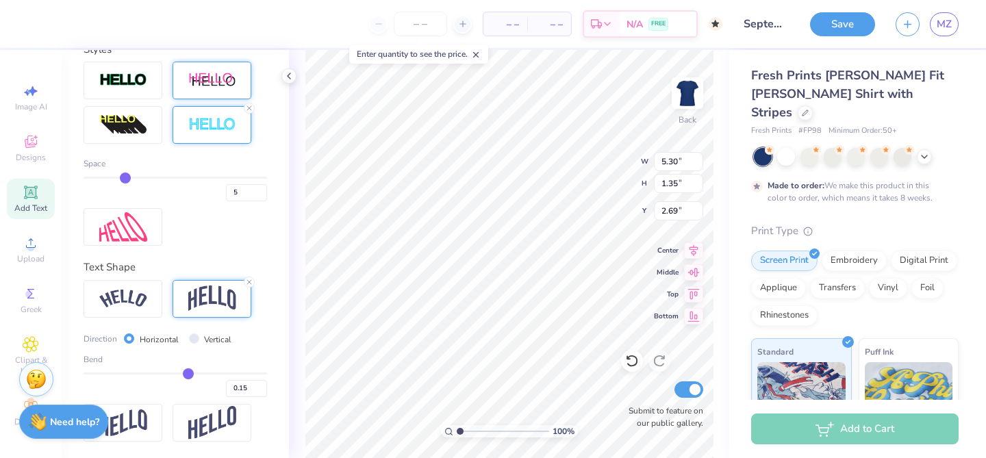
click at [188, 373] on input "range" at bounding box center [176, 374] width 184 height 2
click at [194, 373] on input "range" at bounding box center [176, 374] width 184 height 2
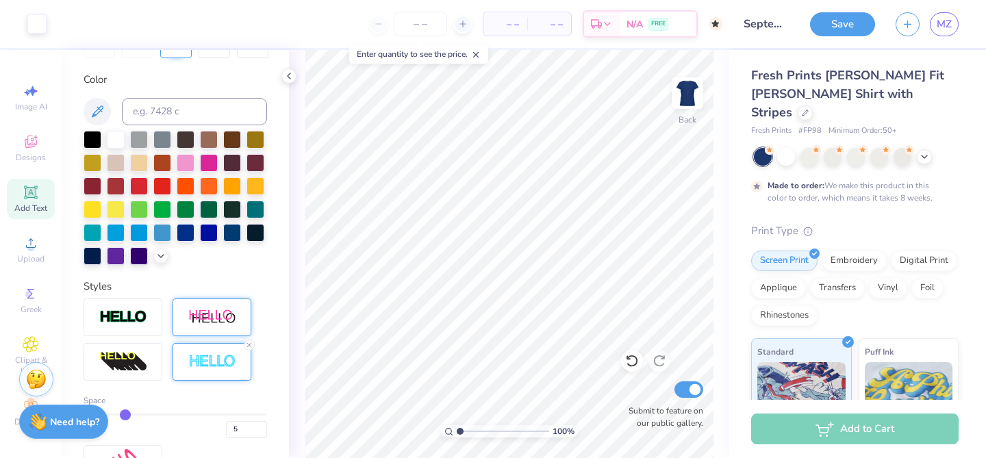
scroll to position [240, 0]
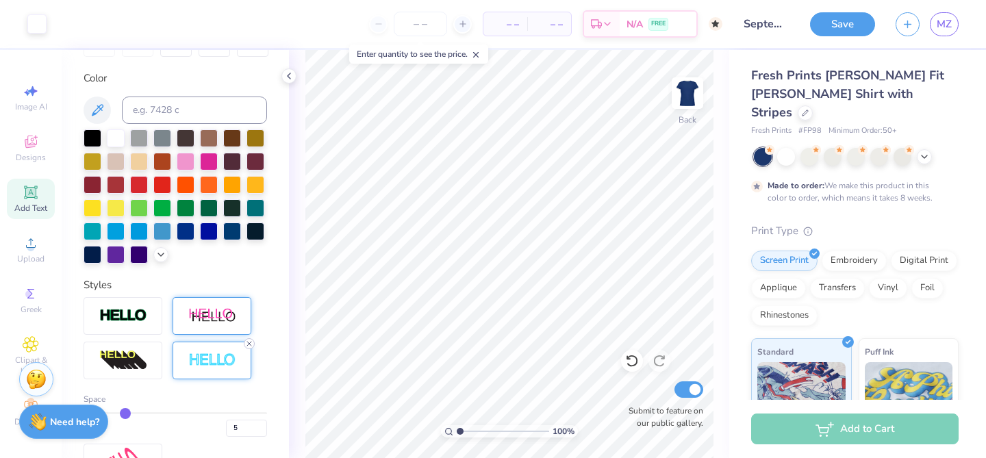
click at [252, 343] on icon at bounding box center [249, 344] width 8 height 8
click at [633, 362] on icon at bounding box center [632, 361] width 14 height 14
click at [300, 288] on div "100 % Back Submit to feature on our public gallery." at bounding box center [509, 254] width 440 height 408
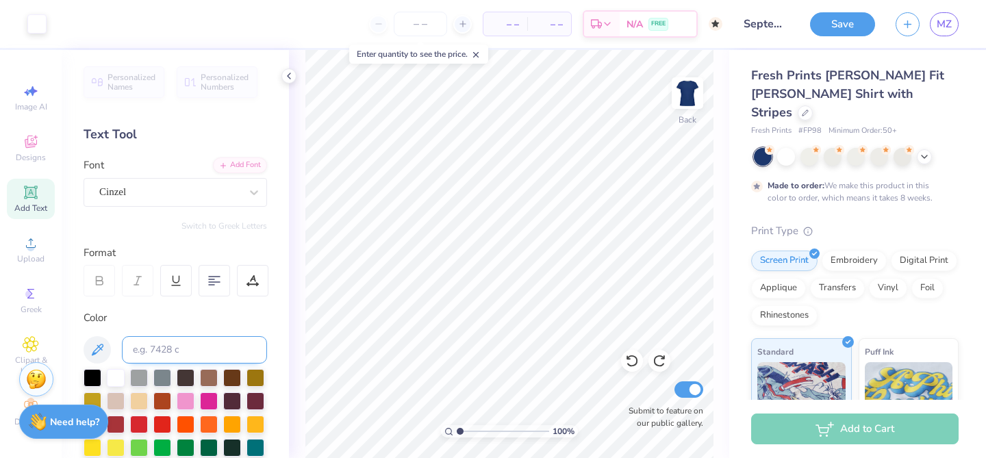
scroll to position [418, 0]
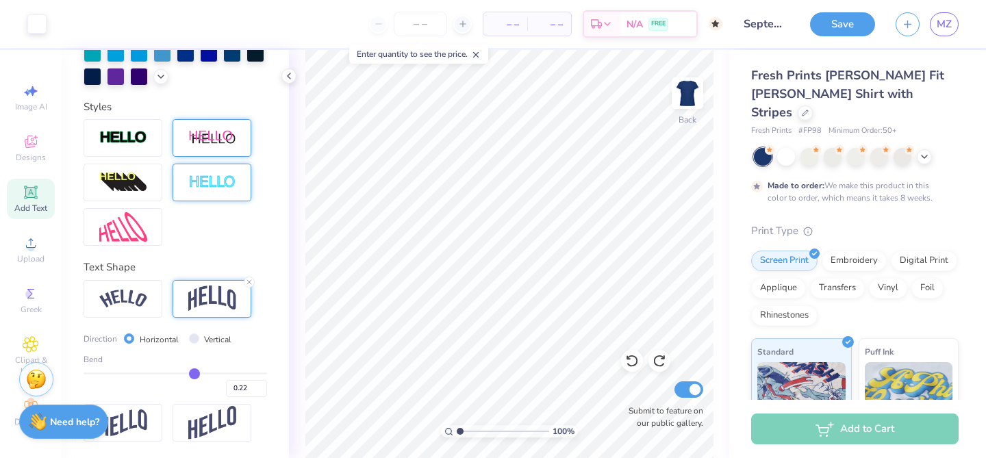
click at [477, 56] on line at bounding box center [476, 55] width 5 height 5
click at [683, 91] on img at bounding box center [687, 93] width 55 height 55
click at [683, 93] on img at bounding box center [687, 93] width 55 height 55
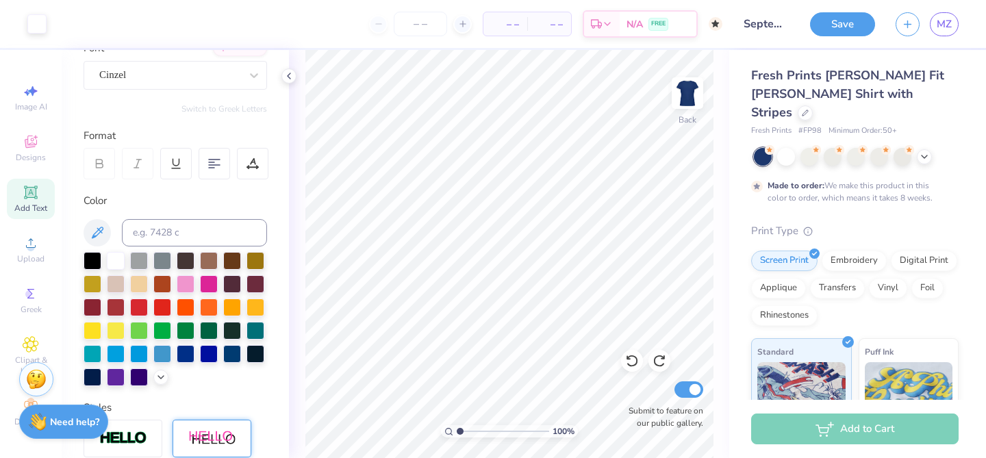
scroll to position [0, 0]
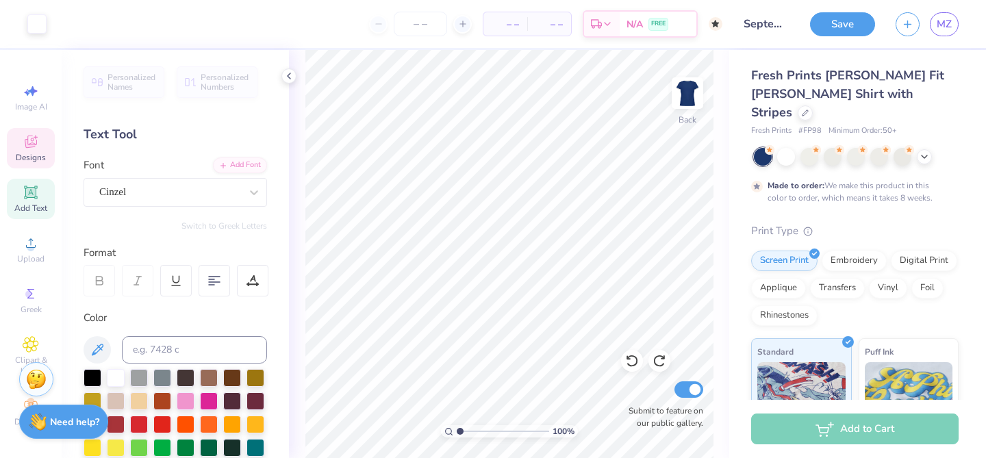
click at [23, 148] on icon at bounding box center [31, 142] width 16 height 16
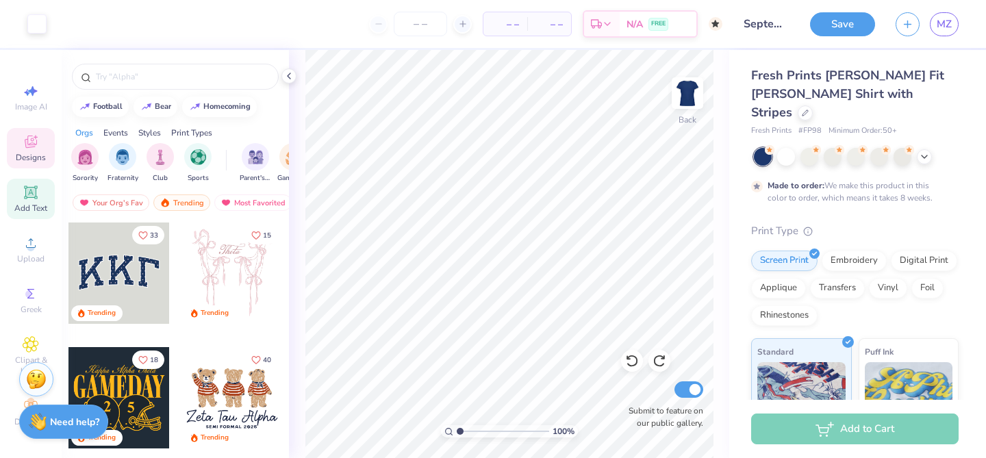
click at [31, 186] on icon at bounding box center [31, 192] width 16 height 16
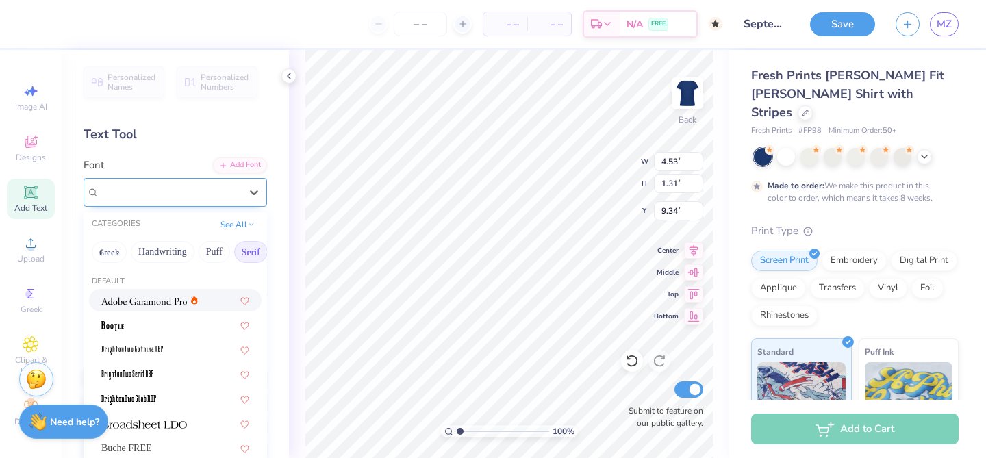
click at [184, 200] on div at bounding box center [169, 192] width 141 height 18
click at [249, 220] on icon at bounding box center [251, 223] width 7 height 7
click at [153, 189] on div "Super Dream" at bounding box center [170, 191] width 144 height 21
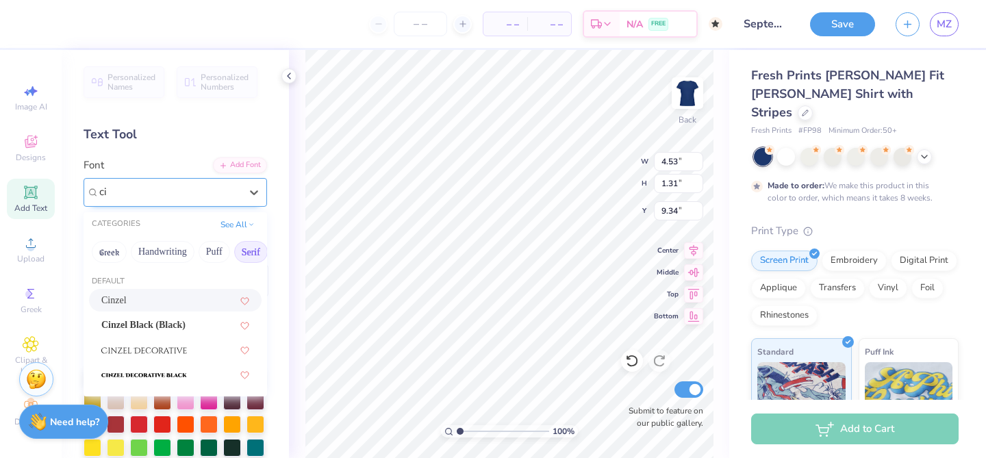
click at [249, 299] on div "Cinzel" at bounding box center [175, 300] width 173 height 23
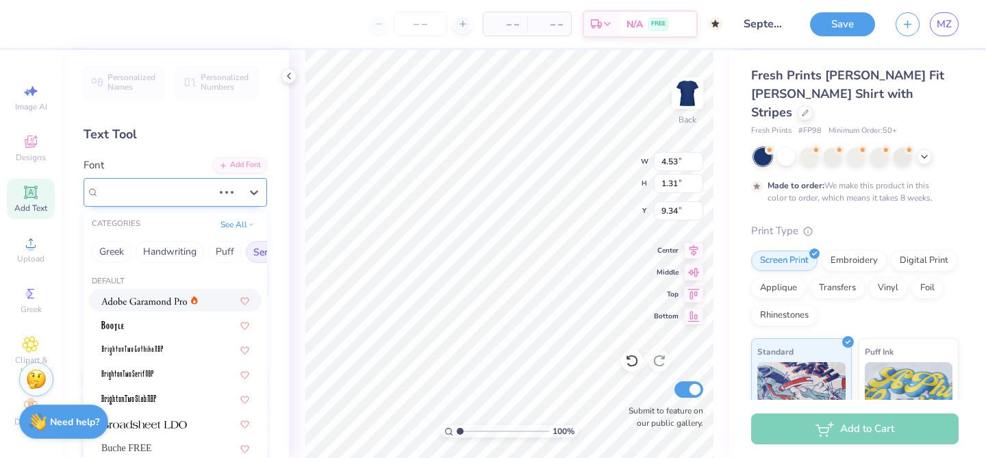
click at [172, 184] on div "Super Dream" at bounding box center [156, 191] width 116 height 21
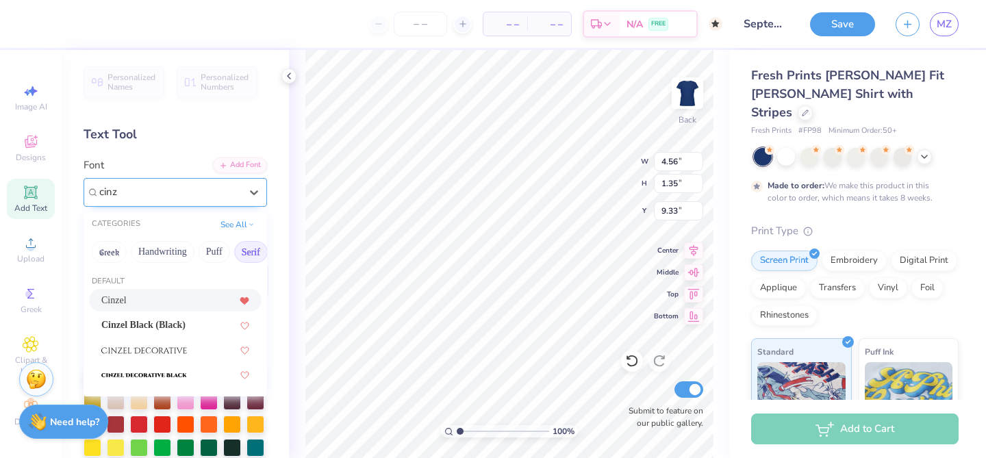
click at [244, 299] on icon at bounding box center [244, 301] width 8 height 7
click at [199, 299] on div "Cinzel" at bounding box center [175, 300] width 148 height 14
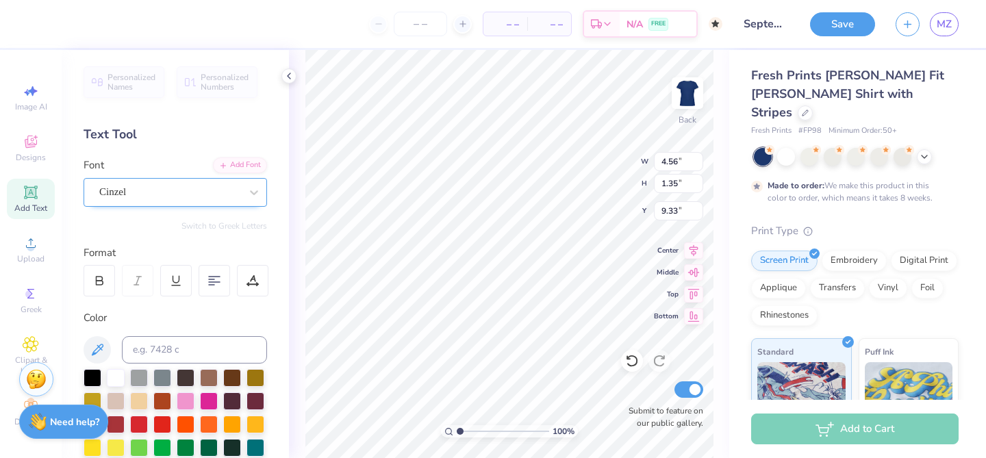
click at [186, 194] on div "Cinzel" at bounding box center [170, 191] width 144 height 21
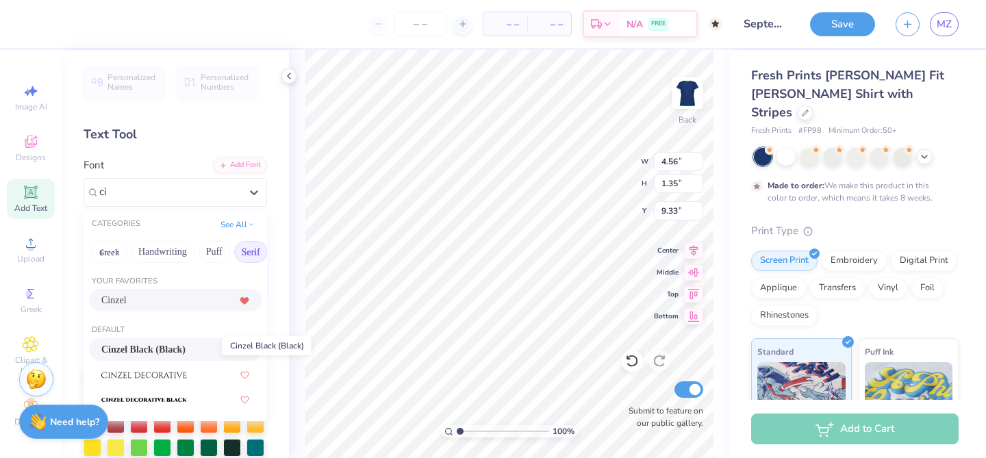
click at [186, 352] on span "Cinzel Black (Black)" at bounding box center [143, 349] width 84 height 14
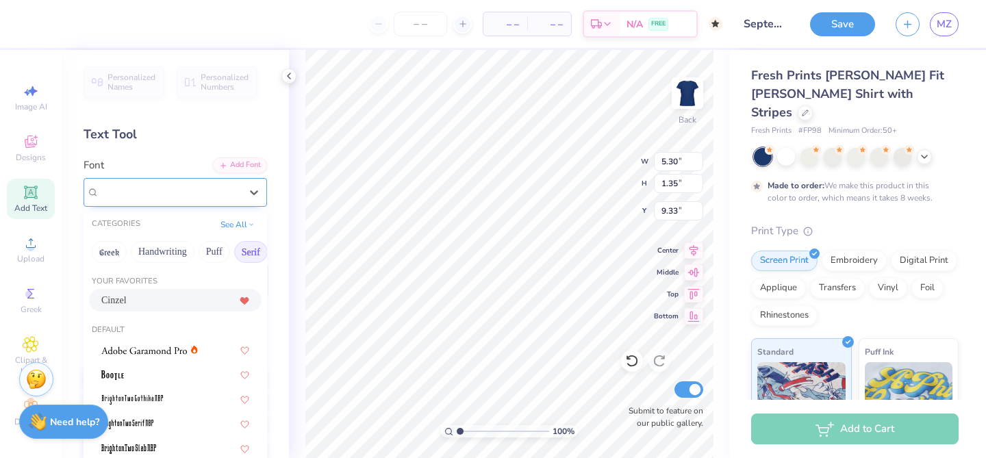
click at [199, 194] on div "Cinzel" at bounding box center [170, 191] width 144 height 21
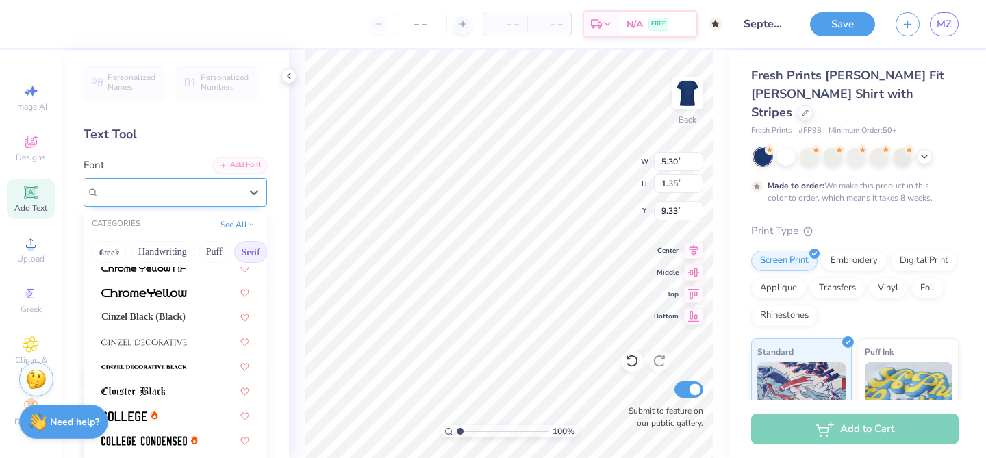
scroll to position [280, 0]
click at [229, 228] on button "See All" at bounding box center [237, 223] width 42 height 14
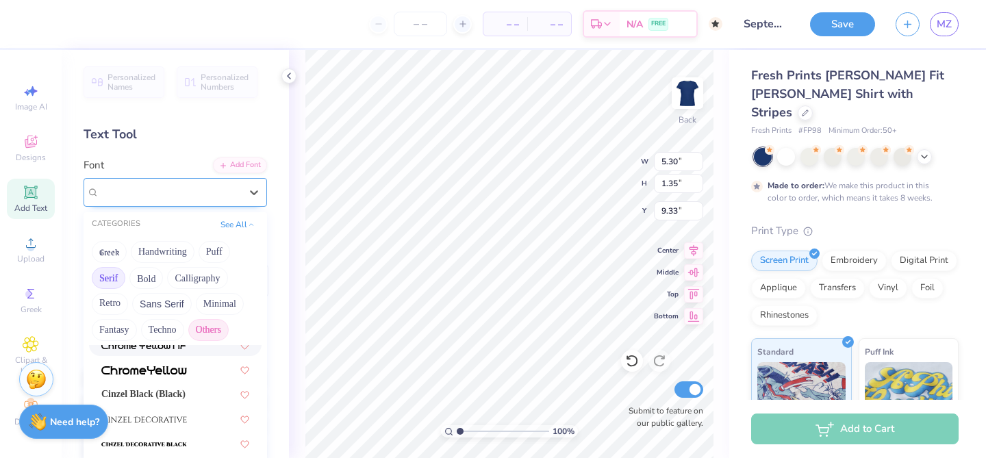
click at [212, 325] on button "Others" at bounding box center [208, 330] width 40 height 22
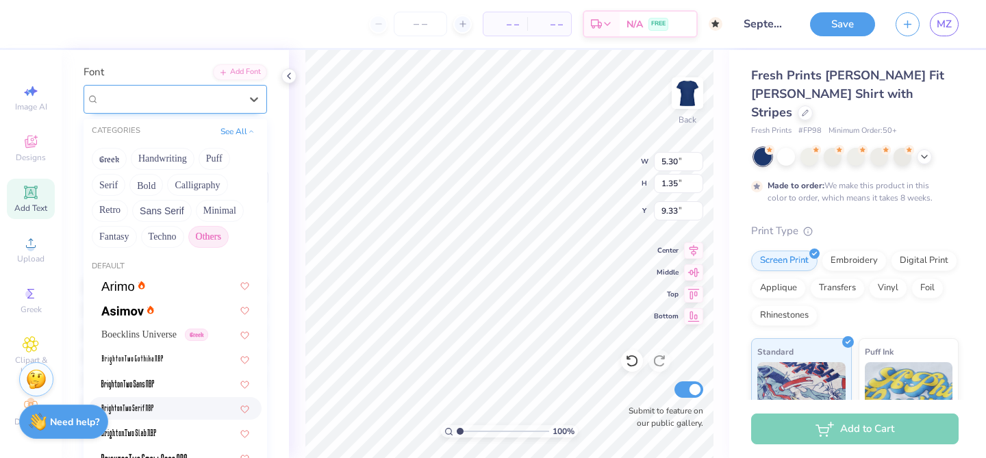
scroll to position [89, 0]
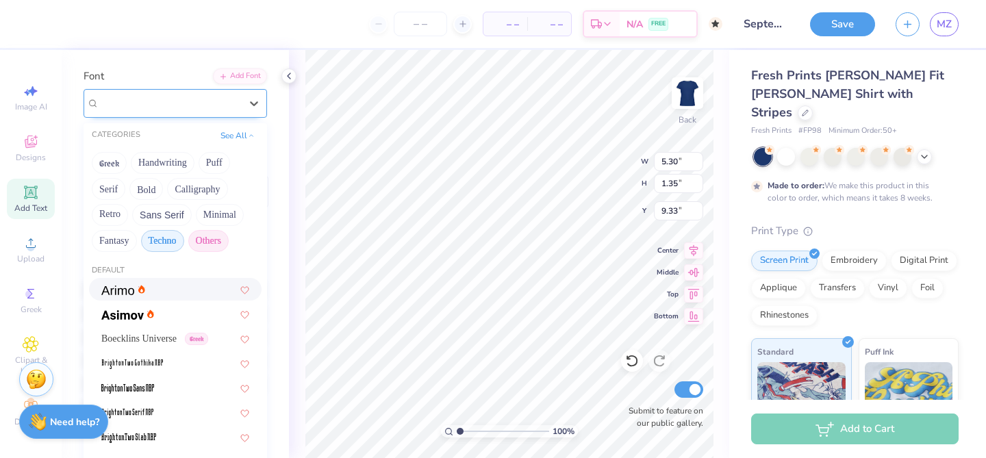
click at [166, 242] on button "Techno" at bounding box center [162, 241] width 43 height 22
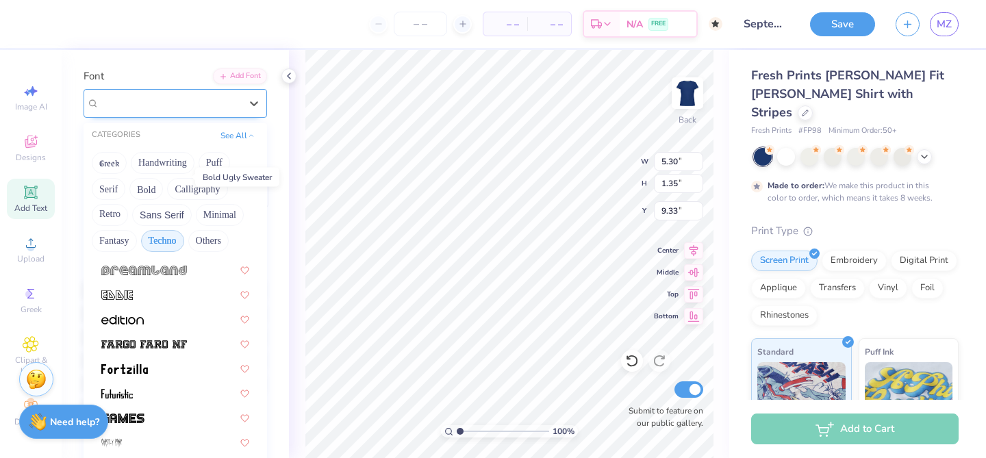
scroll to position [152, 0]
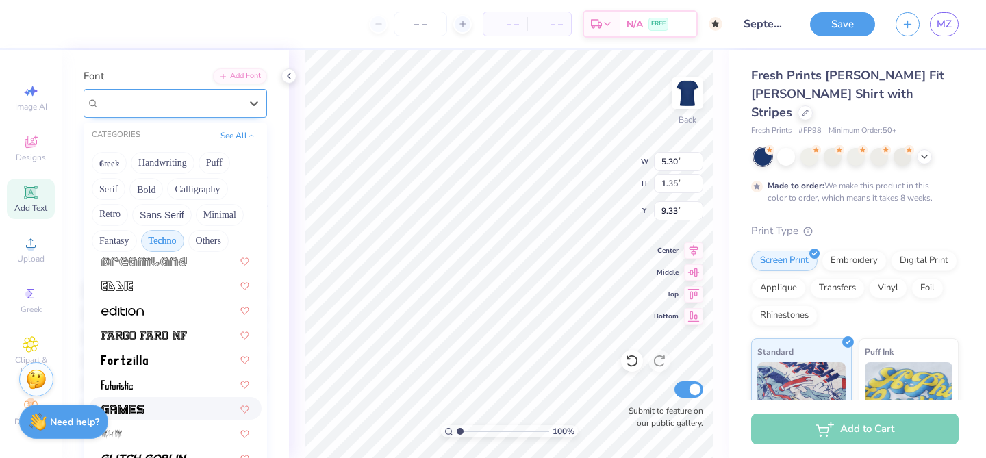
click at [149, 407] on div at bounding box center [175, 408] width 148 height 14
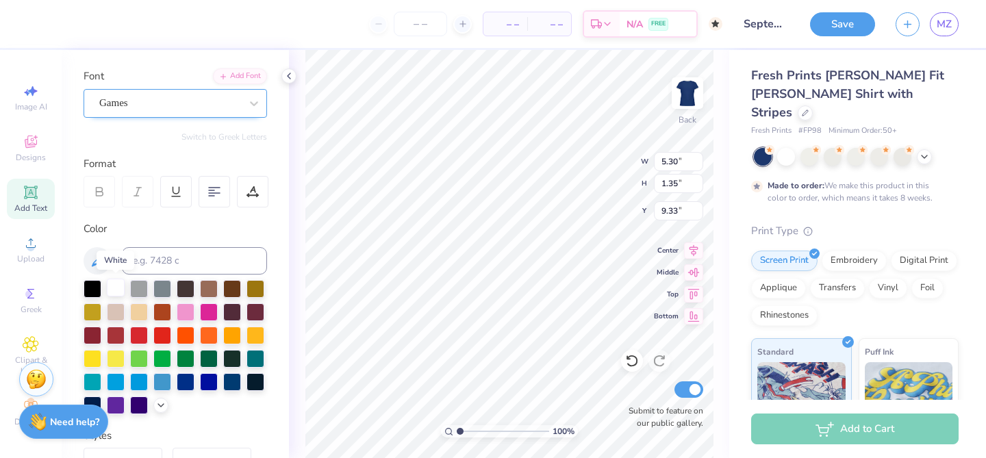
click at [116, 290] on div at bounding box center [116, 288] width 18 height 18
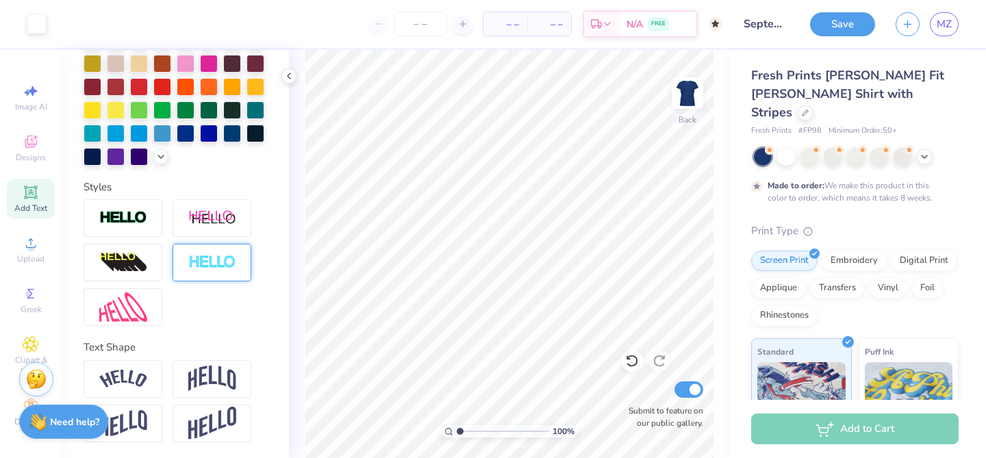
scroll to position [0, 0]
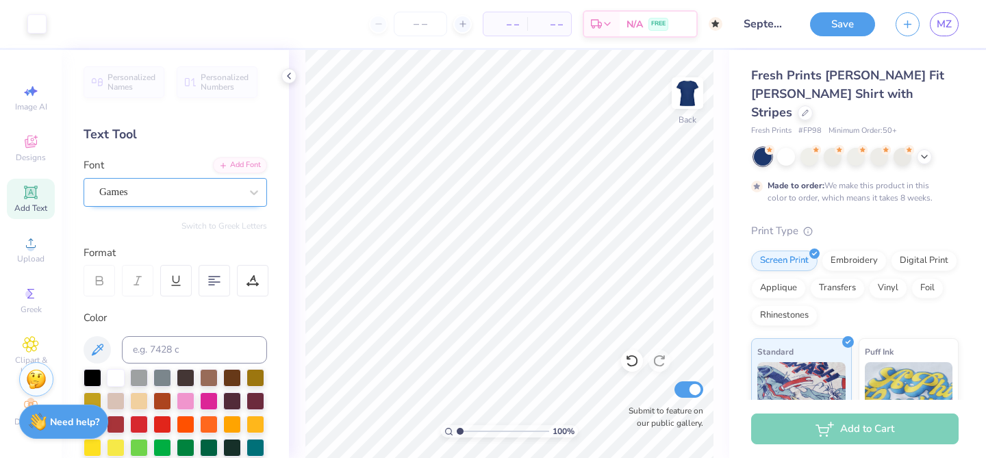
click at [174, 197] on div "Games" at bounding box center [170, 191] width 144 height 21
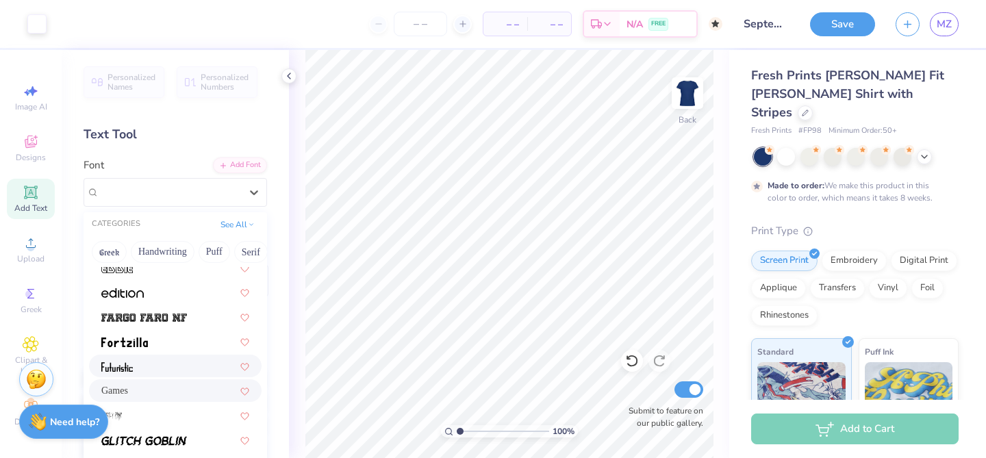
scroll to position [173, 0]
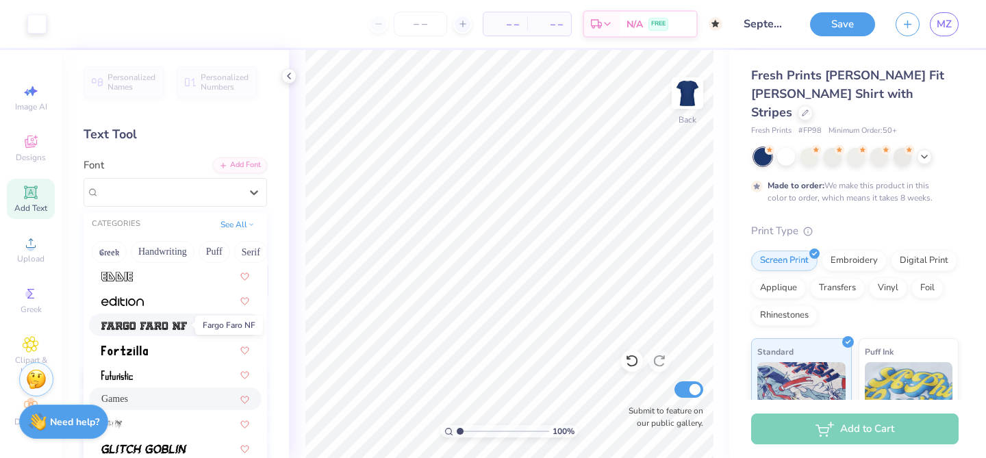
click at [177, 327] on img at bounding box center [144, 326] width 86 height 10
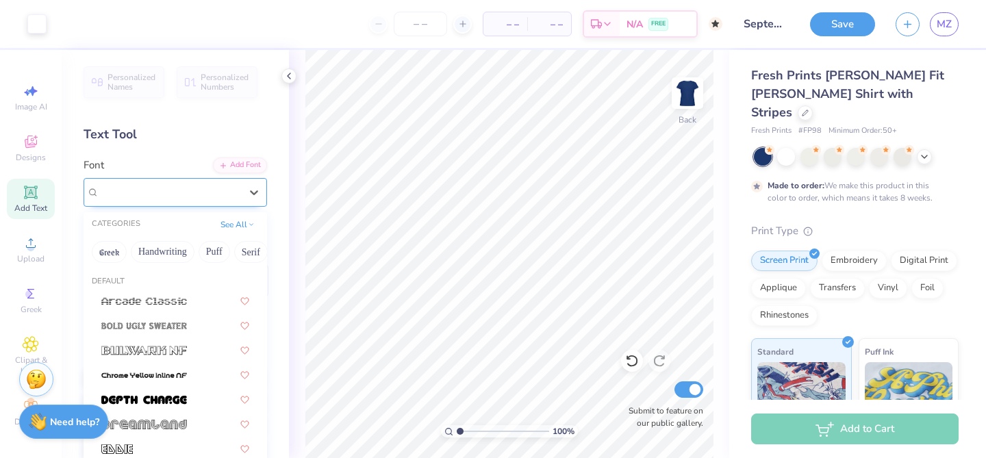
click at [192, 189] on div "Fargo Faro NF" at bounding box center [170, 191] width 144 height 21
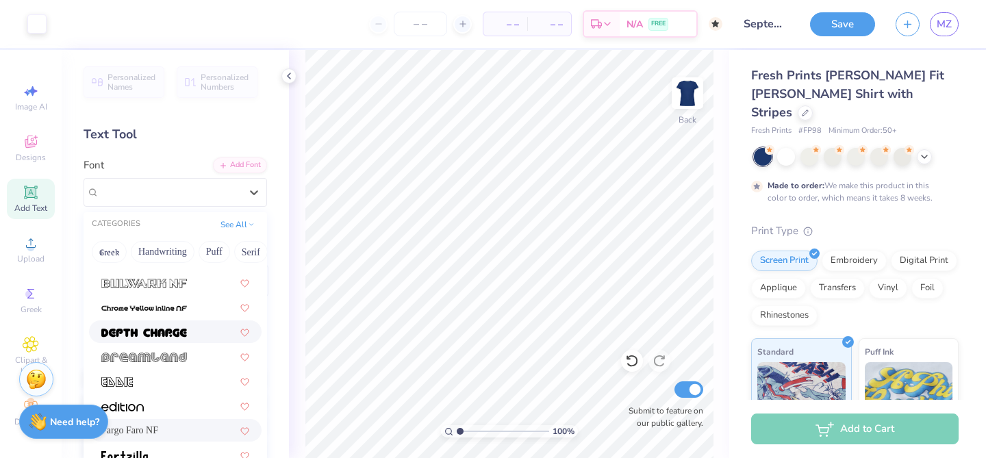
scroll to position [51, 0]
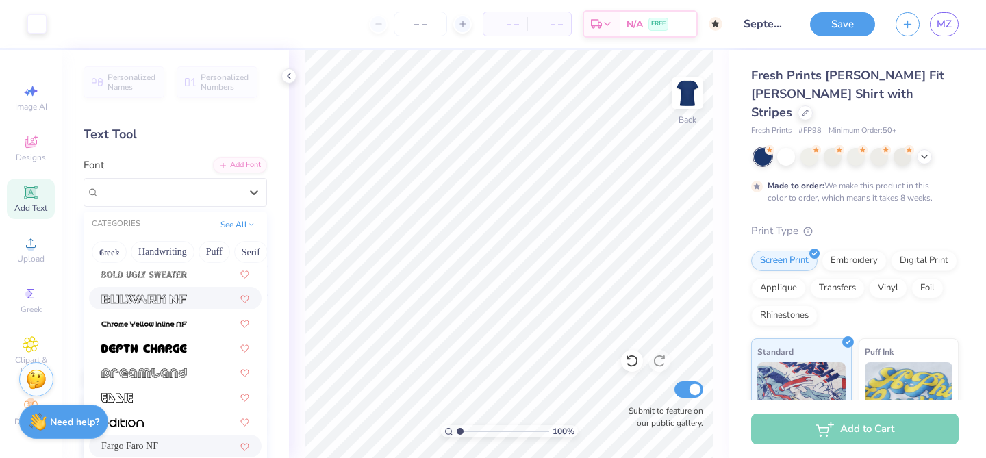
click at [168, 303] on img at bounding box center [144, 299] width 86 height 10
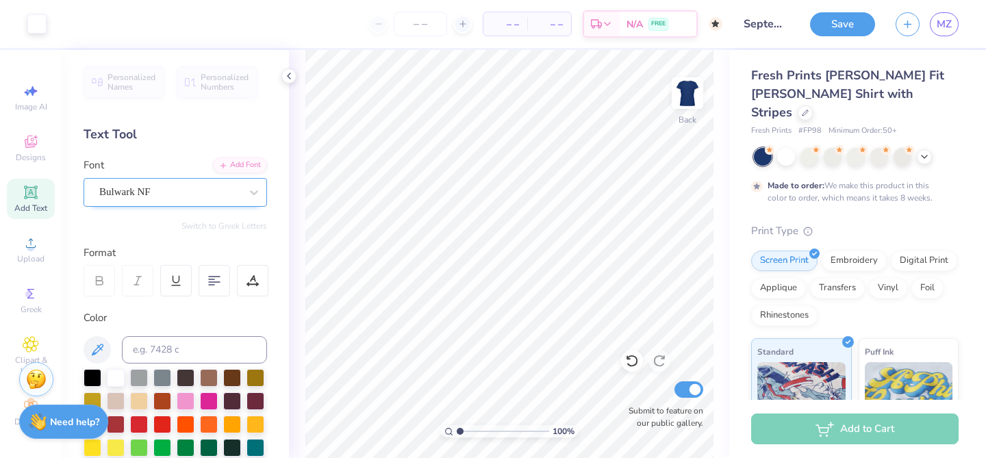
click at [196, 203] on div "Bulwark NF" at bounding box center [176, 192] width 184 height 29
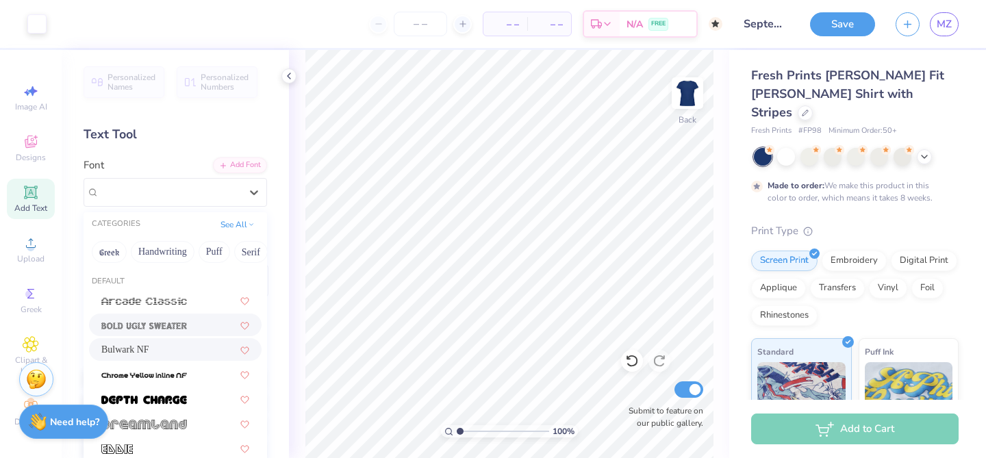
click at [177, 323] on img at bounding box center [144, 326] width 86 height 10
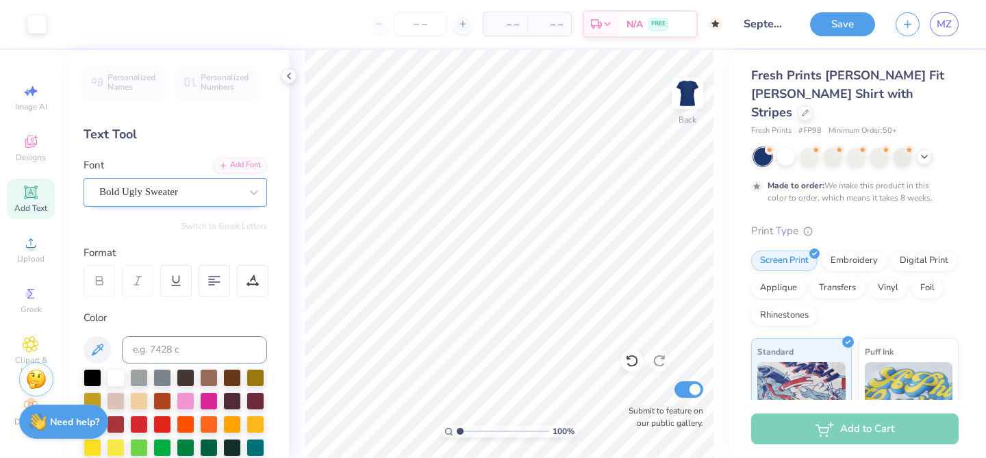
click at [190, 185] on div "Bold Ugly Sweater" at bounding box center [170, 191] width 144 height 21
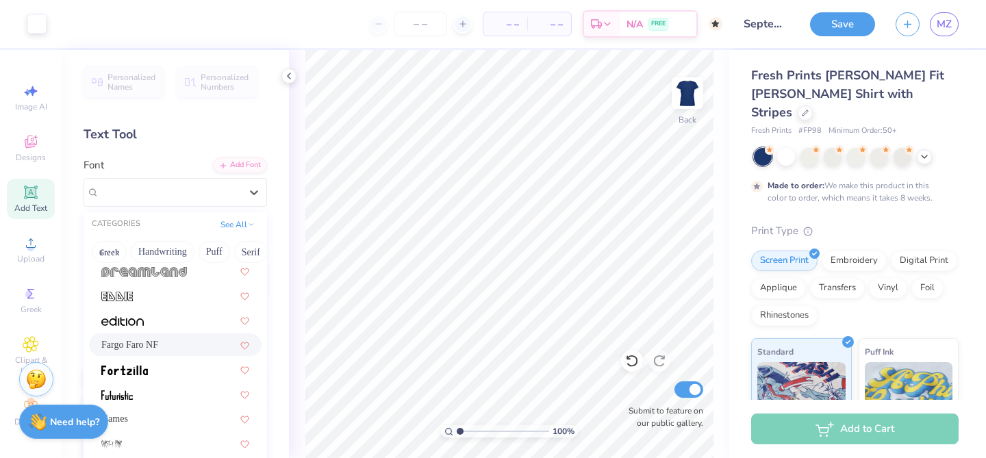
scroll to position [163, 0]
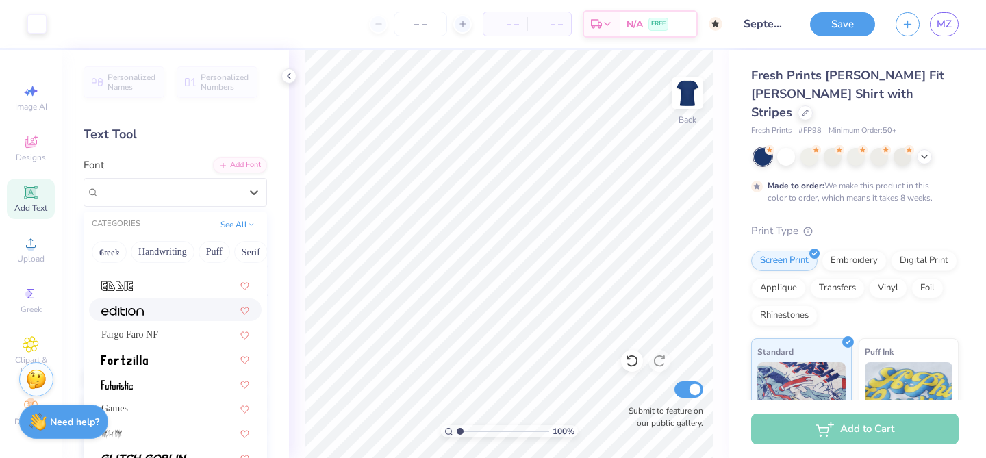
click at [166, 303] on div at bounding box center [175, 310] width 148 height 14
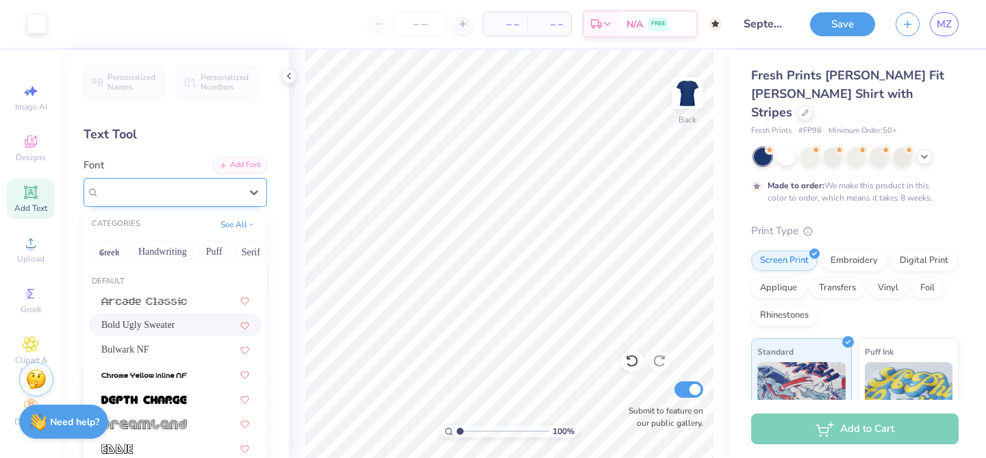
click at [182, 188] on div "Bold Ugly Sweater" at bounding box center [170, 191] width 144 height 21
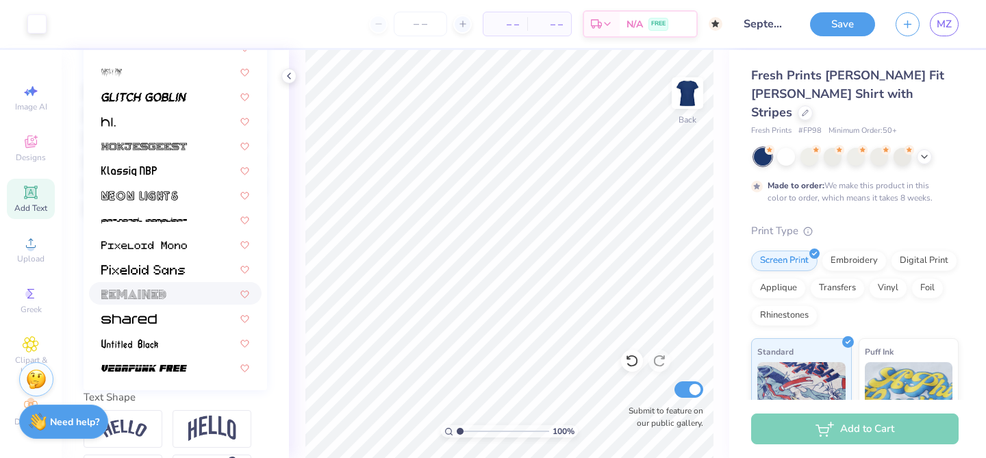
scroll to position [338, 0]
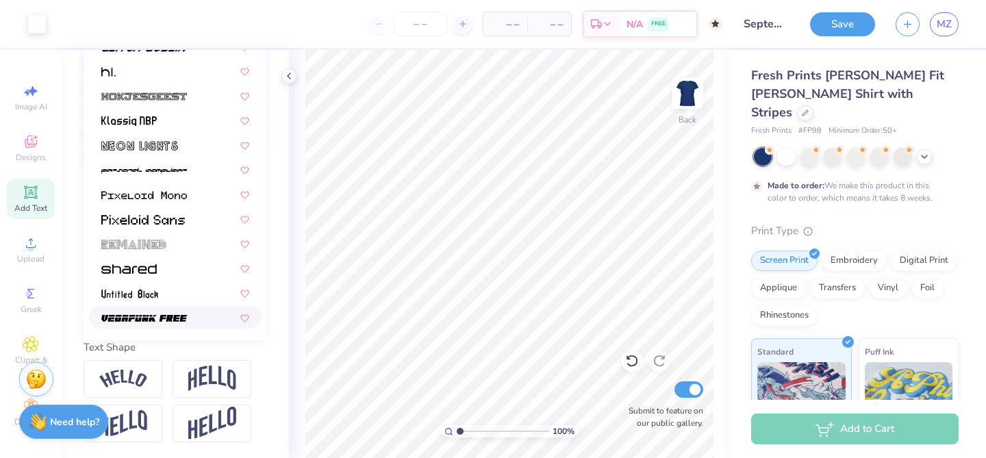
click at [173, 316] on img at bounding box center [144, 319] width 86 height 10
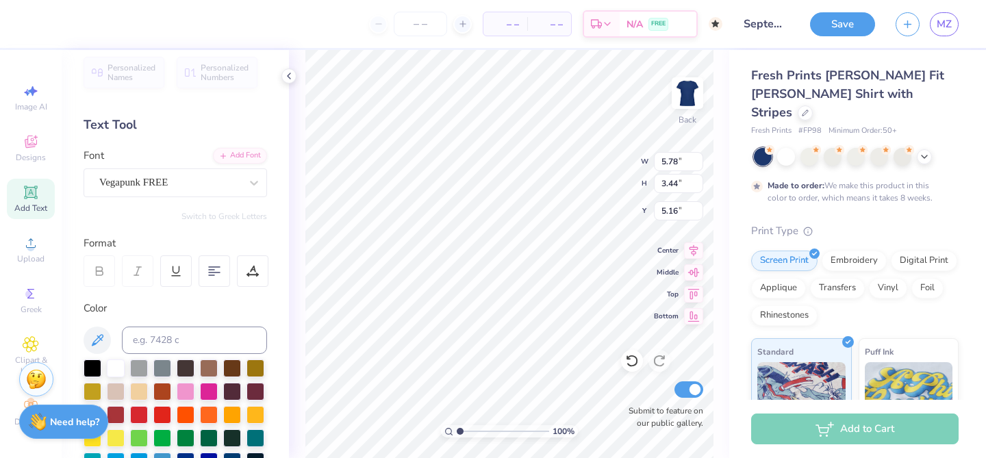
scroll to position [0, 0]
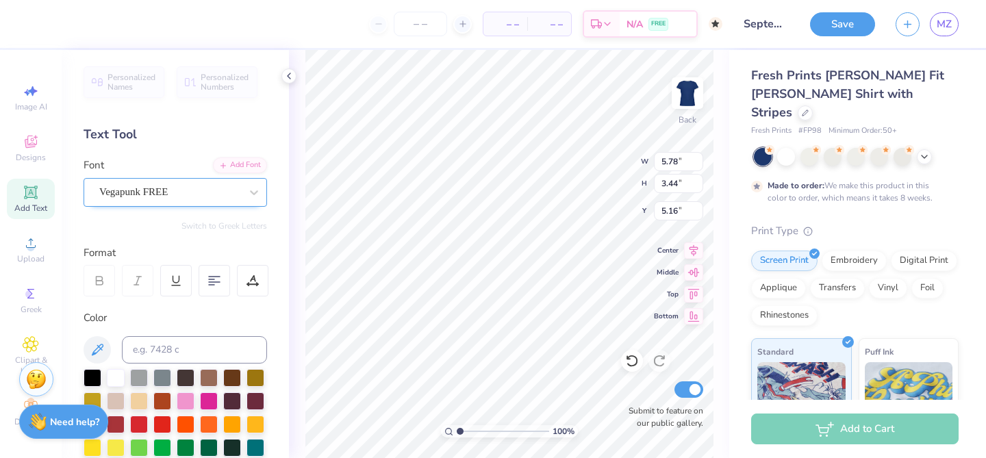
click at [184, 191] on div "Vegapunk FREE" at bounding box center [170, 191] width 144 height 21
click at [29, 151] on div "Designs" at bounding box center [31, 148] width 48 height 40
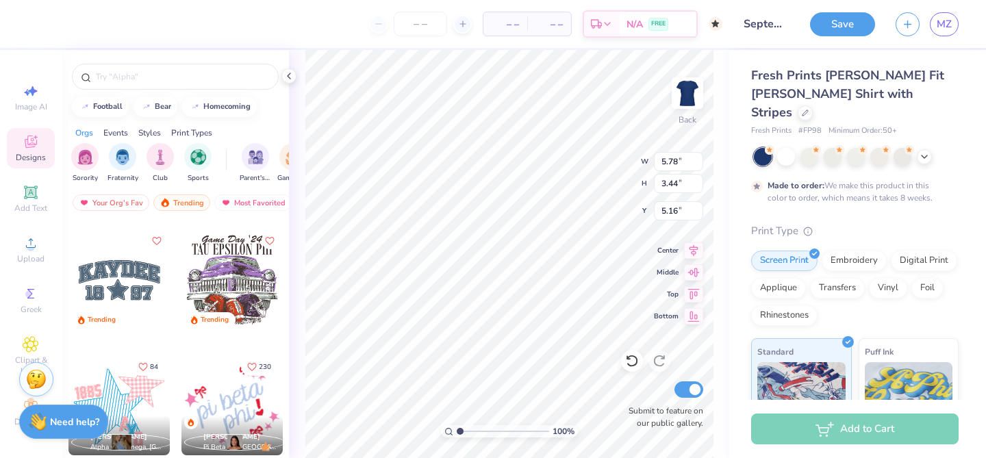
scroll to position [1610, 0]
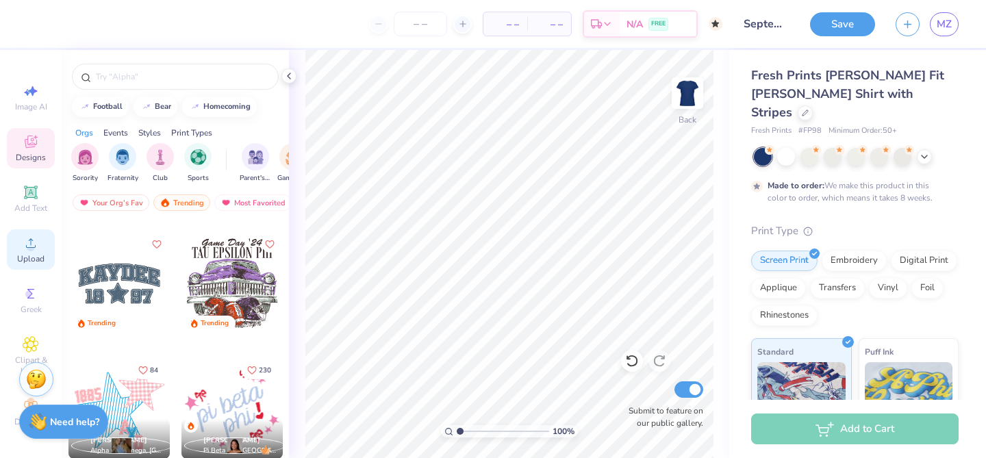
click at [38, 244] on icon at bounding box center [31, 243] width 16 height 16
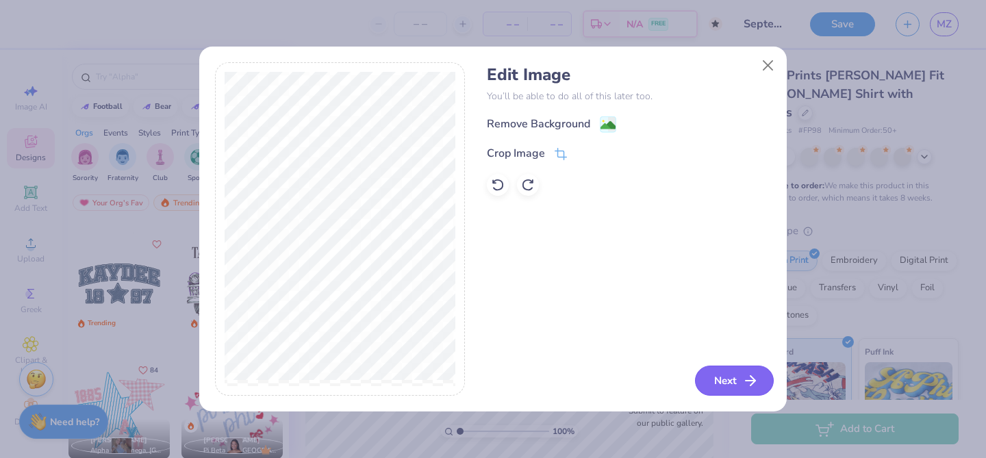
click at [732, 385] on button "Next" at bounding box center [734, 381] width 79 height 30
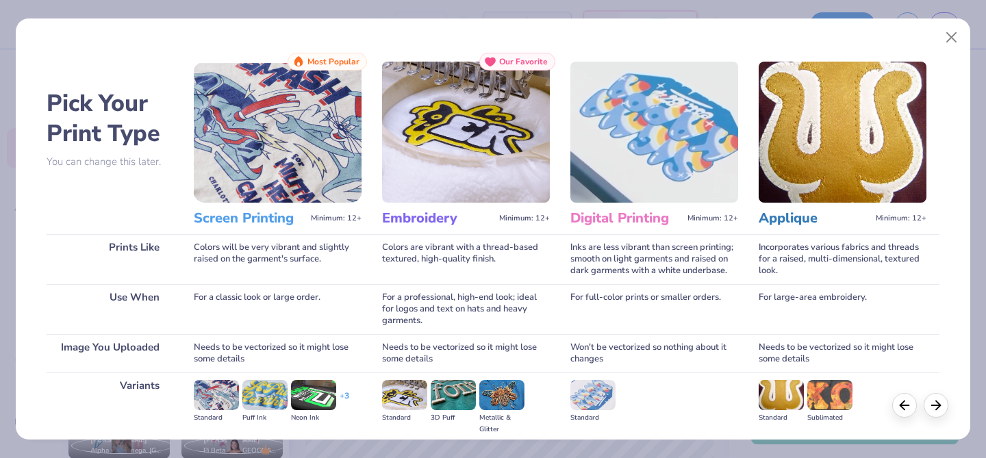
click at [247, 153] on img at bounding box center [278, 132] width 168 height 141
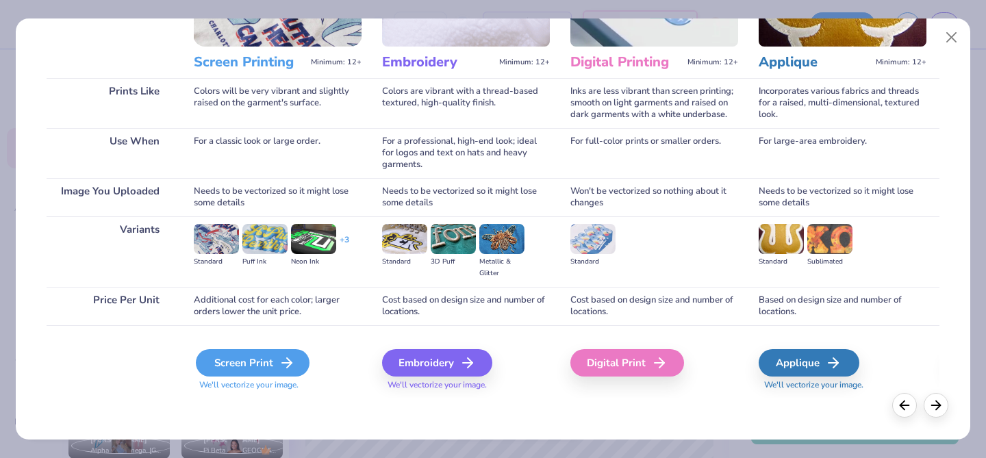
click at [255, 370] on div "Screen Print" at bounding box center [253, 362] width 114 height 27
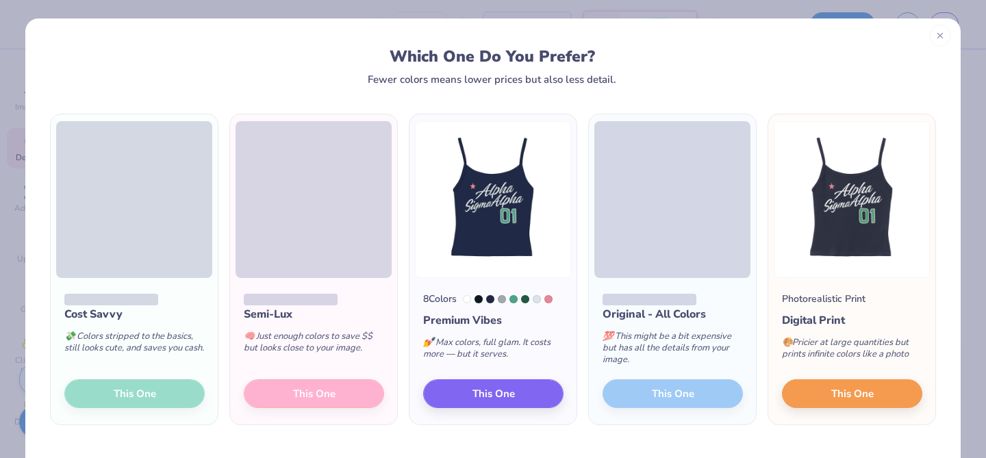
click at [944, 36] on icon at bounding box center [940, 36] width 10 height 10
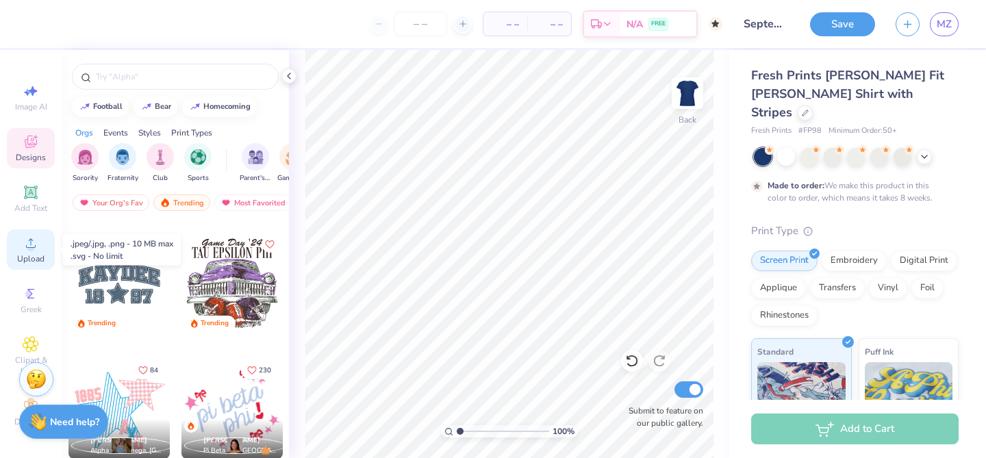
click at [28, 233] on div "Upload" at bounding box center [31, 249] width 48 height 40
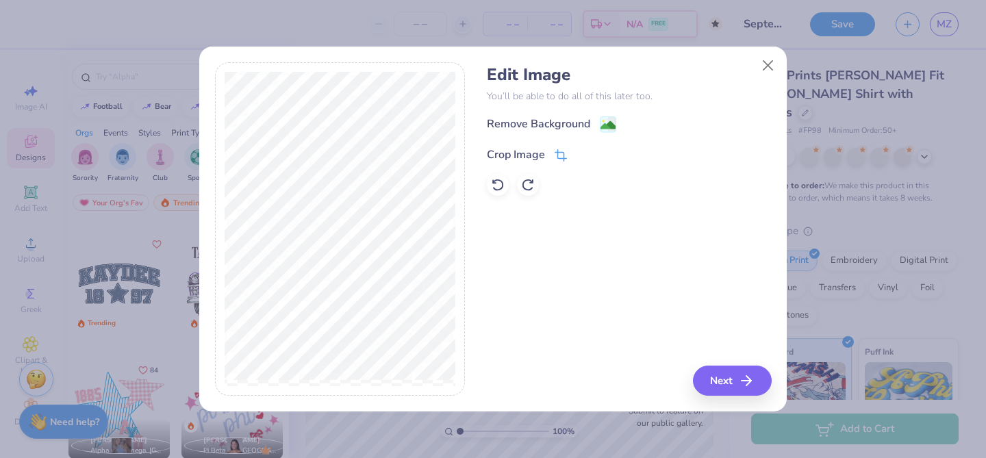
click at [561, 151] on icon at bounding box center [561, 155] width 12 height 12
click at [589, 153] on button at bounding box center [584, 153] width 14 height 14
click at [611, 125] on image at bounding box center [608, 126] width 15 height 15
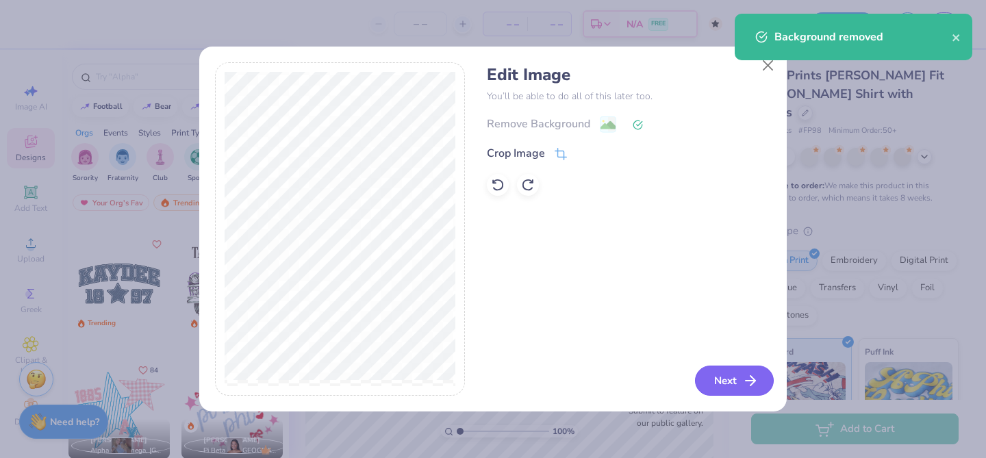
click at [740, 381] on button "Next" at bounding box center [734, 381] width 79 height 30
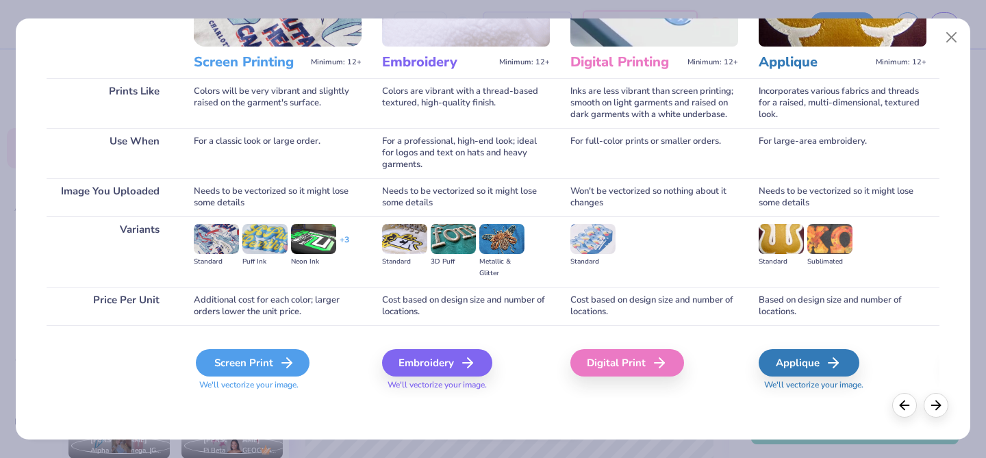
click at [279, 370] on icon at bounding box center [287, 363] width 16 height 16
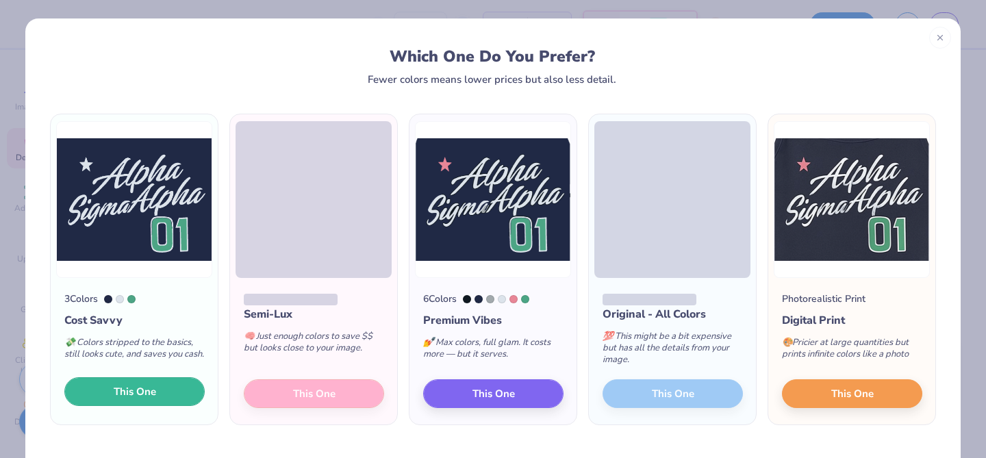
click at [177, 399] on button "This One" at bounding box center [134, 391] width 140 height 29
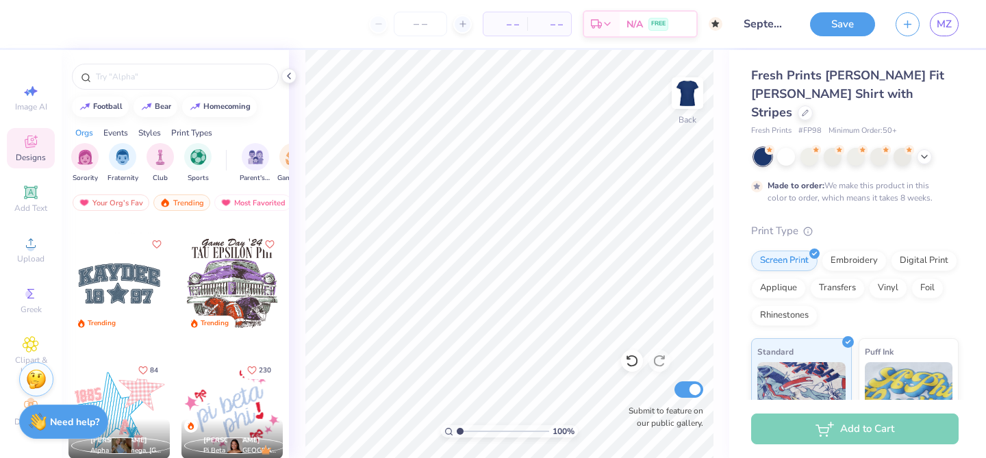
click at [99, 290] on div at bounding box center [118, 283] width 101 height 101
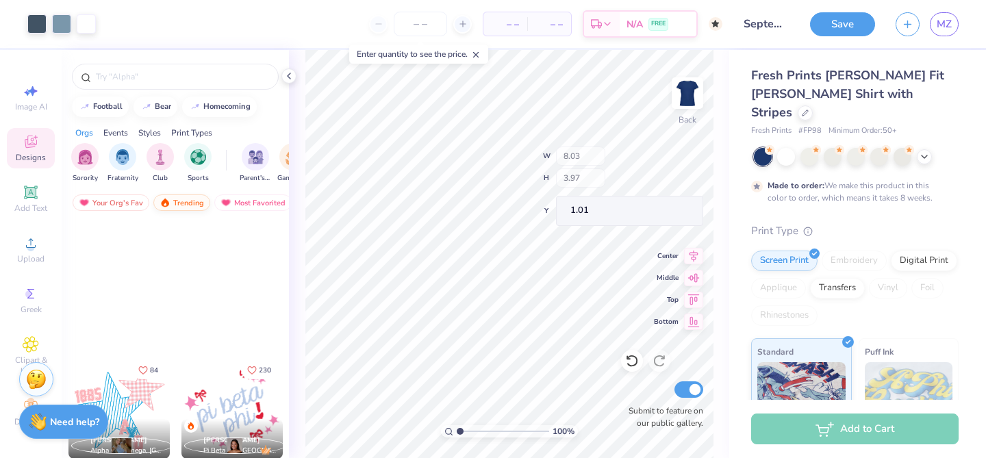
scroll to position [1913, 0]
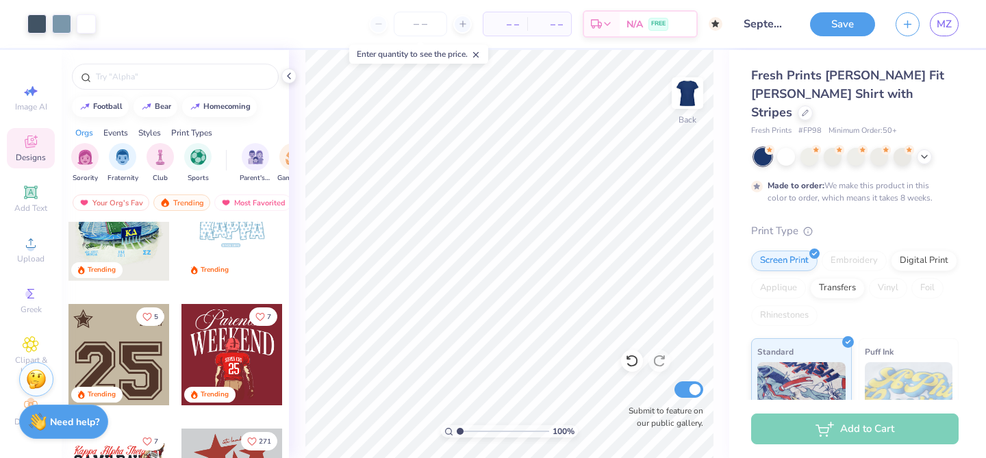
click at [132, 359] on div at bounding box center [118, 354] width 101 height 101
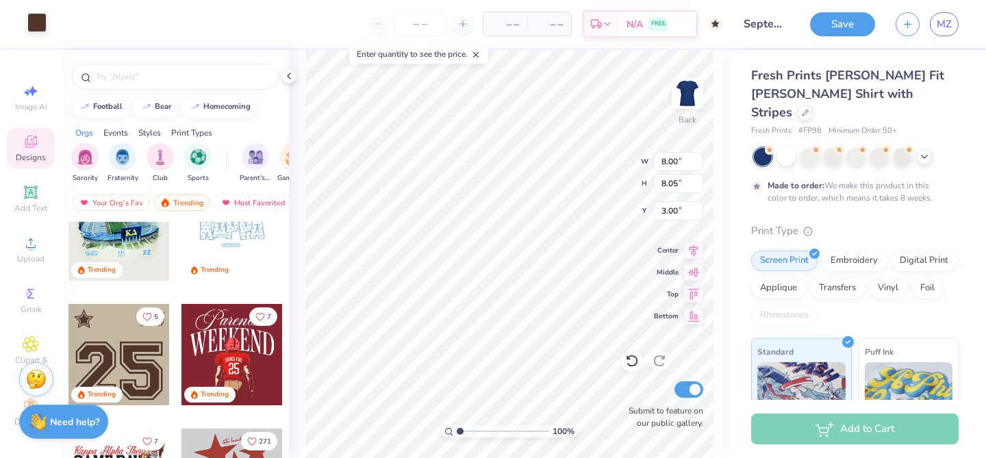
click at [38, 27] on div at bounding box center [36, 22] width 19 height 19
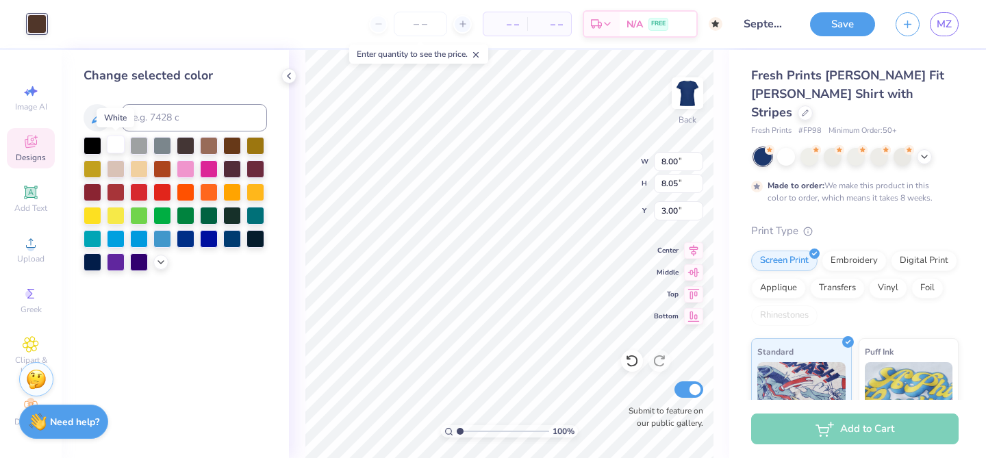
click at [113, 144] on div at bounding box center [116, 145] width 18 height 18
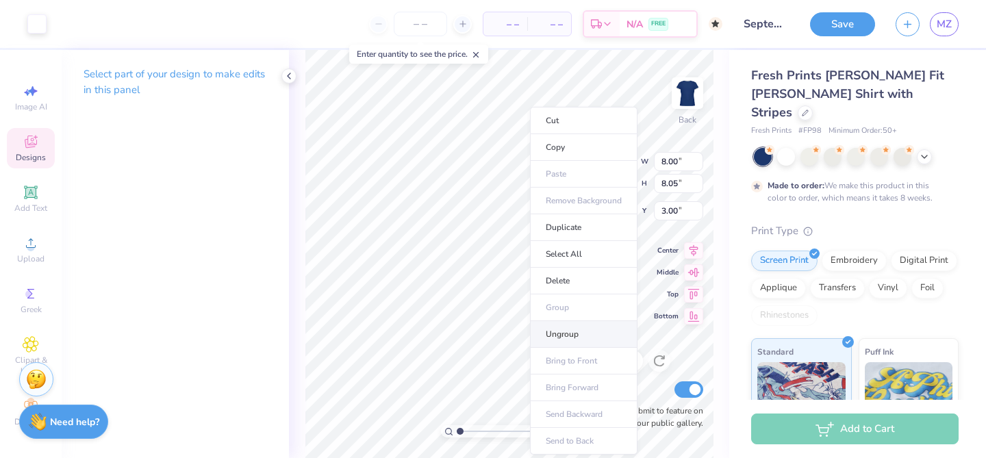
click at [567, 332] on li "Ungroup" at bounding box center [584, 334] width 108 height 27
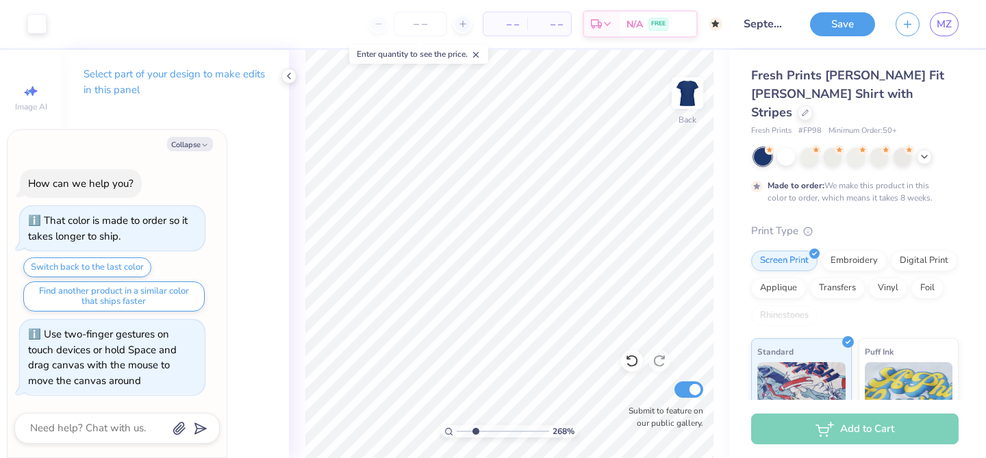
click at [475, 431] on input "range" at bounding box center [503, 431] width 92 height 12
click at [191, 149] on button "Collapse" at bounding box center [190, 144] width 46 height 14
click at [197, 143] on button "Collapse" at bounding box center [190, 144] width 46 height 14
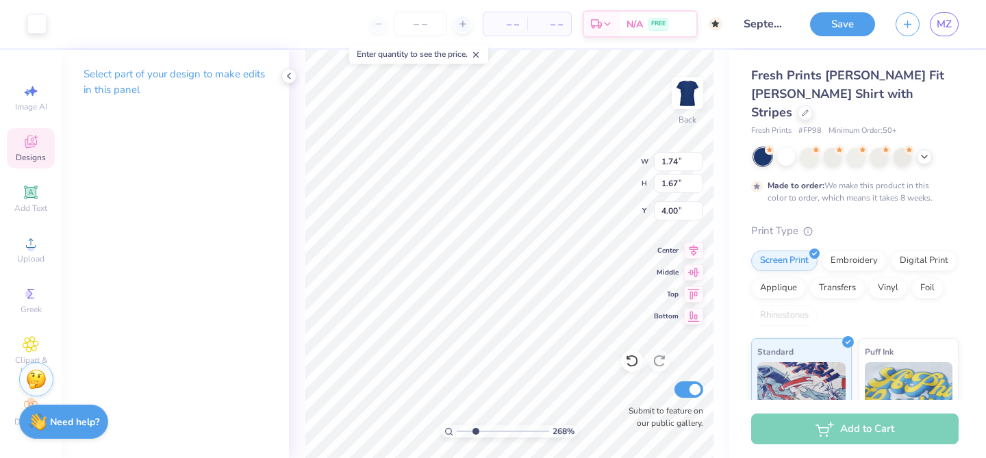
click at [174, 144] on button "Collapse" at bounding box center [190, 144] width 46 height 14
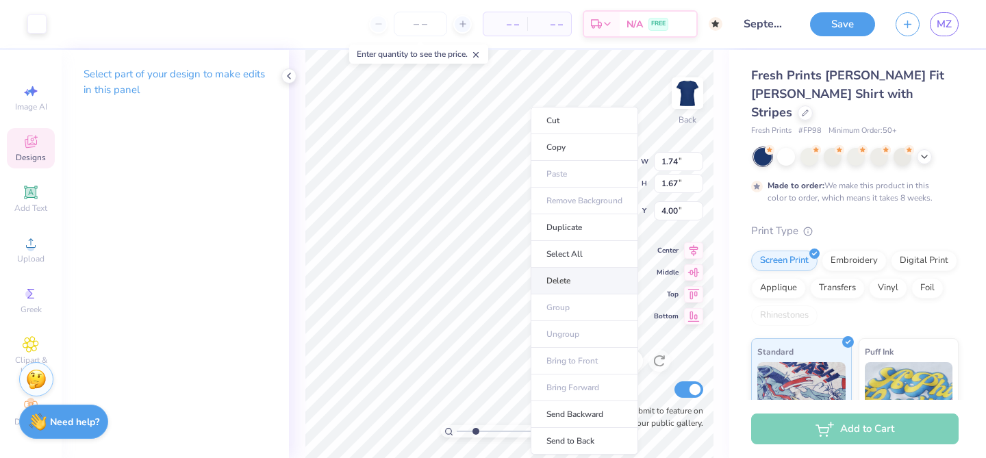
click at [563, 278] on li "Delete" at bounding box center [585, 281] width 108 height 27
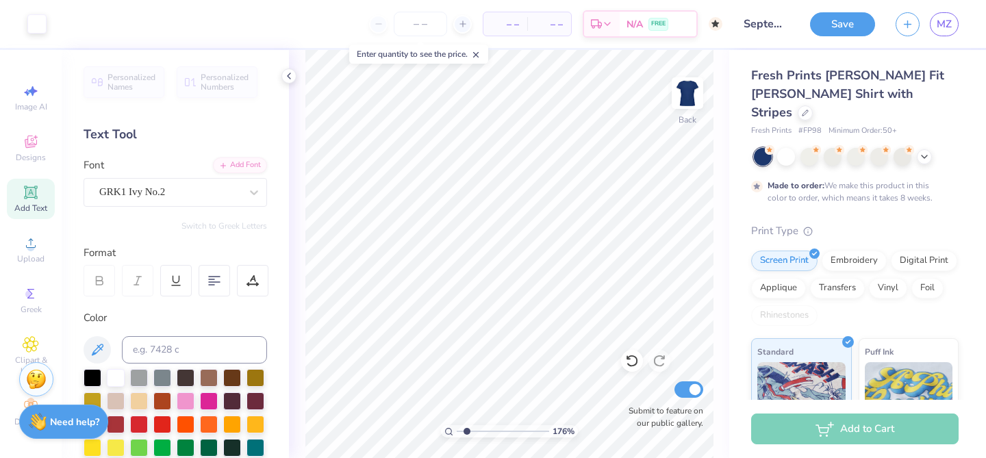
click at [466, 432] on input "range" at bounding box center [503, 431] width 92 height 12
click at [462, 431] on input "range" at bounding box center [503, 431] width 92 height 12
click at [631, 371] on div "129 % Back Submit to feature on our public gallery." at bounding box center [509, 254] width 440 height 408
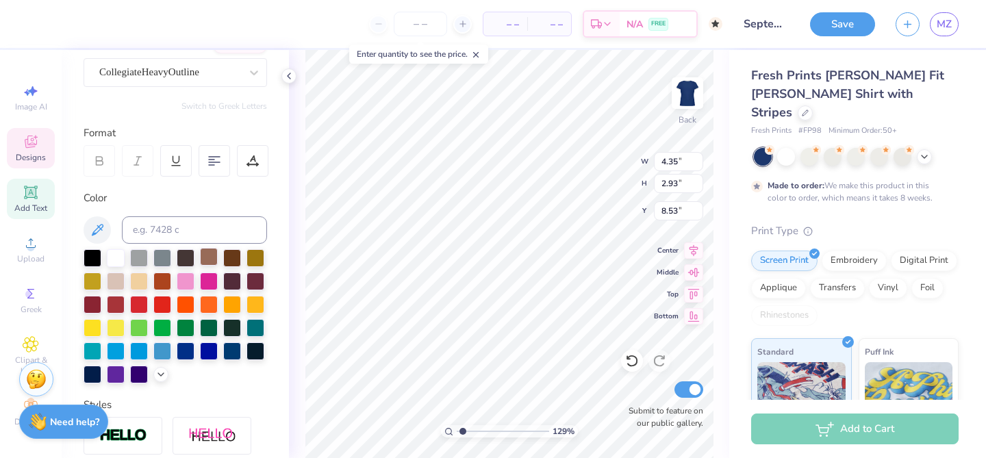
scroll to position [158, 0]
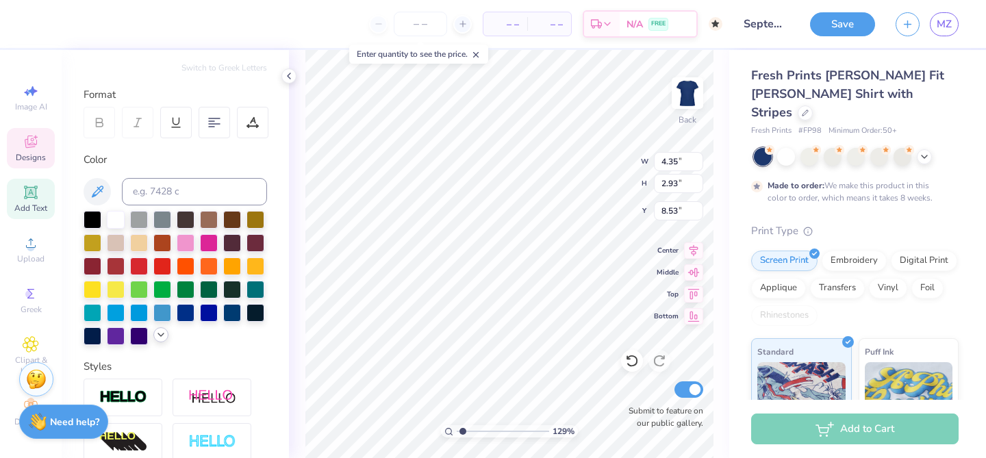
click at [159, 336] on icon at bounding box center [160, 334] width 11 height 11
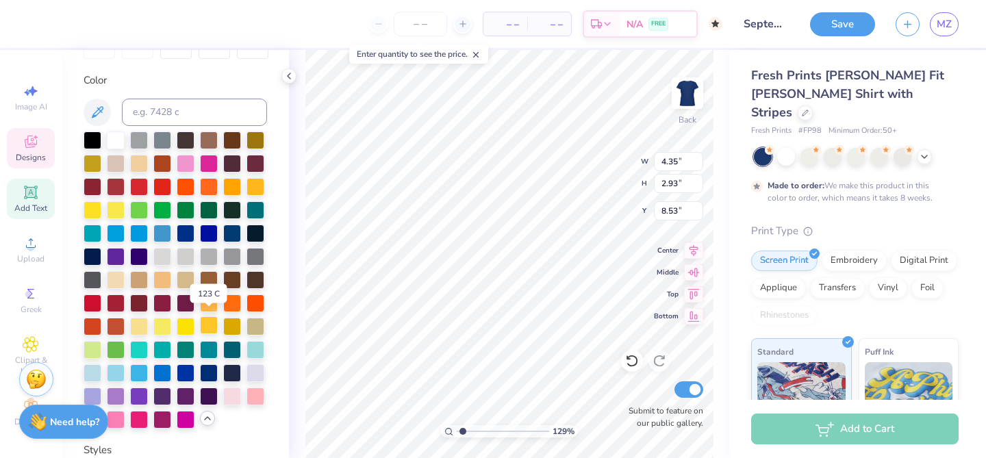
scroll to position [242, 0]
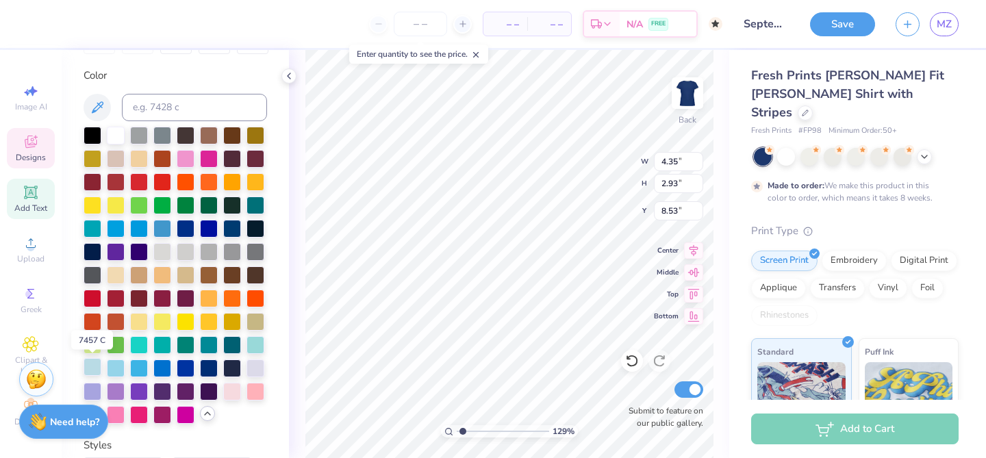
click at [90, 369] on div at bounding box center [93, 367] width 18 height 18
click at [94, 367] on div at bounding box center [93, 367] width 18 height 18
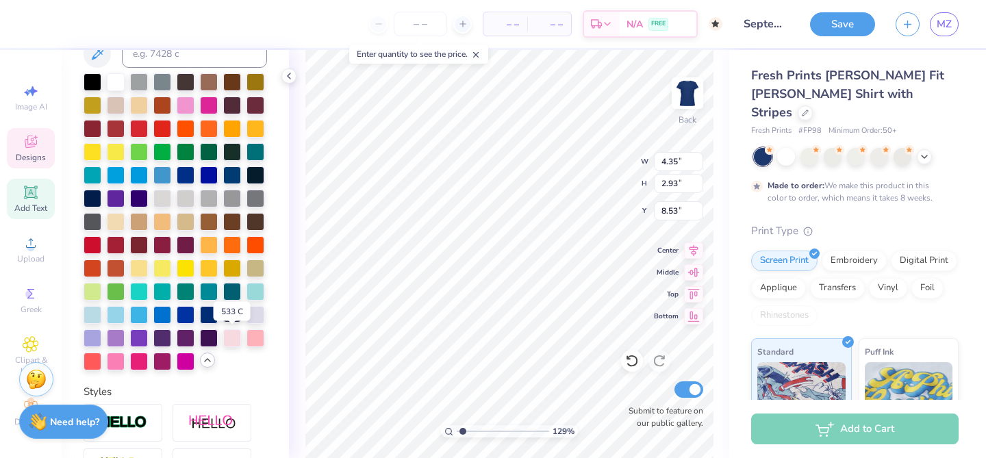
scroll to position [298, 0]
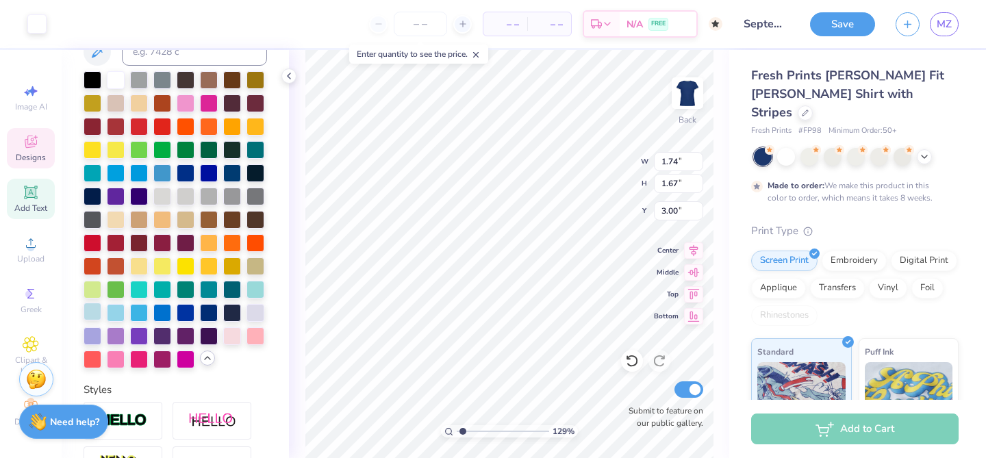
click at [95, 314] on div at bounding box center [93, 312] width 18 height 18
click at [92, 312] on div at bounding box center [93, 312] width 18 height 18
click at [92, 311] on div at bounding box center [93, 312] width 18 height 18
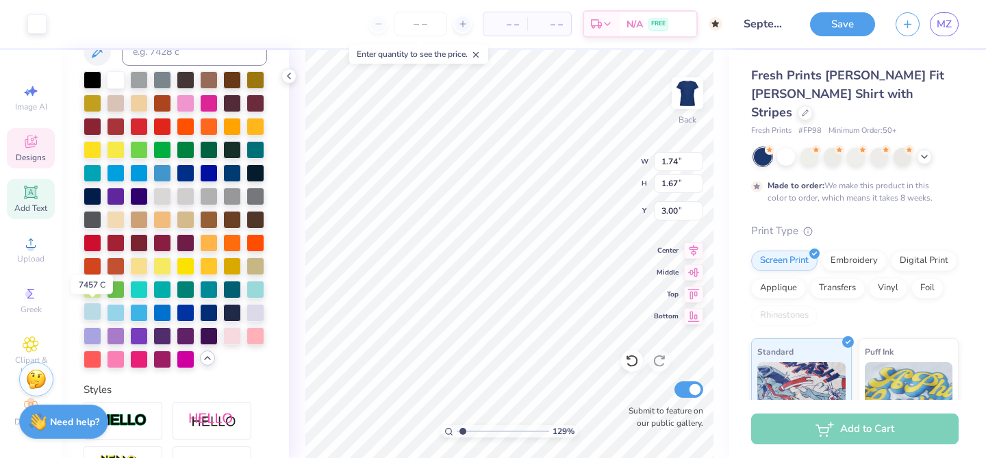
click at [92, 311] on div at bounding box center [93, 312] width 18 height 18
click at [92, 319] on div at bounding box center [93, 312] width 18 height 18
click at [93, 311] on div at bounding box center [93, 312] width 18 height 18
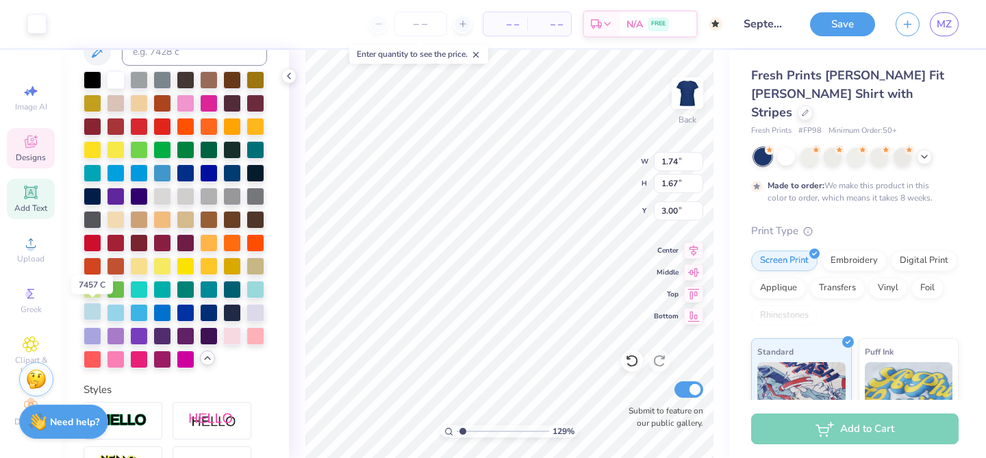
click at [93, 311] on div at bounding box center [93, 312] width 18 height 18
click at [94, 316] on div at bounding box center [93, 312] width 18 height 18
click at [94, 314] on div at bounding box center [93, 312] width 18 height 18
click at [90, 314] on div at bounding box center [93, 312] width 18 height 18
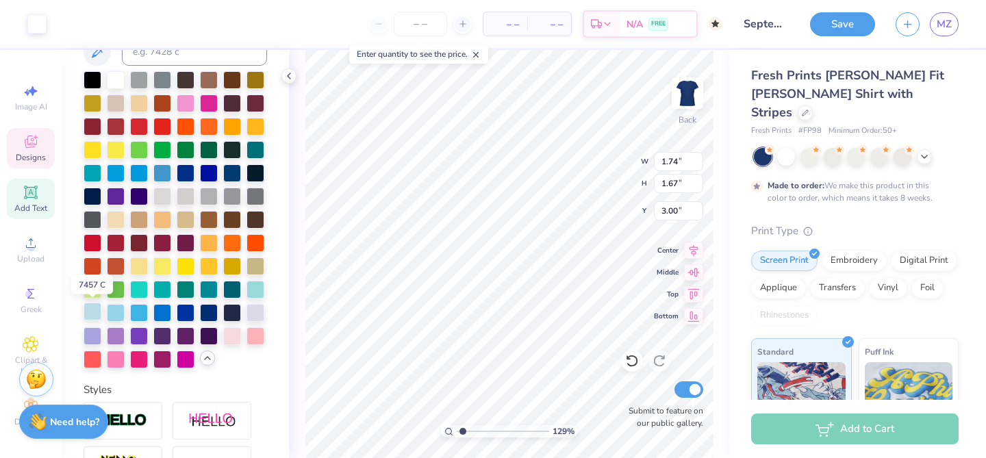
click at [90, 314] on div at bounding box center [93, 312] width 18 height 18
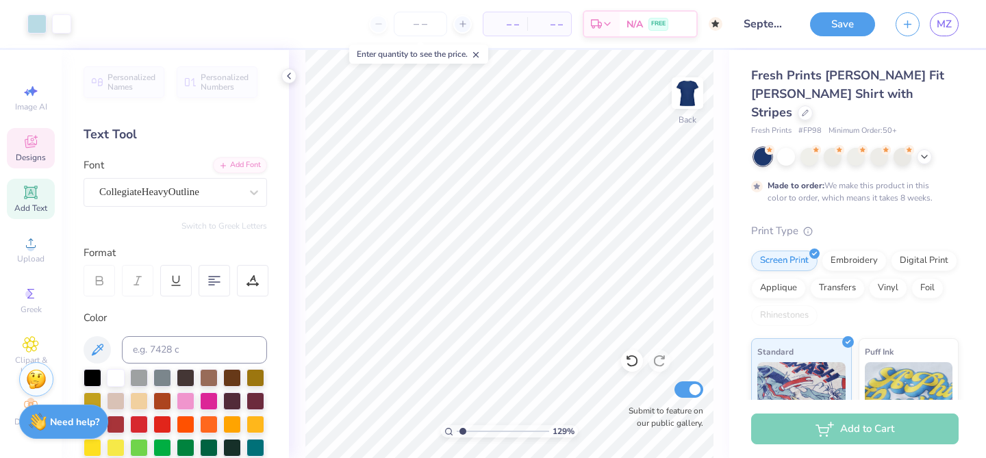
click at [31, 141] on icon at bounding box center [31, 142] width 12 height 12
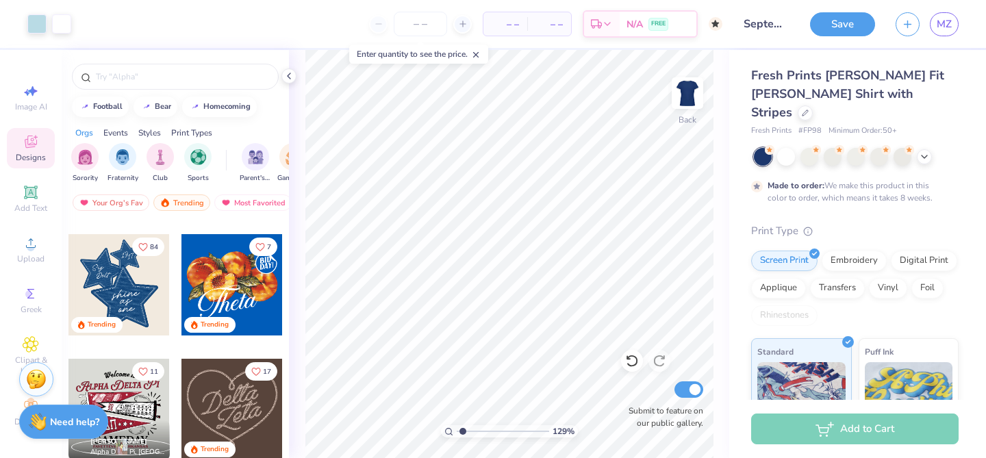
scroll to position [363, 0]
click at [227, 294] on div at bounding box center [231, 284] width 101 height 101
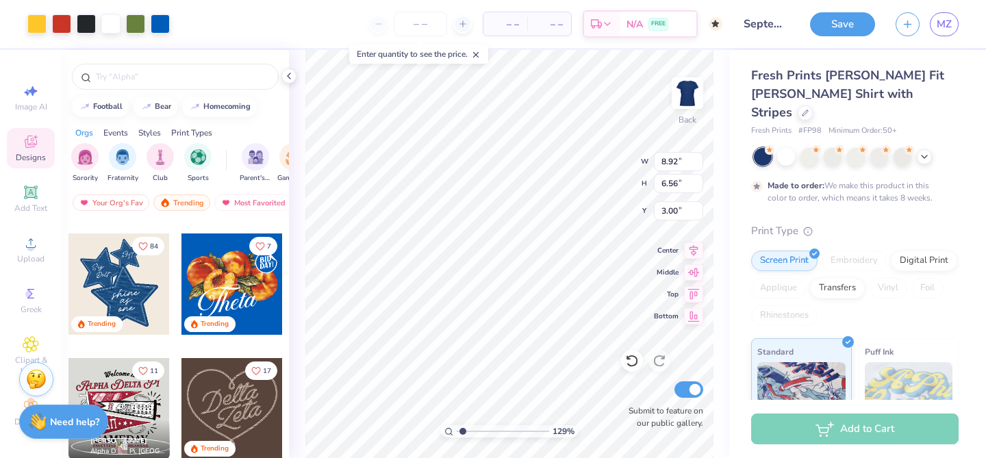
click at [297, 309] on div "129 % Back W 8.92 8.92 " H 6.56 6.56 " Y 3.00 3.00 " Center Middle Top Bottom S…" at bounding box center [509, 254] width 440 height 408
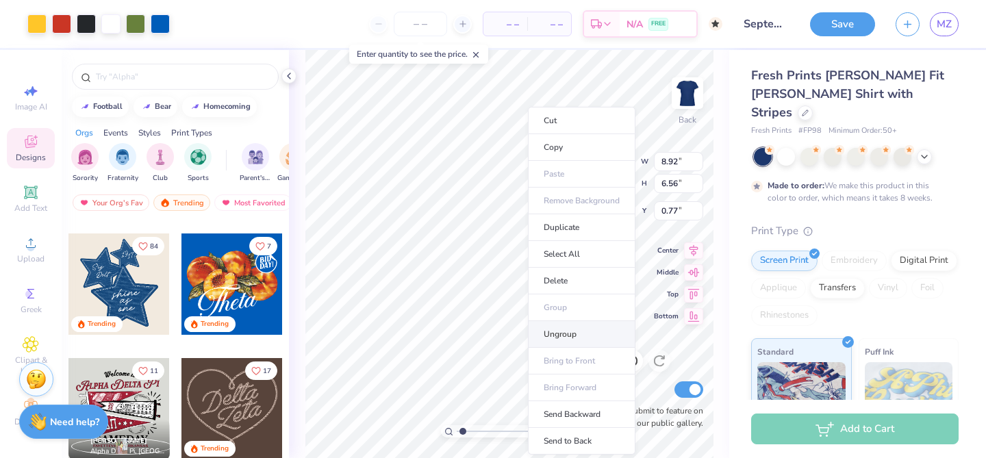
click at [585, 336] on li "Ungroup" at bounding box center [582, 334] width 108 height 27
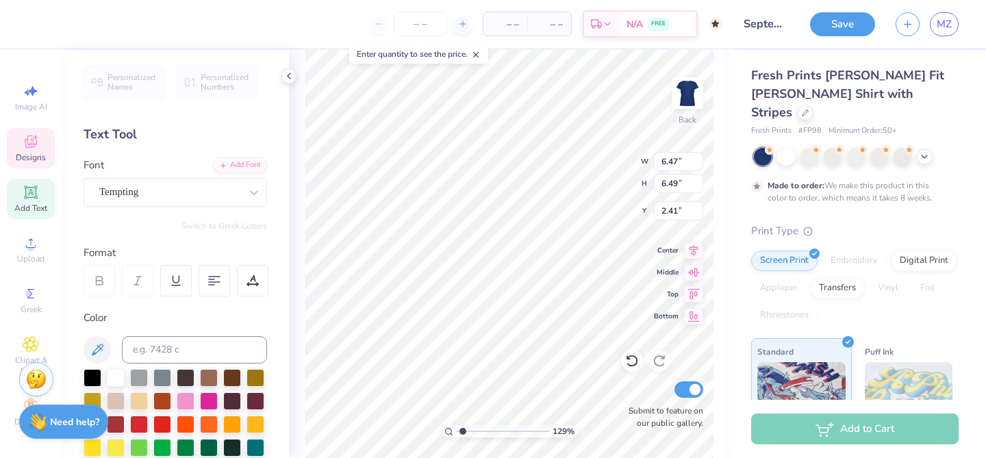
scroll to position [2, 0]
click at [677, 252] on div "129 % Back W 6.47 6.47 " H 6.49 6.49 " Y 2.41 2.41 " Center Middle Top Bottom S…" at bounding box center [509, 254] width 440 height 408
click at [214, 286] on icon at bounding box center [214, 281] width 12 height 12
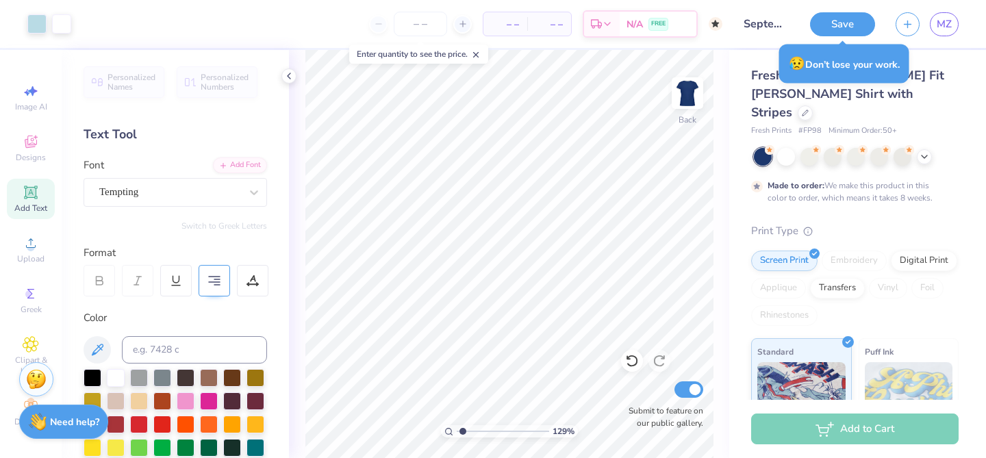
click at [210, 283] on icon at bounding box center [214, 281] width 12 height 12
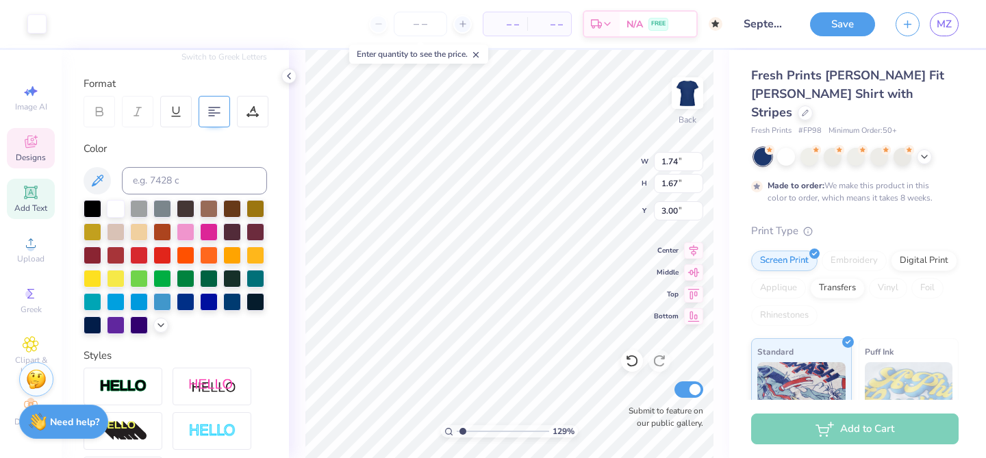
scroll to position [170, 0]
click at [164, 327] on icon at bounding box center [160, 323] width 11 height 11
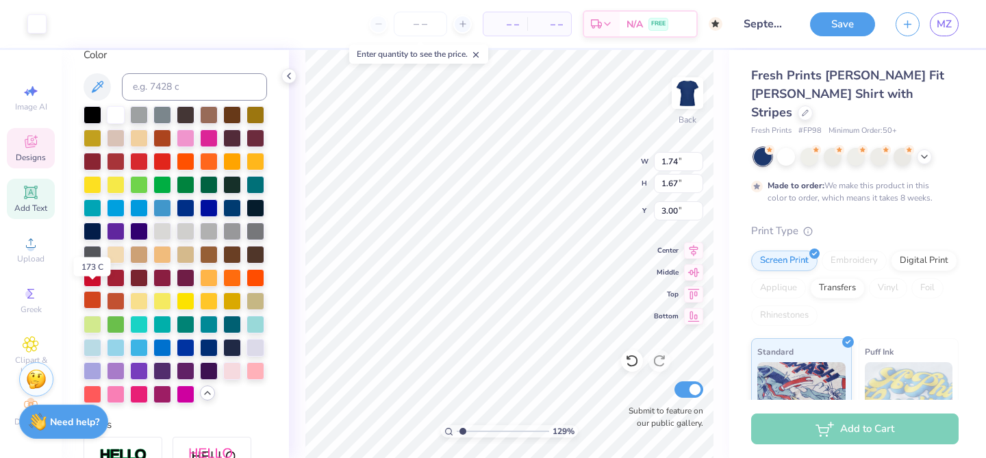
scroll to position [279, 0]
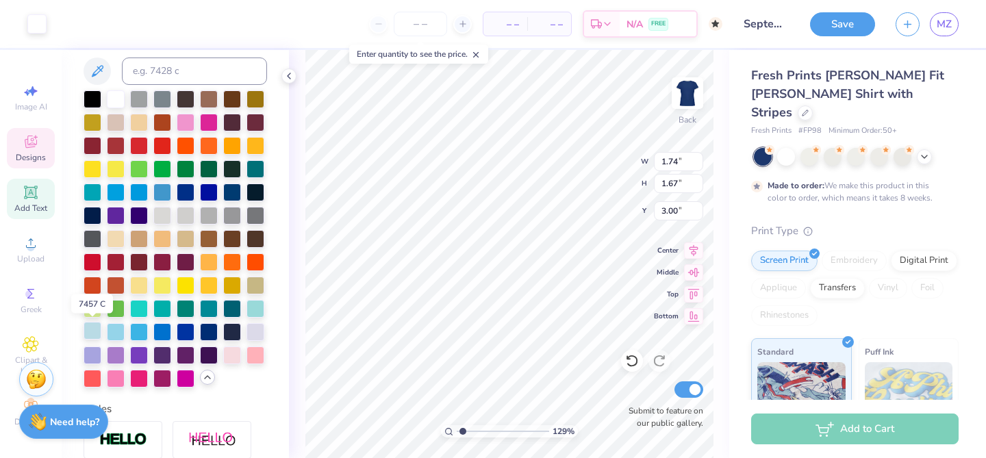
click at [93, 331] on div at bounding box center [93, 331] width 18 height 18
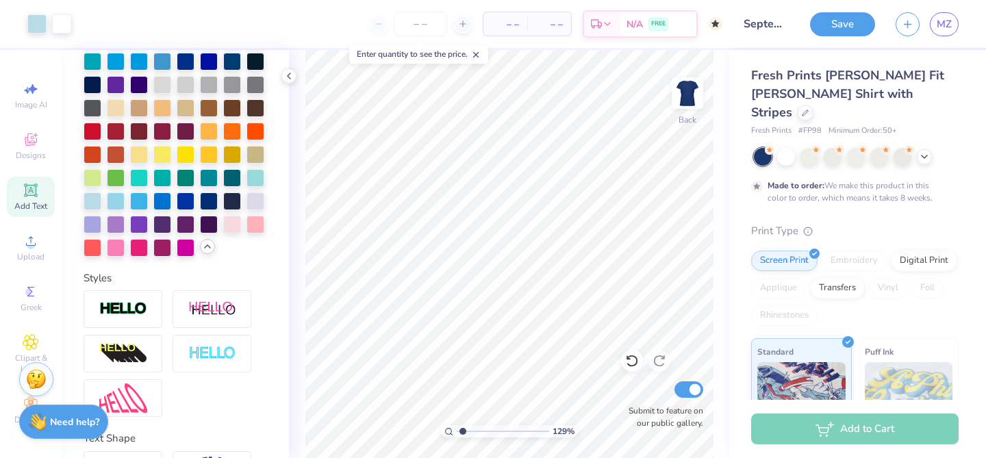
scroll to position [412, 0]
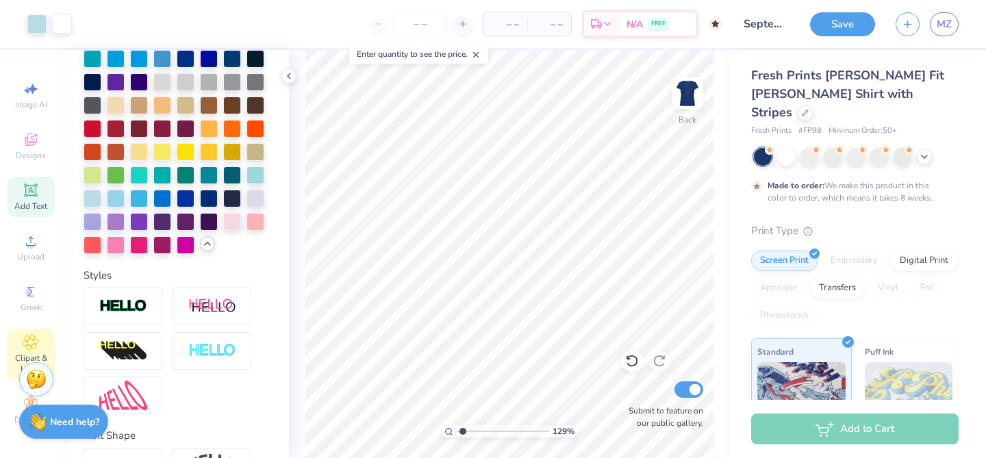
click at [32, 350] on icon at bounding box center [31, 342] width 16 height 16
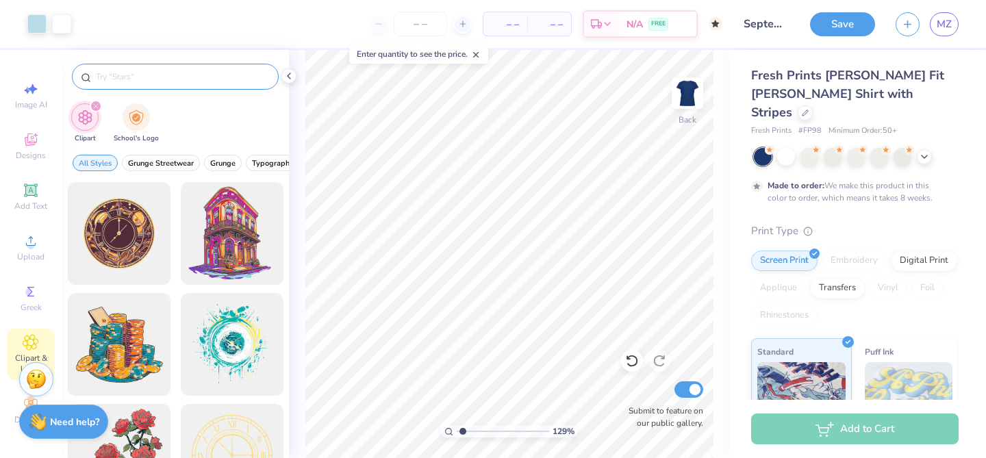
click at [182, 77] on input "text" at bounding box center [181, 77] width 175 height 14
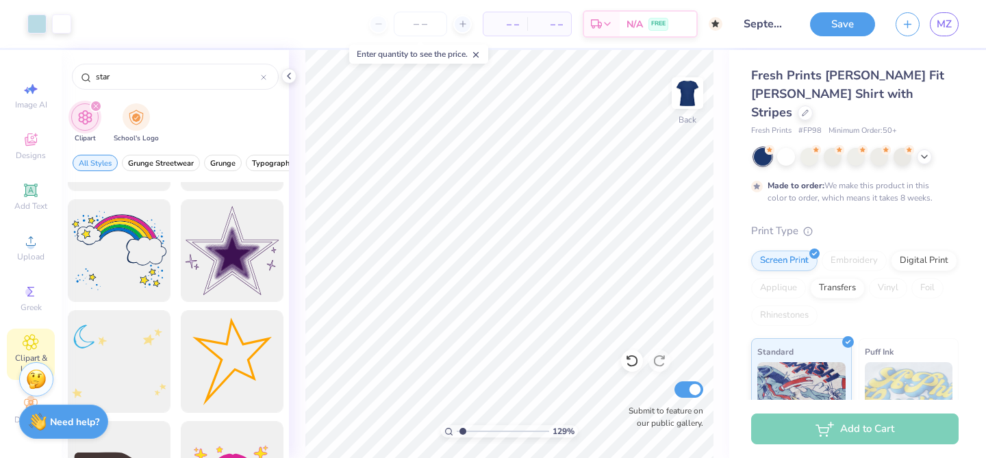
scroll to position [1251, 0]
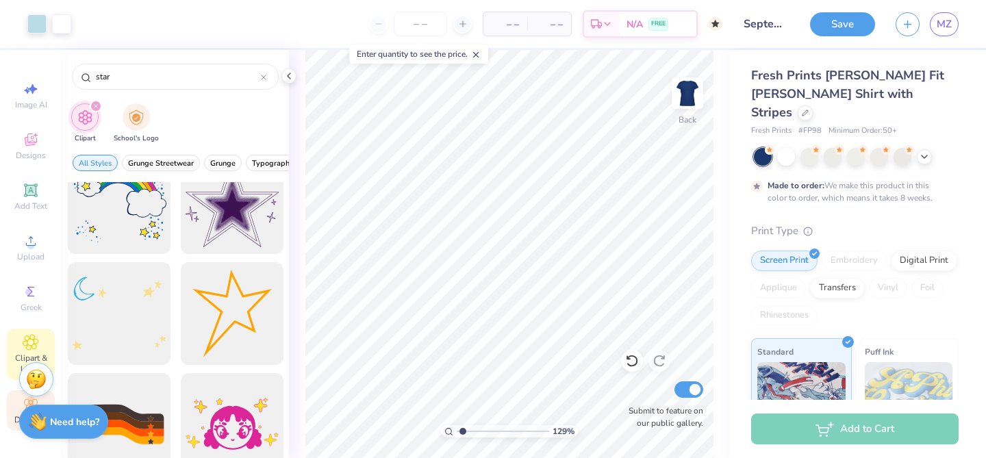
click at [15, 409] on div "Decorate" at bounding box center [31, 410] width 48 height 40
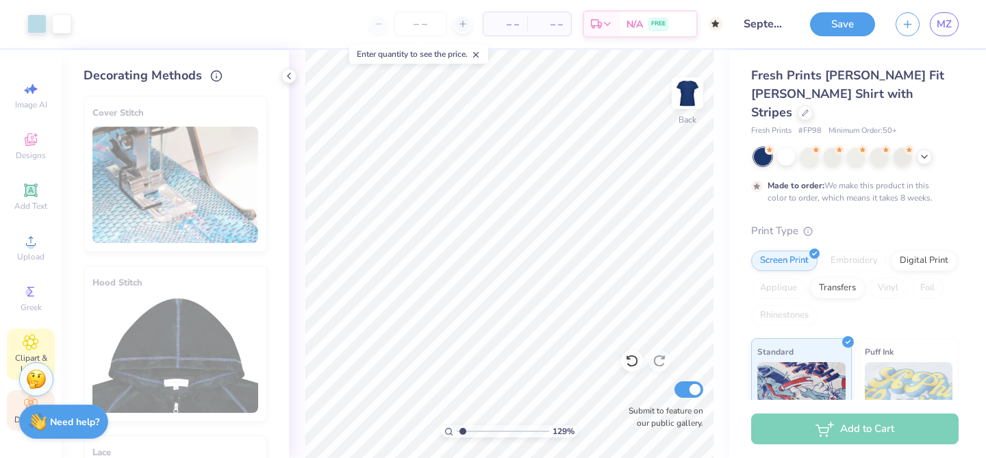
click at [32, 330] on div "Clipart & logos" at bounding box center [31, 354] width 48 height 51
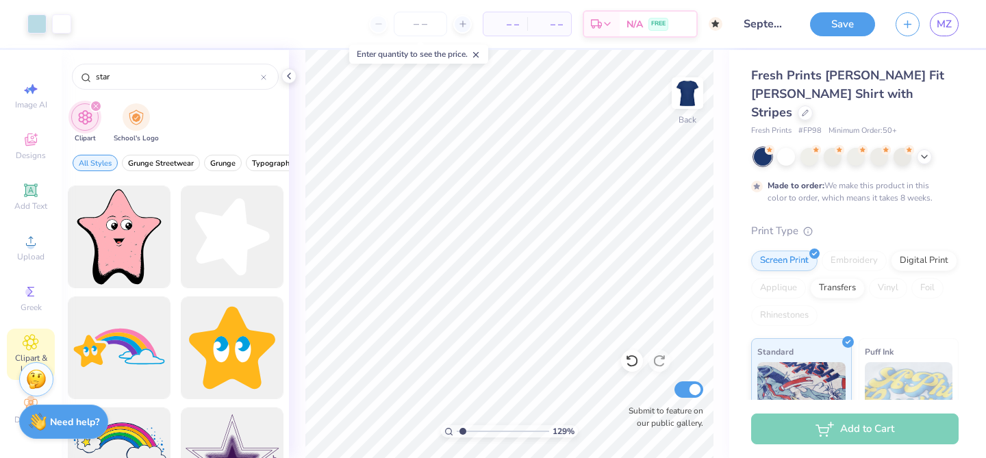
scroll to position [996, 0]
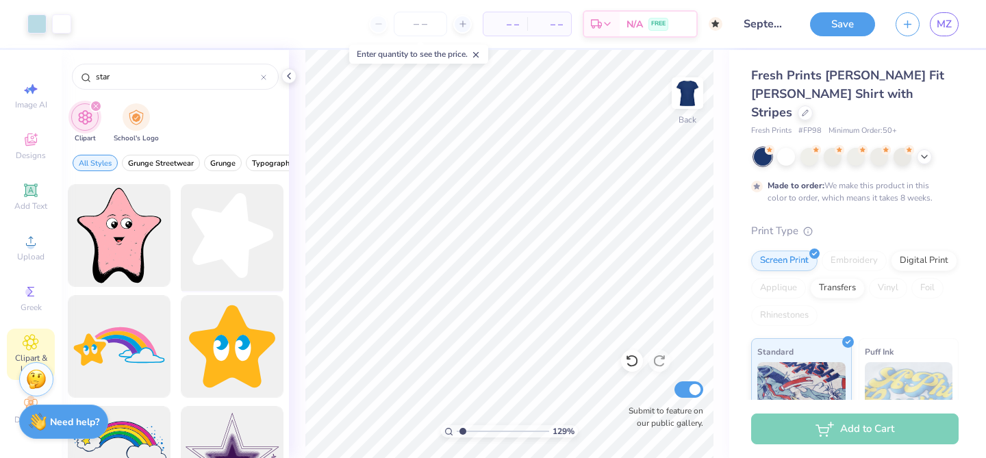
click at [246, 233] on div at bounding box center [231, 235] width 113 height 113
click at [29, 190] on icon at bounding box center [30, 190] width 13 height 13
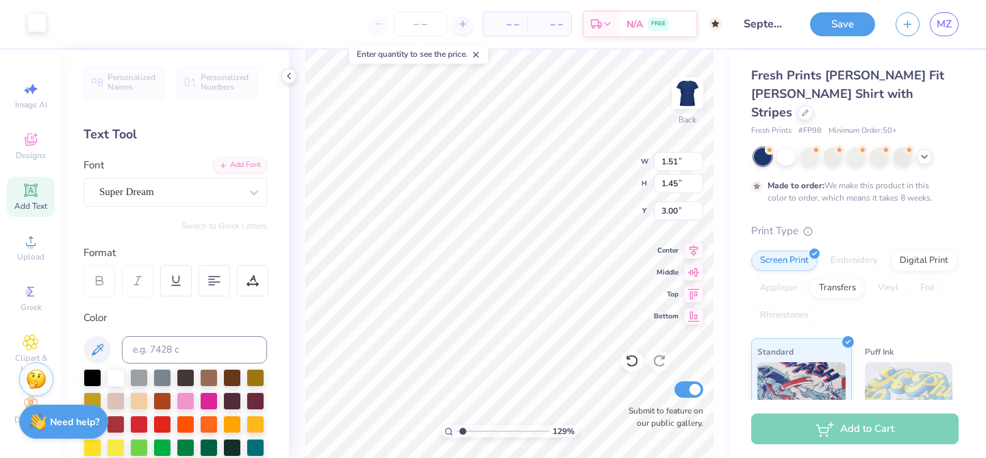
click at [38, 28] on div at bounding box center [36, 22] width 19 height 19
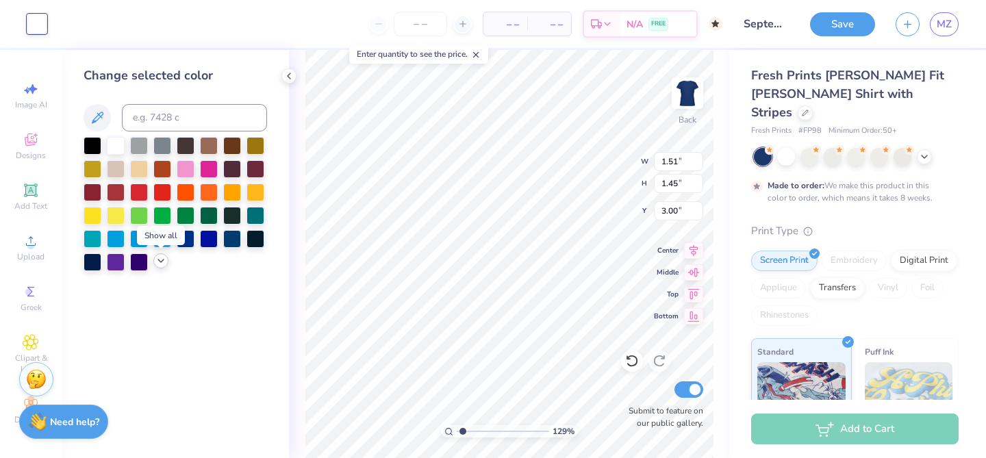
click at [166, 262] on div at bounding box center [160, 260] width 15 height 15
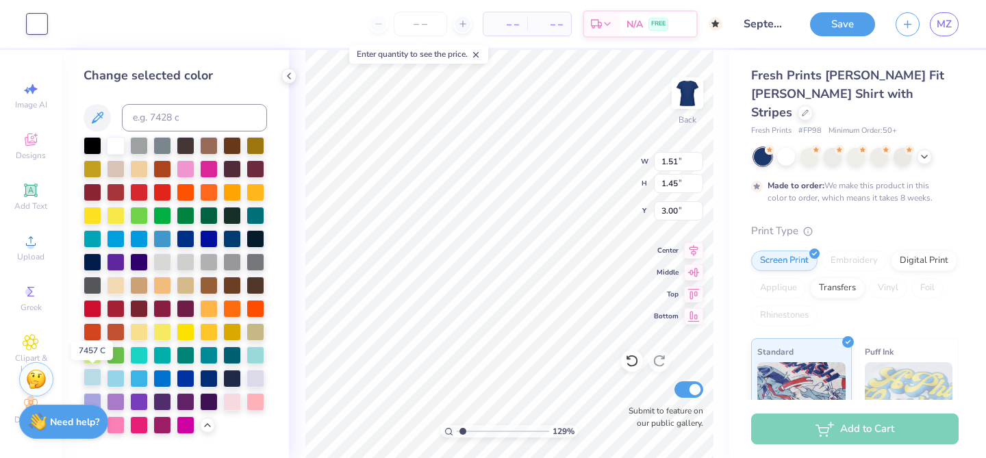
click at [94, 381] on div at bounding box center [93, 377] width 18 height 18
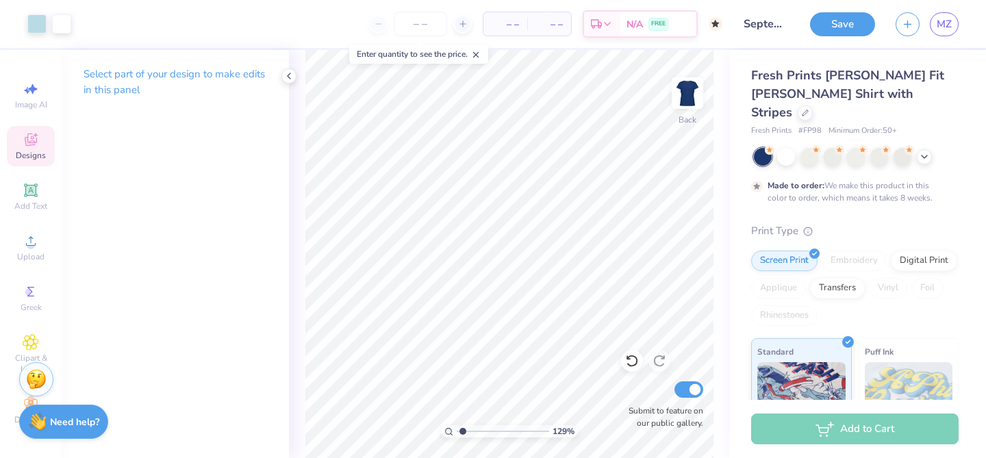
click at [30, 141] on icon at bounding box center [31, 140] width 12 height 12
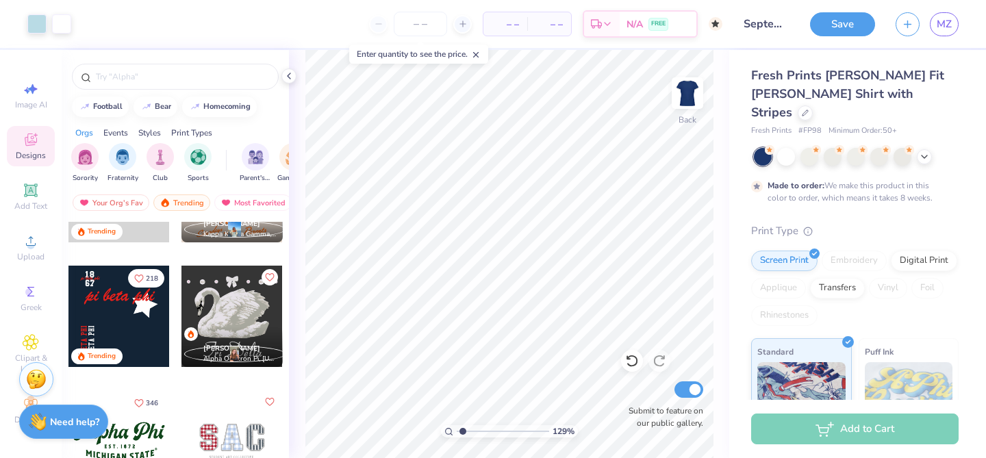
scroll to position [956, 0]
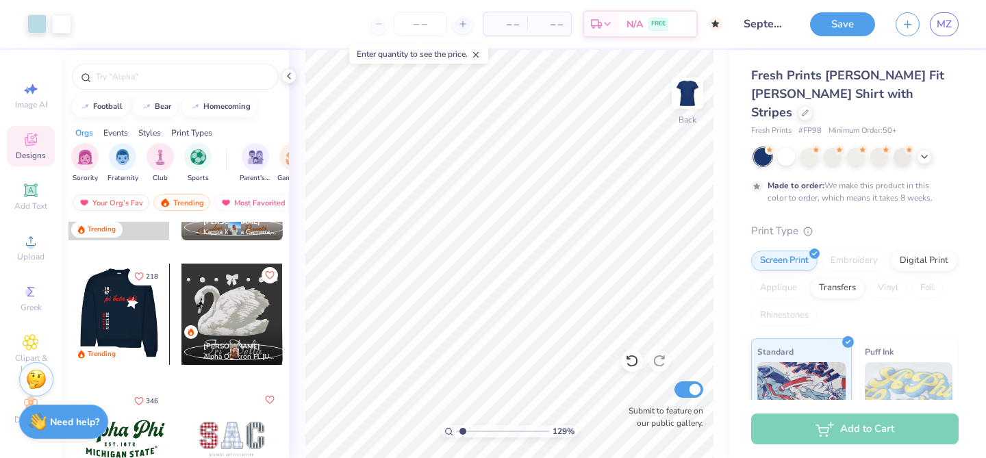
click at [132, 314] on div at bounding box center [119, 314] width 304 height 101
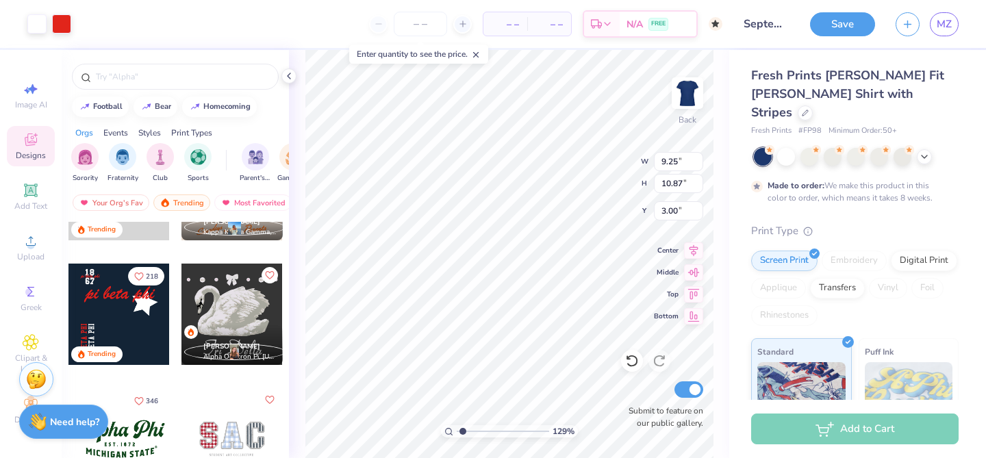
click at [436, 457] on html "Art colors – – Per Item – – Total Est. Delivery N/A FREE Design Title September…" at bounding box center [493, 229] width 986 height 458
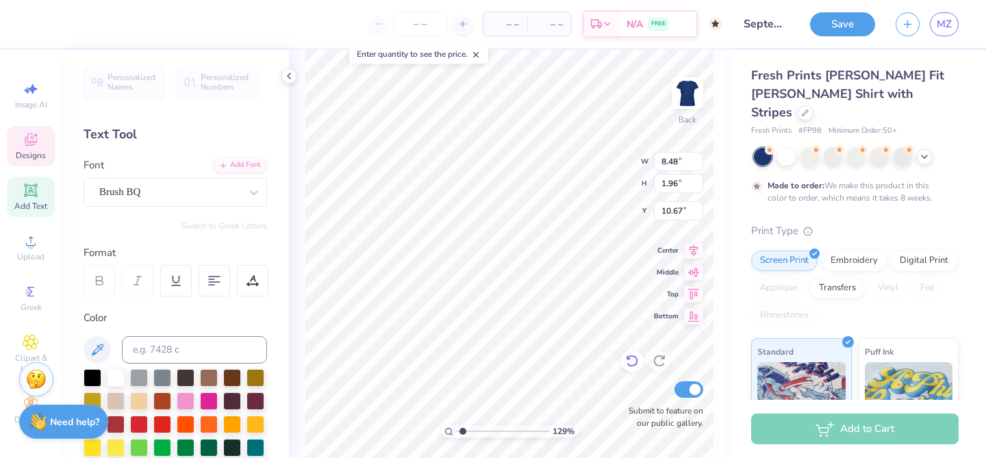
click at [631, 365] on icon at bounding box center [632, 361] width 14 height 14
click at [633, 361] on icon at bounding box center [632, 361] width 14 height 14
click at [29, 142] on icon at bounding box center [31, 140] width 12 height 12
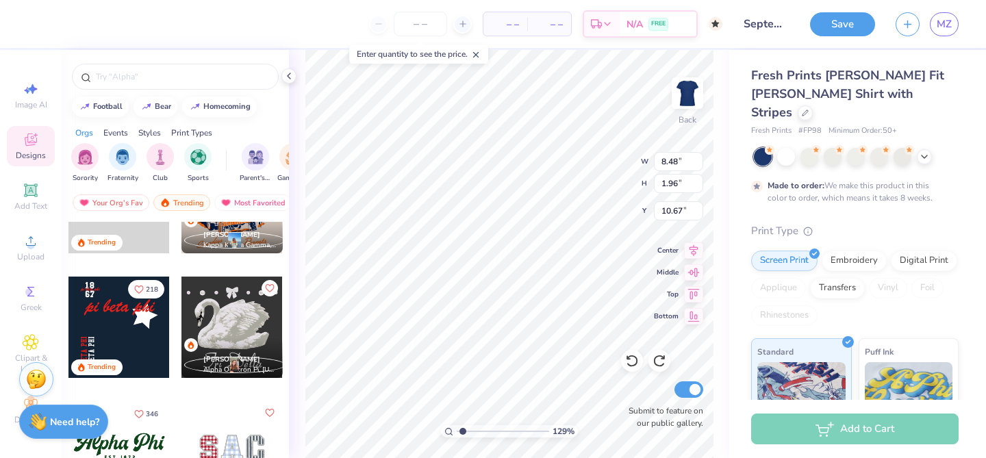
scroll to position [941, 0]
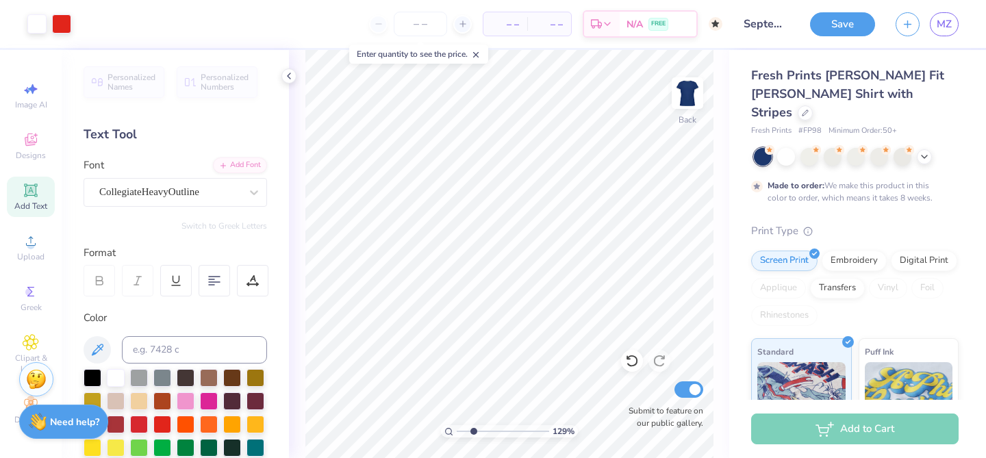
click at [473, 431] on input "range" at bounding box center [503, 431] width 92 height 12
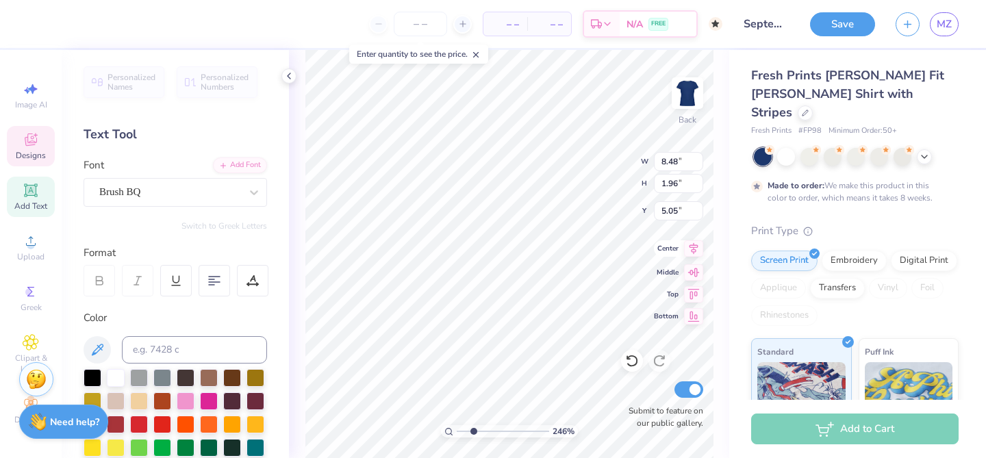
click at [659, 245] on div "246 % Back W 8.48 8.48 " H 1.96 1.96 " Y 5.05 5.05 " Center Middle Top Bottom S…" at bounding box center [509, 254] width 440 height 408
click at [674, 209] on div "246 % Back W 8.48 8.48 " H 1.96 1.96 " Y 5.09 5.09 " Center Middle Top Bottom S…" at bounding box center [509, 254] width 440 height 408
click at [696, 210] on div "246 % Back W 8.48 8.48 " H 1.96 1.96 " Y 5.09 5.09 " Center Middle Top Bottom S…" at bounding box center [509, 254] width 440 height 408
click at [468, 431] on input "range" at bounding box center [503, 431] width 92 height 12
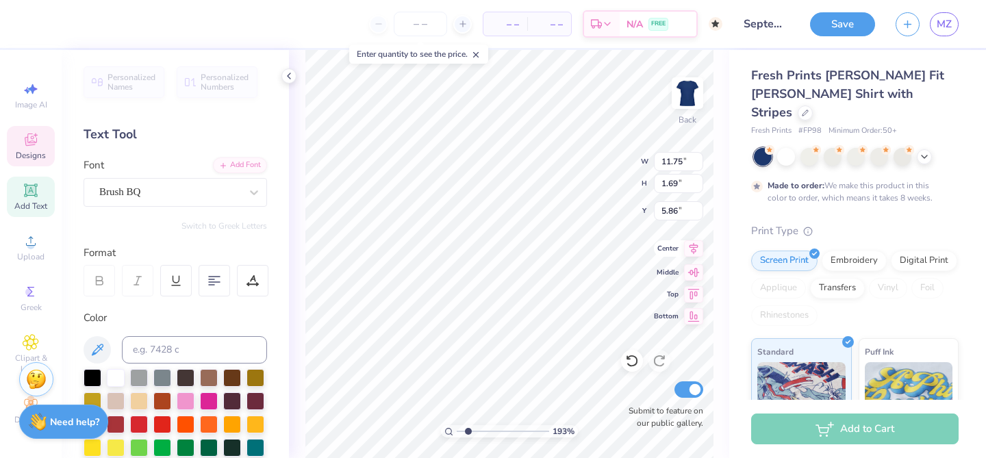
click at [675, 248] on div "193 % Back W 11.75 11.75 " H 1.69 1.69 " Y 5.86 5.86 " Center Middle Top Bottom…" at bounding box center [509, 254] width 440 height 408
click at [27, 199] on div "Add Text" at bounding box center [31, 197] width 48 height 40
click at [458, 429] on input "range" at bounding box center [503, 431] width 92 height 12
click at [531, 16] on div "– – Per Item – – Total Est. Delivery N/A FREE Design Title September merch idea…" at bounding box center [493, 229] width 986 height 458
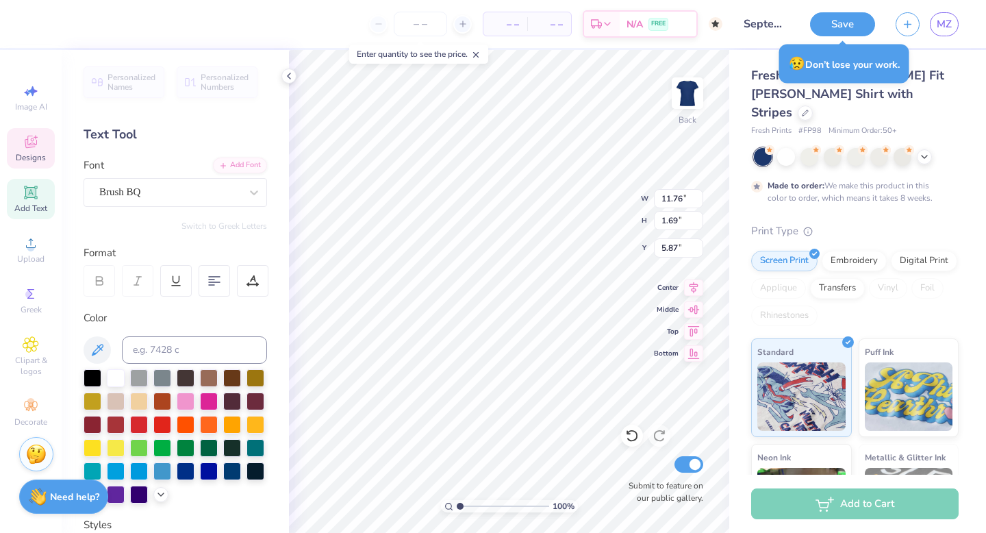
scroll to position [0, 1]
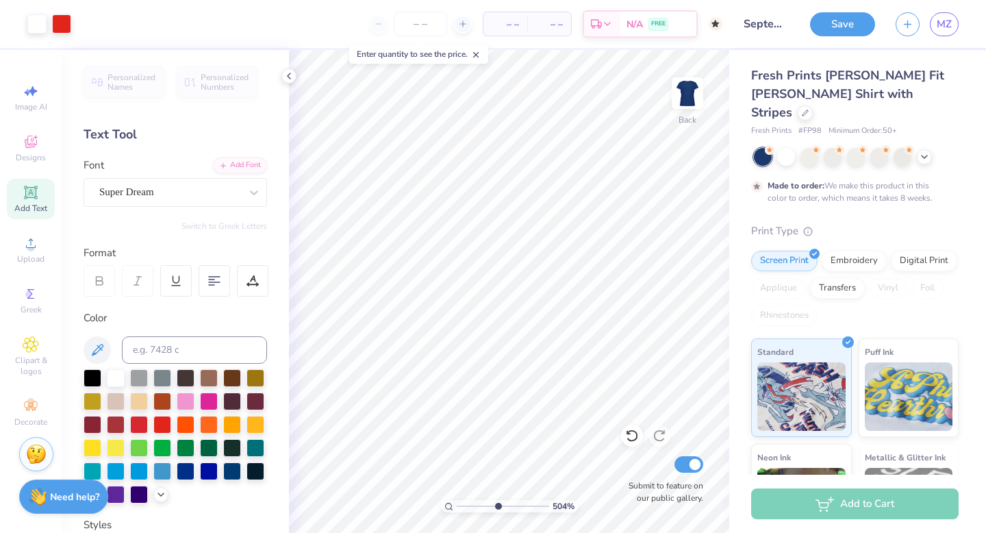
click at [496, 457] on input "range" at bounding box center [503, 506] width 92 height 12
click at [696, 285] on div "504 % Back W 2.32 2.32 " H 0.54 0.54 " Y 3.63 3.63 " Center Middle Top Bottom S…" at bounding box center [509, 291] width 440 height 483
click at [694, 281] on div "504 % Back W 3.93 3.93 " H 0.57 0.57 " Y 3.62 3.62 " Center Middle Top Bottom S…" at bounding box center [509, 291] width 440 height 483
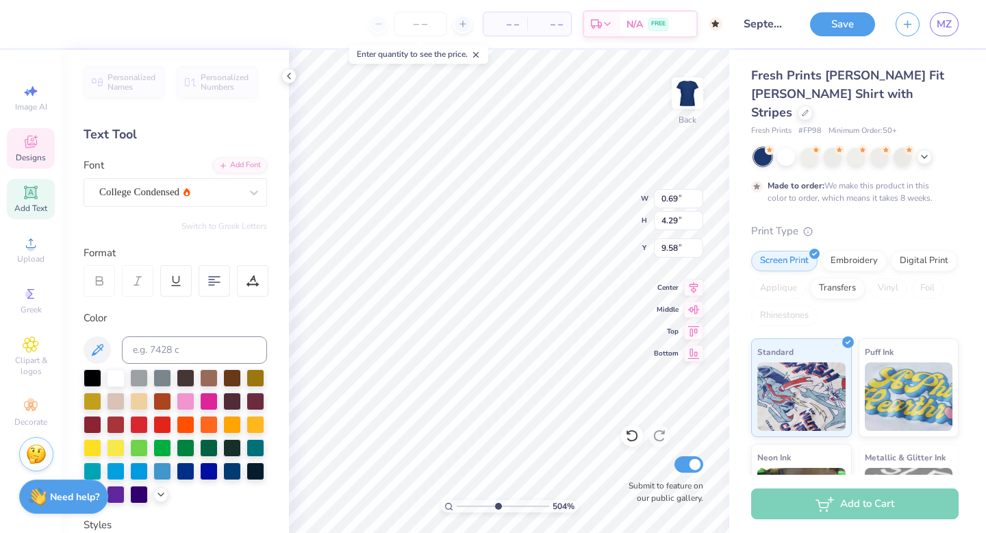
scroll to position [0, 1]
click at [496, 457] on input "range" at bounding box center [503, 506] width 92 height 12
click at [481, 457] on input "range" at bounding box center [503, 506] width 92 height 12
click at [470, 457] on input "range" at bounding box center [503, 506] width 92 height 12
click at [429, 457] on div "100 %" at bounding box center [509, 291] width 483 height 483
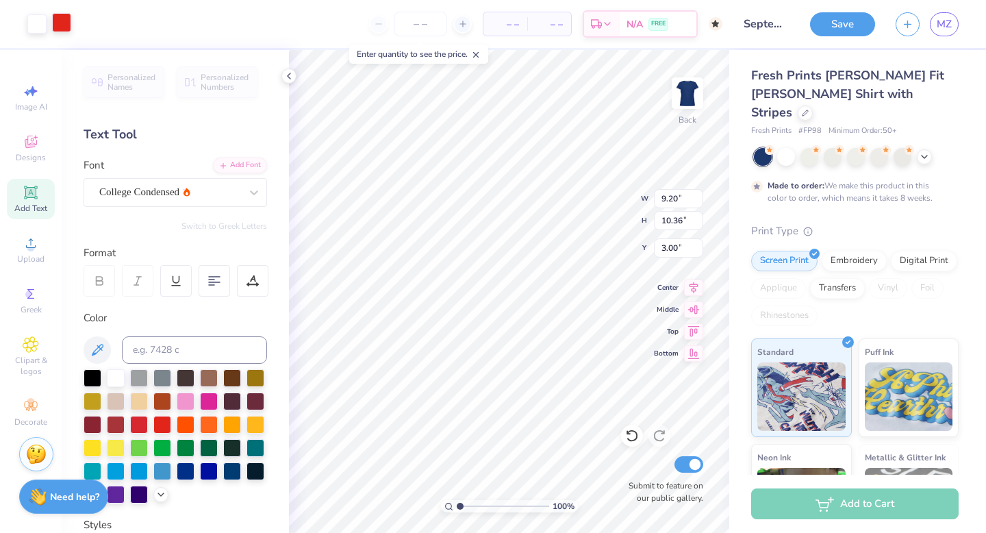
click at [68, 26] on div at bounding box center [61, 22] width 19 height 19
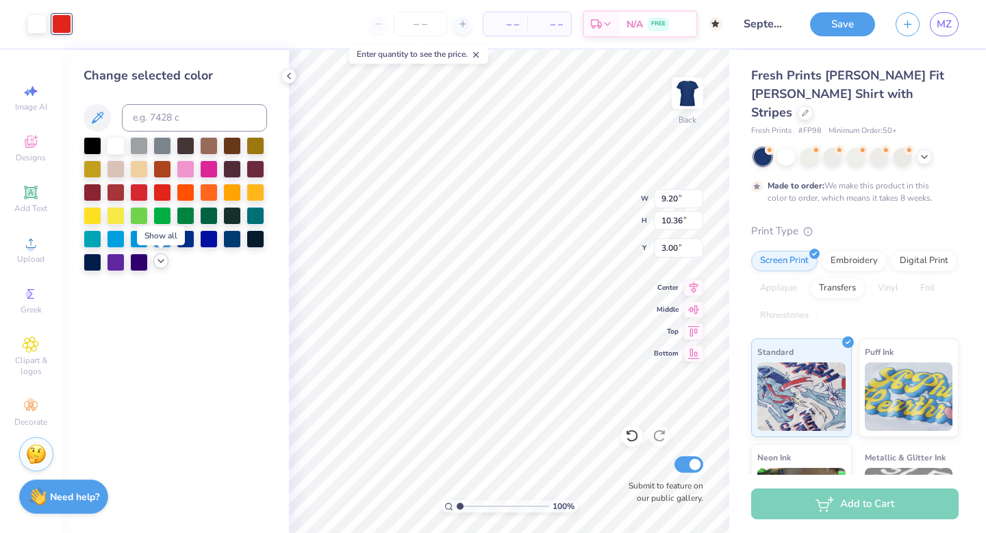
click at [157, 260] on icon at bounding box center [160, 260] width 11 height 11
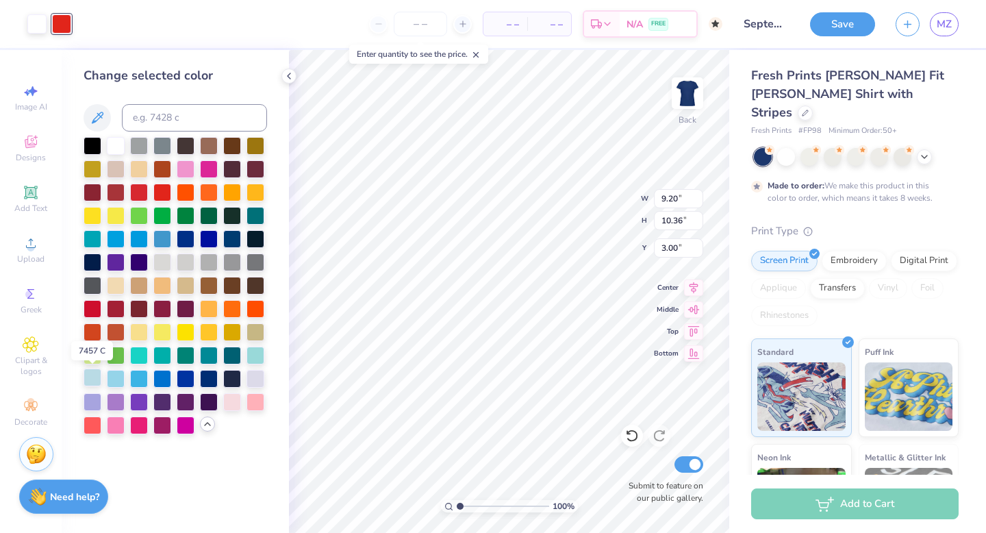
click at [93, 376] on div at bounding box center [93, 377] width 18 height 18
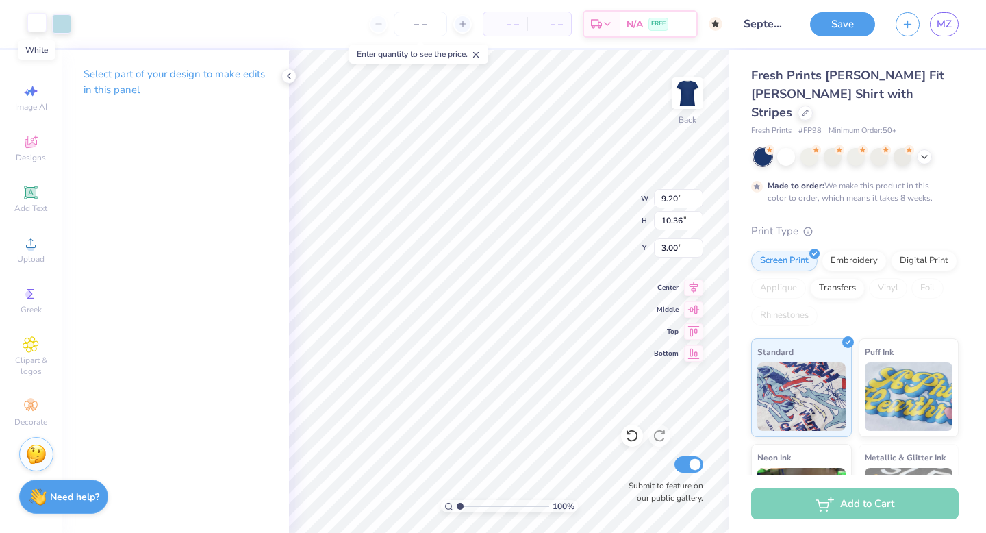
click at [38, 20] on div at bounding box center [36, 22] width 19 height 19
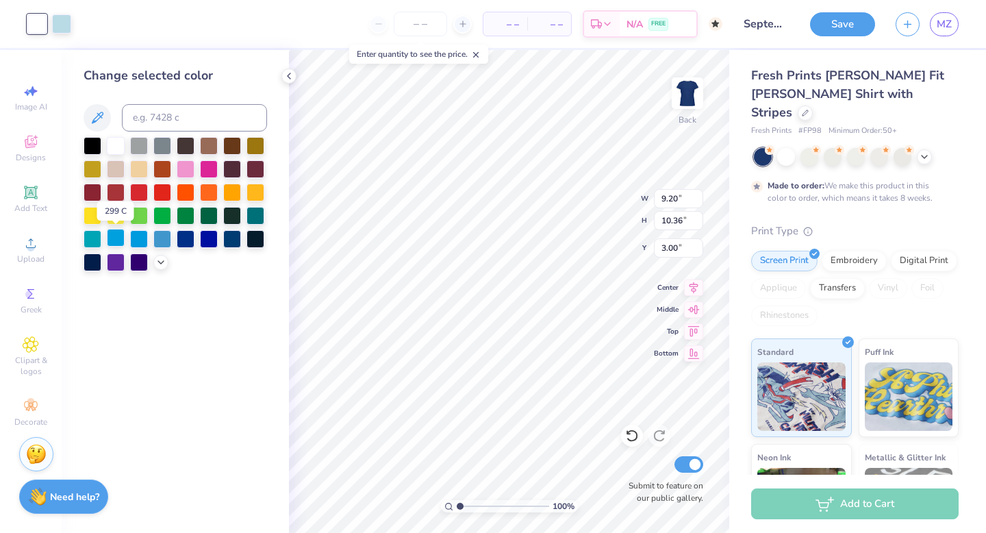
click at [118, 241] on div at bounding box center [116, 238] width 18 height 18
click at [166, 242] on div at bounding box center [162, 238] width 18 height 18
click at [162, 263] on icon at bounding box center [160, 260] width 11 height 11
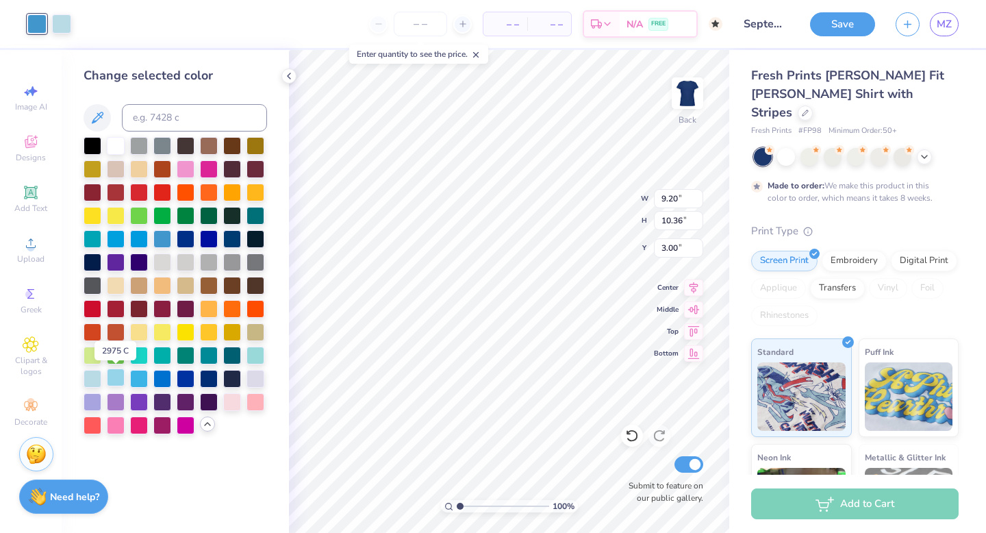
click at [112, 381] on div at bounding box center [116, 377] width 18 height 18
click at [94, 376] on div at bounding box center [93, 377] width 18 height 18
click at [635, 436] on icon at bounding box center [632, 436] width 14 height 14
click at [112, 145] on div at bounding box center [116, 145] width 18 height 18
click at [38, 26] on div at bounding box center [36, 22] width 19 height 19
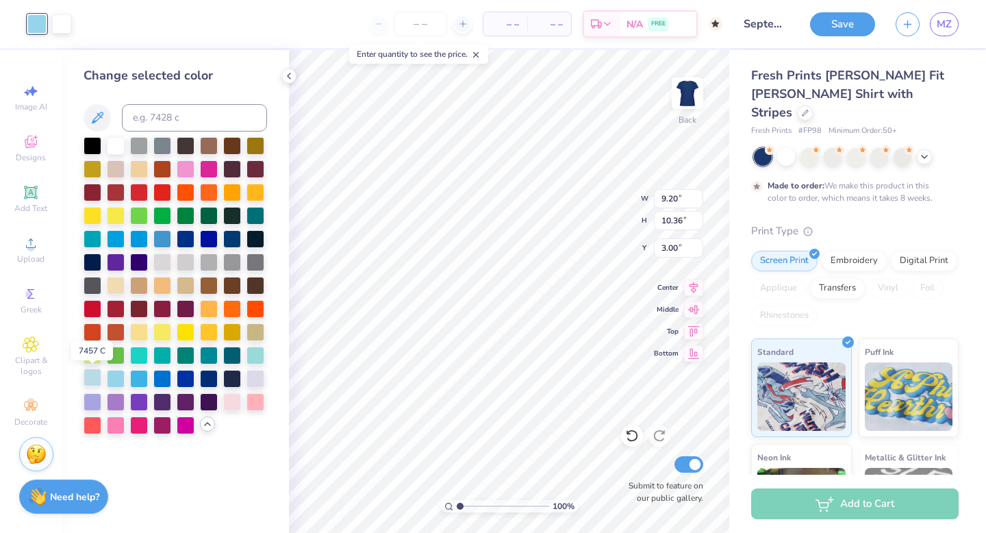
click at [93, 376] on div at bounding box center [93, 377] width 18 height 18
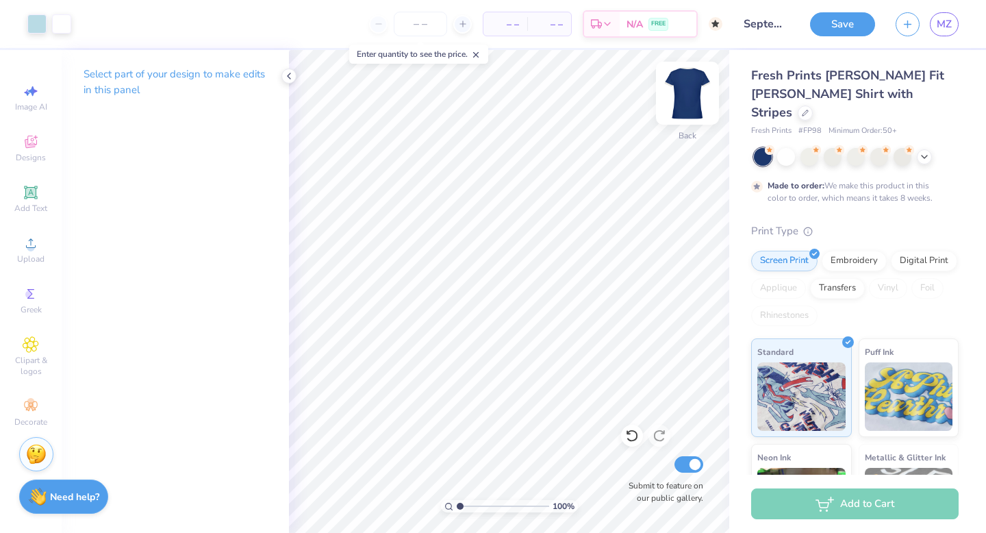
click at [681, 96] on img at bounding box center [687, 93] width 55 height 55
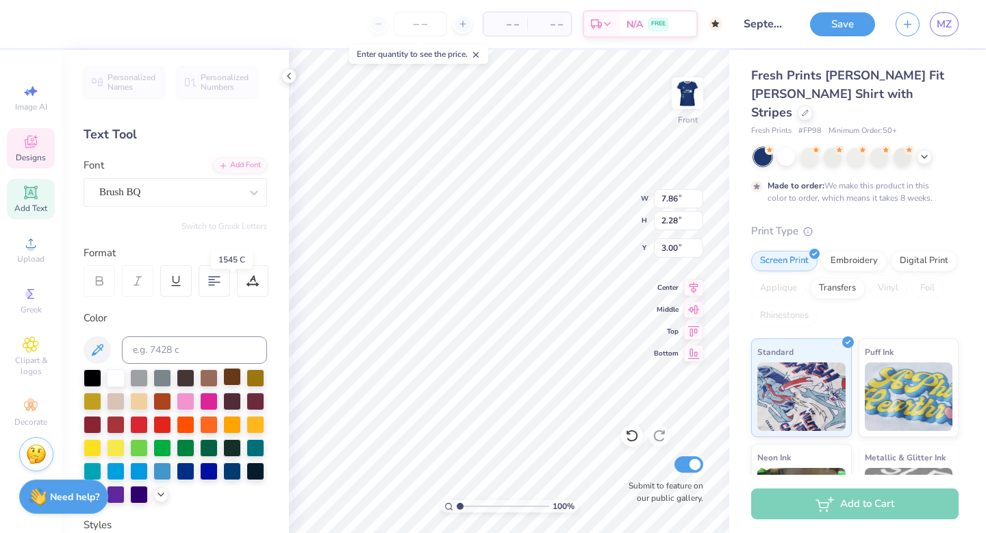
scroll to position [263, 0]
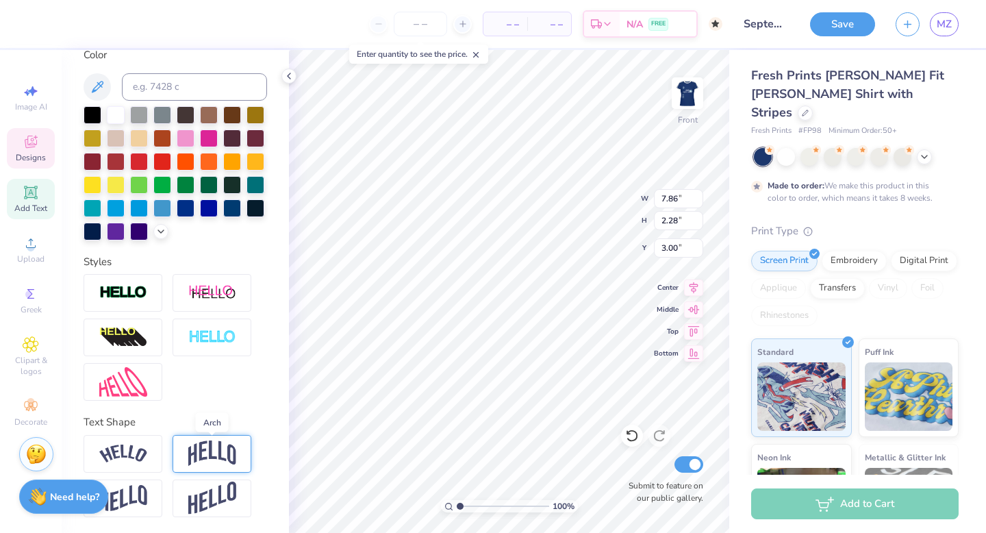
click at [235, 442] on img at bounding box center [212, 453] width 48 height 26
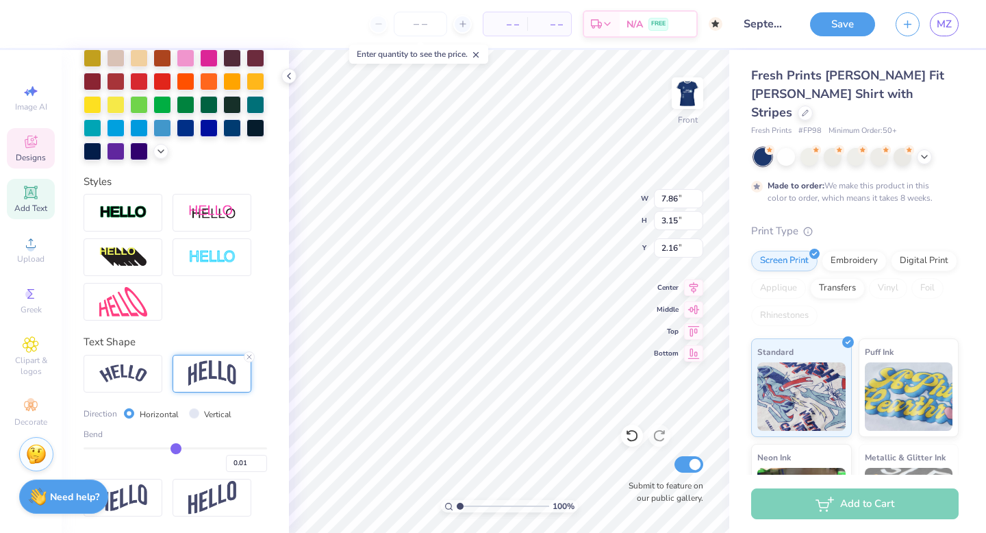
drag, startPoint x: 216, startPoint y: 445, endPoint x: 176, endPoint y: 441, distance: 40.6
click at [176, 441] on div "Bend 0.01" at bounding box center [176, 450] width 184 height 44
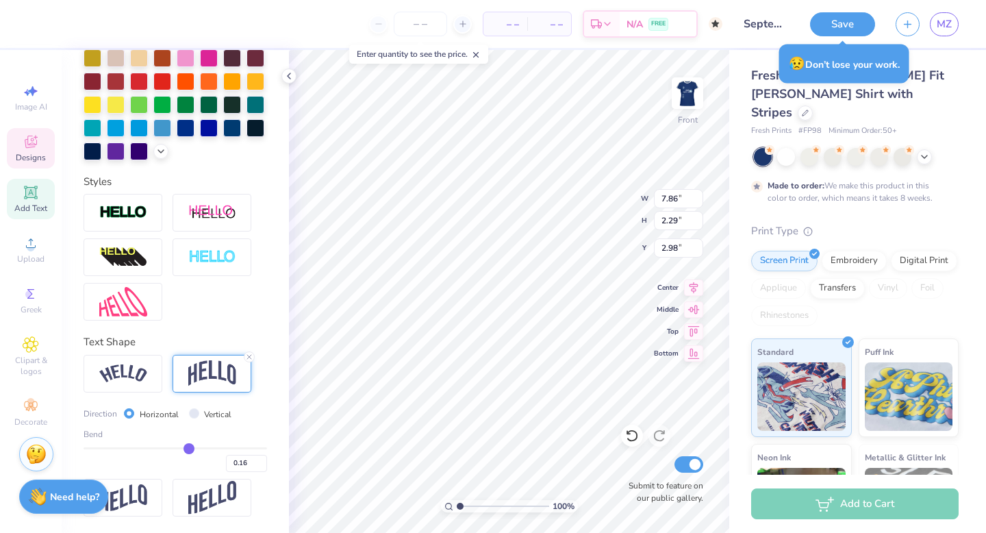
drag, startPoint x: 178, startPoint y: 448, endPoint x: 188, endPoint y: 448, distance: 10.3
click at [189, 448] on input "range" at bounding box center [176, 448] width 184 height 2
click at [134, 375] on img at bounding box center [123, 373] width 48 height 18
drag, startPoint x: 188, startPoint y: 447, endPoint x: 211, endPoint y: 449, distance: 22.6
click at [211, 449] on input "range" at bounding box center [176, 448] width 184 height 2
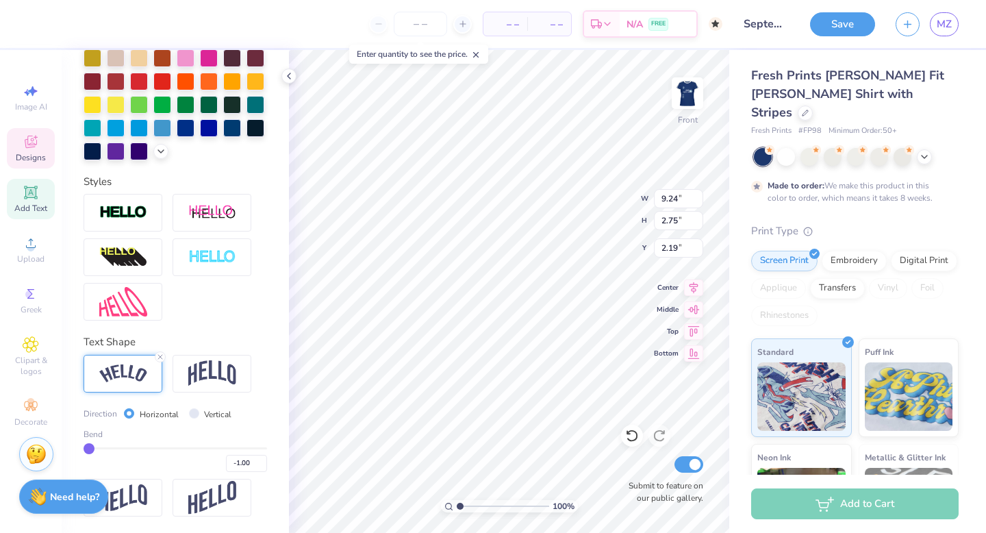
drag, startPoint x: 210, startPoint y: 446, endPoint x: 64, endPoint y: 425, distance: 147.4
click at [64, 425] on div "Personalized Names Personalized Numbers Text Tool Add Font Font Brush BQ Switch…" at bounding box center [175, 291] width 227 height 483
drag, startPoint x: 88, startPoint y: 444, endPoint x: 190, endPoint y: 444, distance: 102.0
click at [190, 447] on input "range" at bounding box center [176, 448] width 184 height 2
drag, startPoint x: 194, startPoint y: 445, endPoint x: 213, endPoint y: 446, distance: 18.5
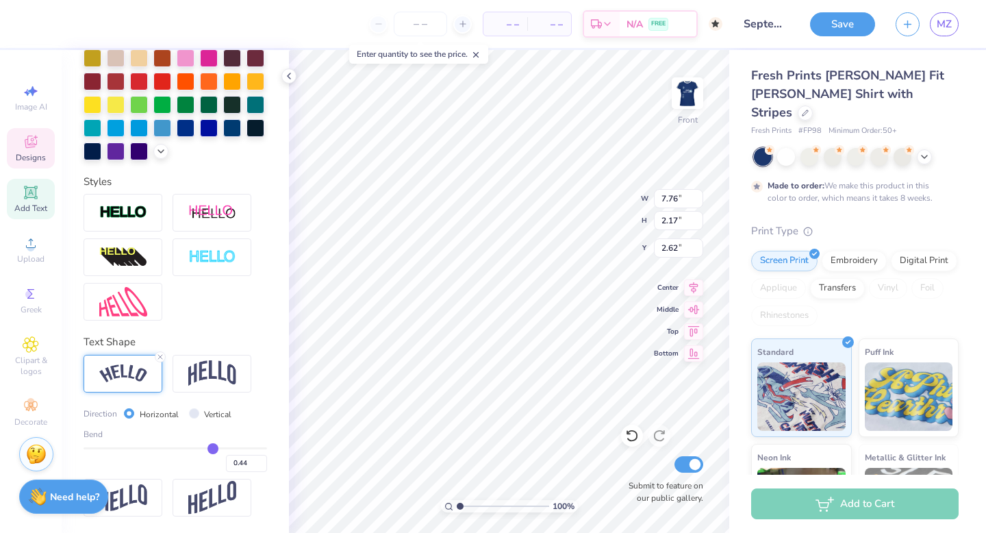
click at [213, 447] on input "range" at bounding box center [176, 448] width 184 height 2
click at [216, 447] on input "range" at bounding box center [176, 448] width 184 height 2
click at [212, 447] on input "range" at bounding box center [176, 448] width 184 height 2
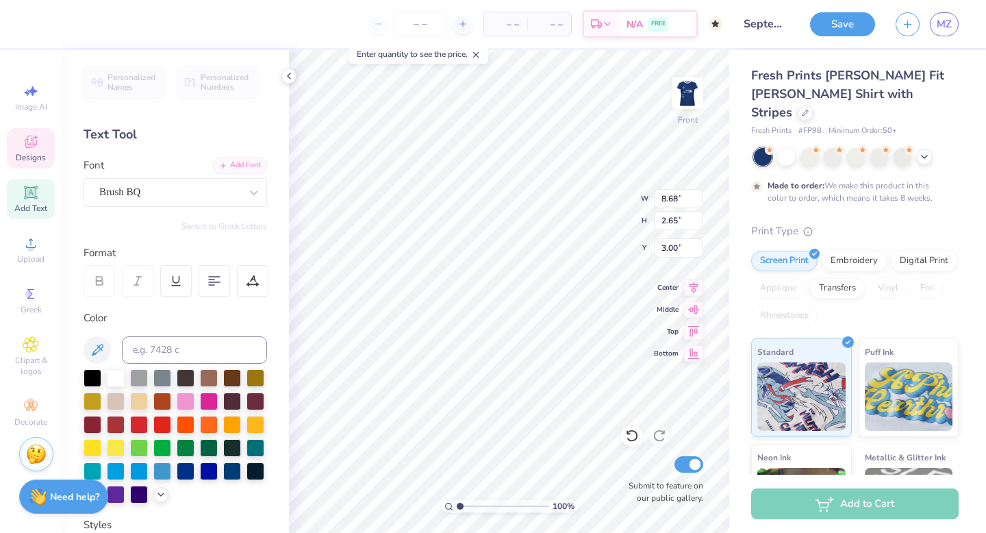
scroll to position [343, 0]
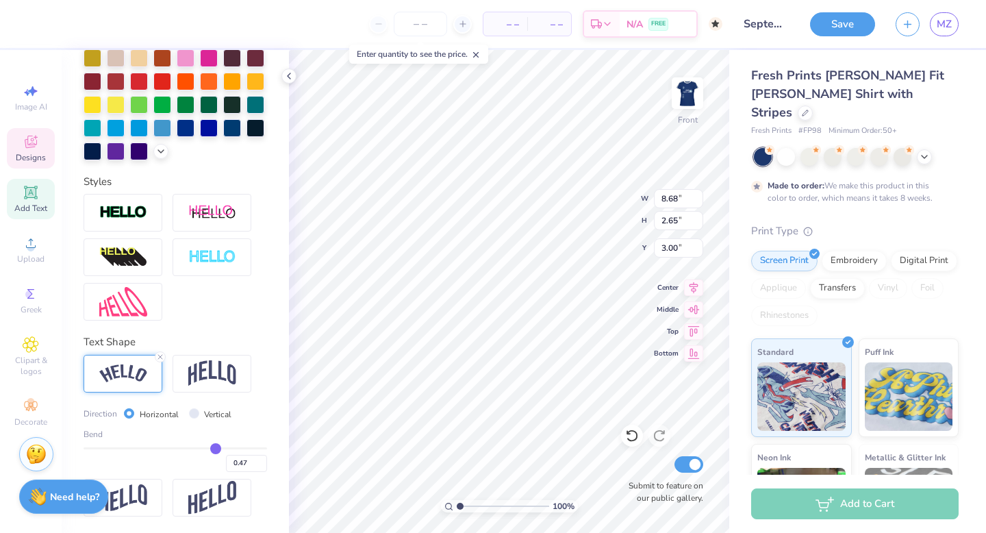
type input "9.82"
type input "3.00"
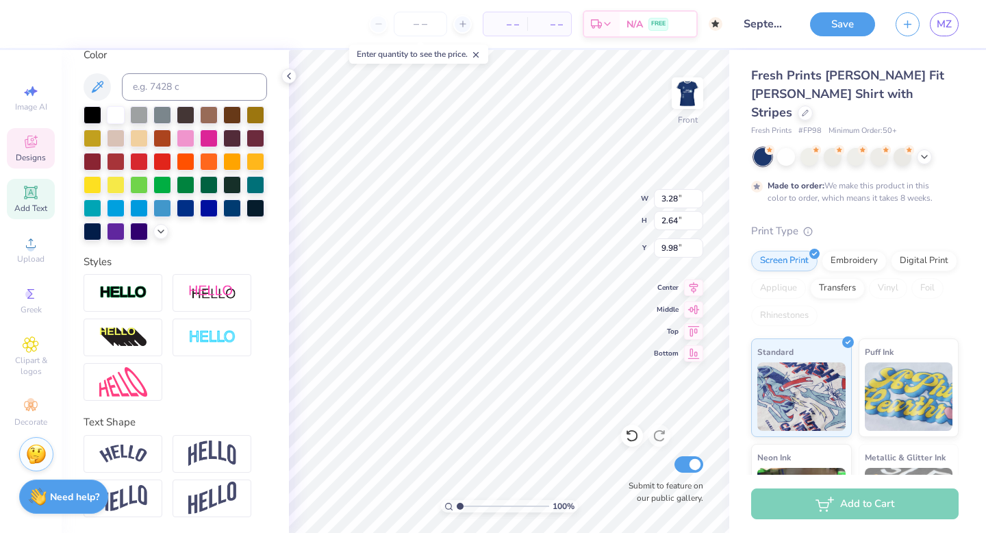
type input "6.00"
type input "4.63"
type input "3.72"
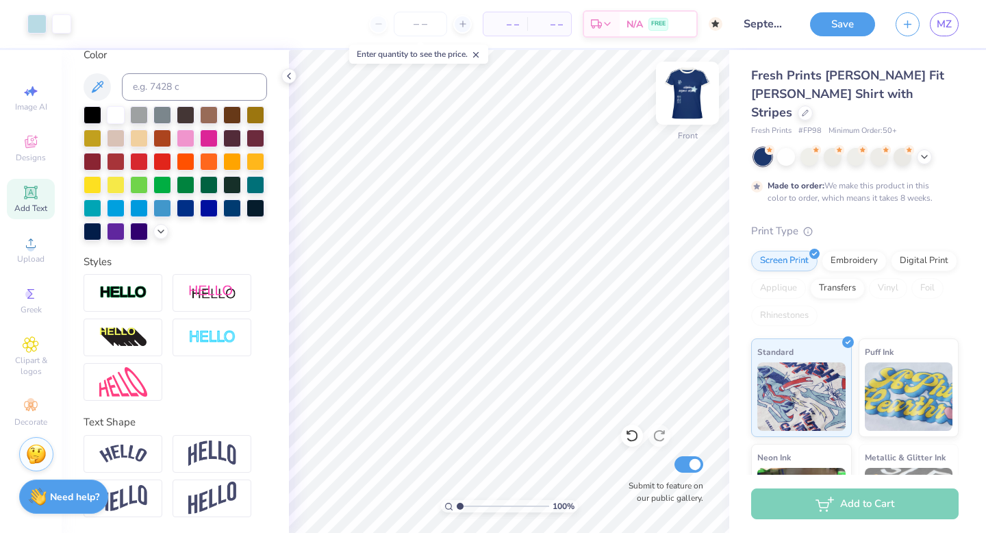
click at [690, 92] on img at bounding box center [687, 93] width 55 height 55
click at [687, 107] on img at bounding box center [687, 93] width 55 height 55
click at [858, 25] on button "Save" at bounding box center [842, 22] width 65 height 24
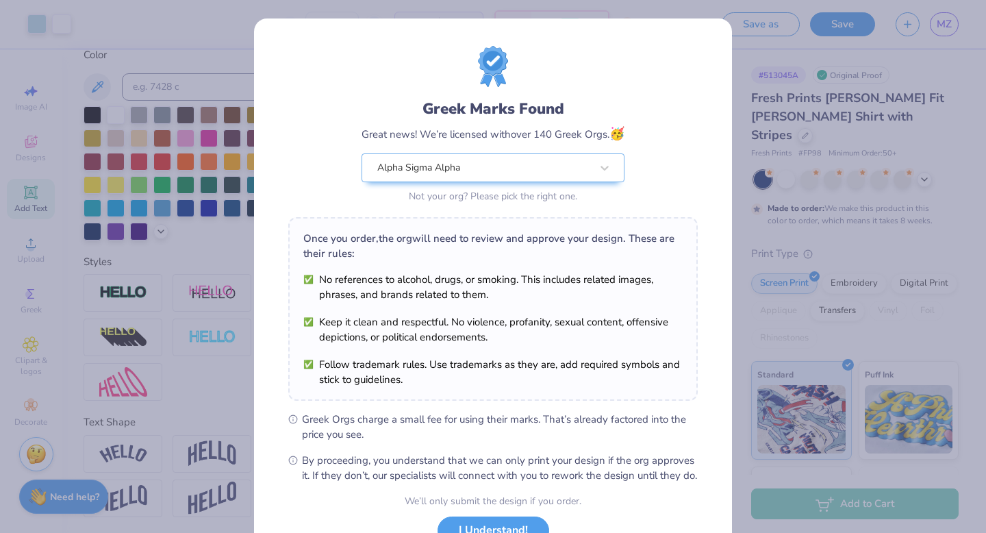
scroll to position [108, 0]
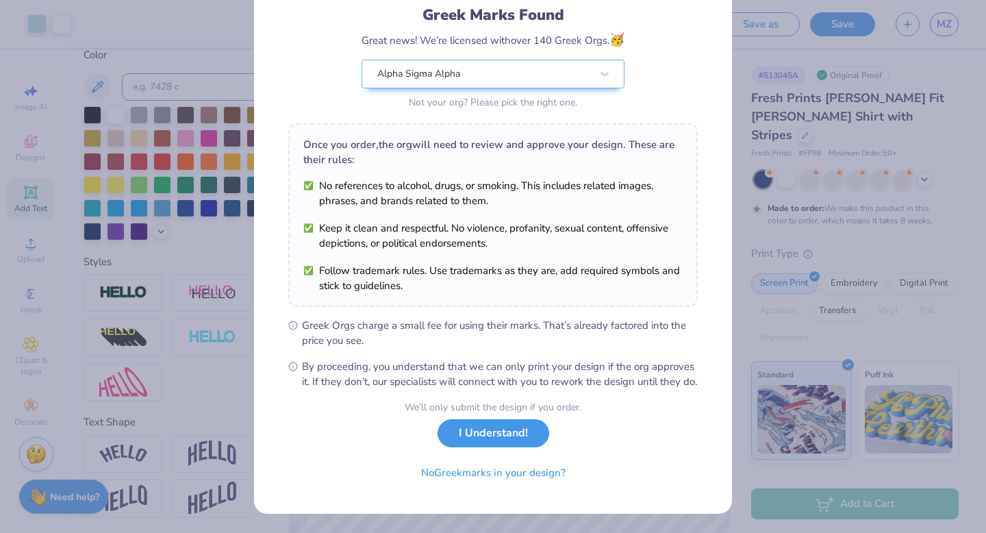
click at [511, 437] on button "I Understand!" at bounding box center [494, 433] width 112 height 28
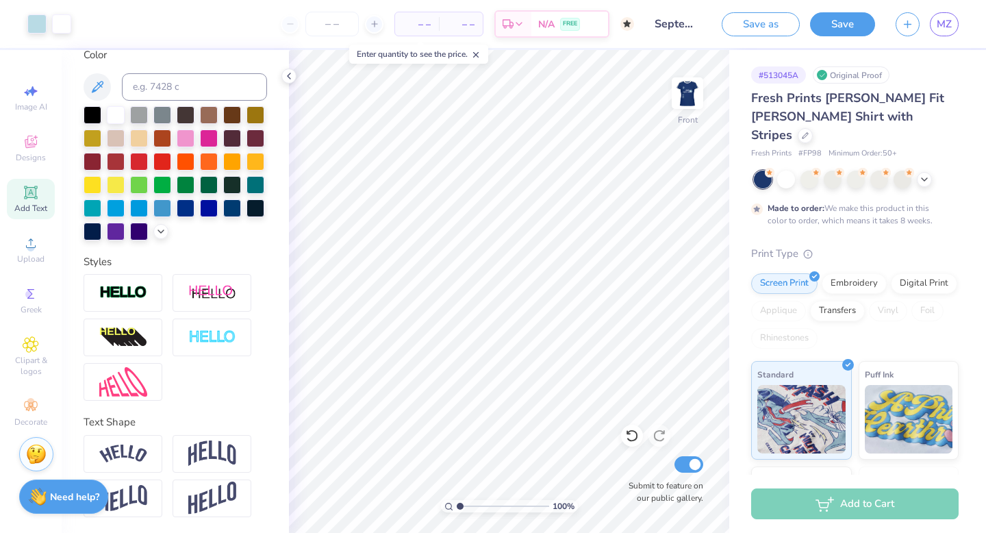
scroll to position [0, 0]
